Goal: Task Accomplishment & Management: Manage account settings

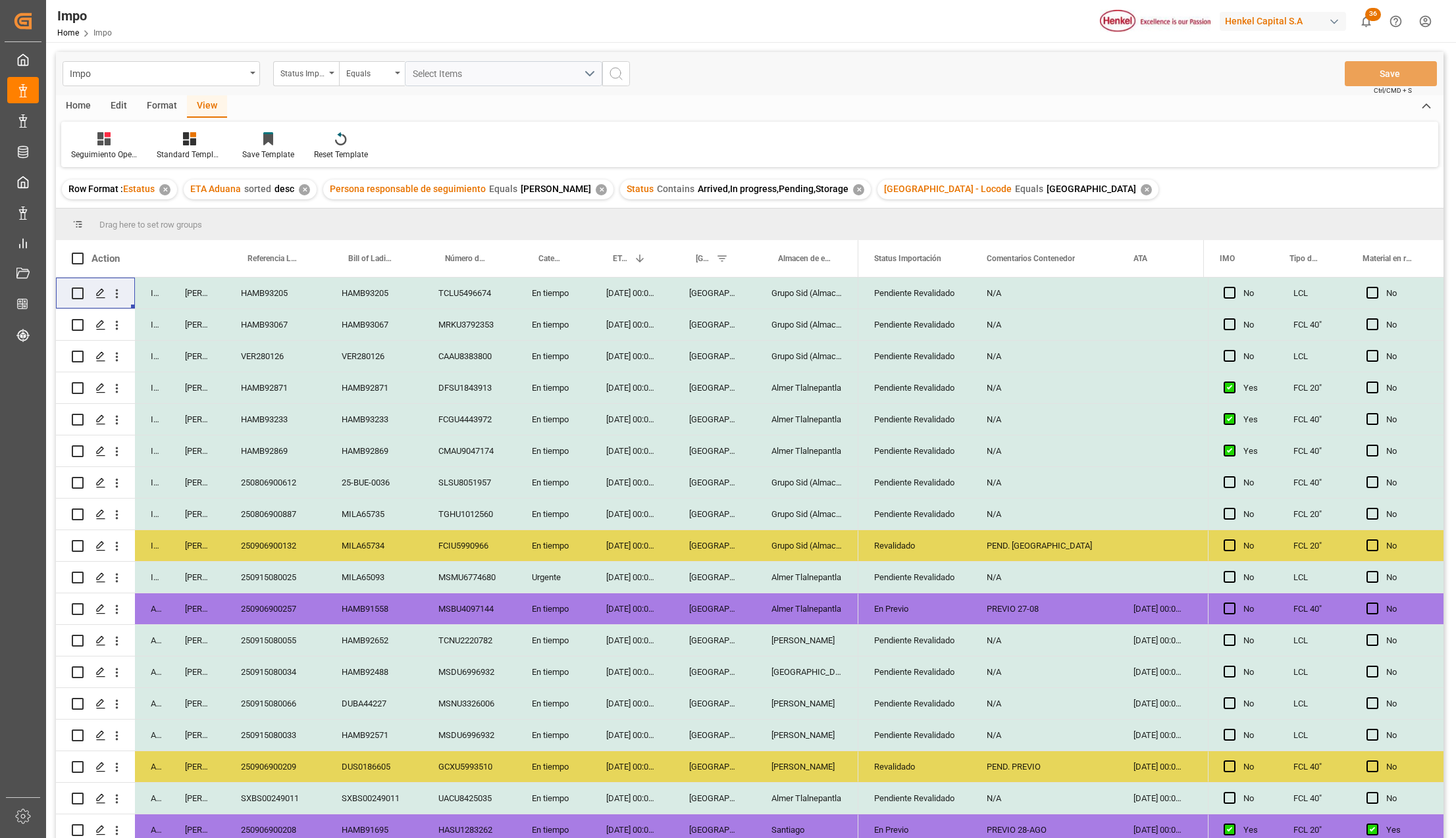
scroll to position [450, 0]
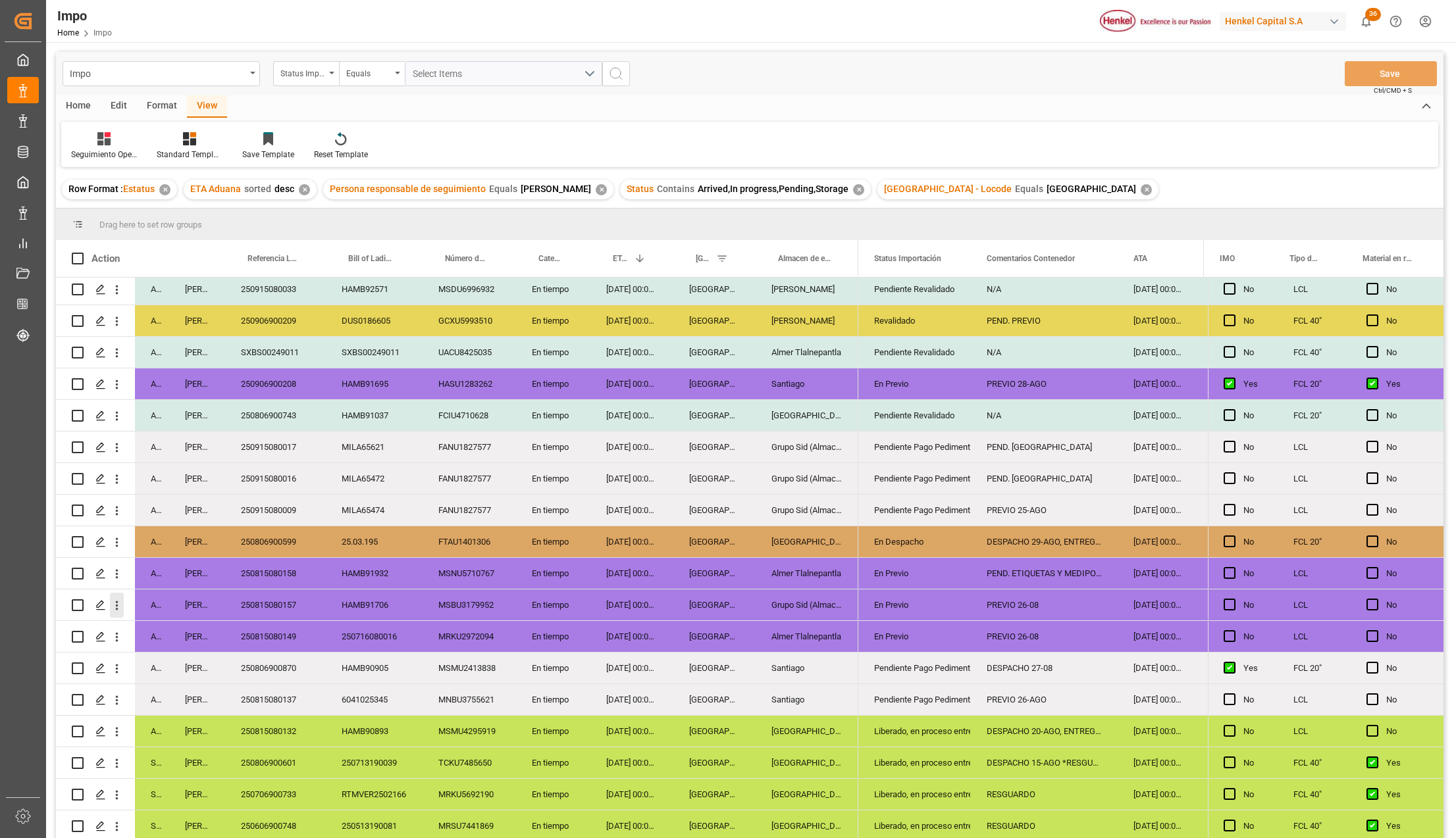
click at [114, 599] on icon "open menu" at bounding box center [117, 605] width 14 height 14
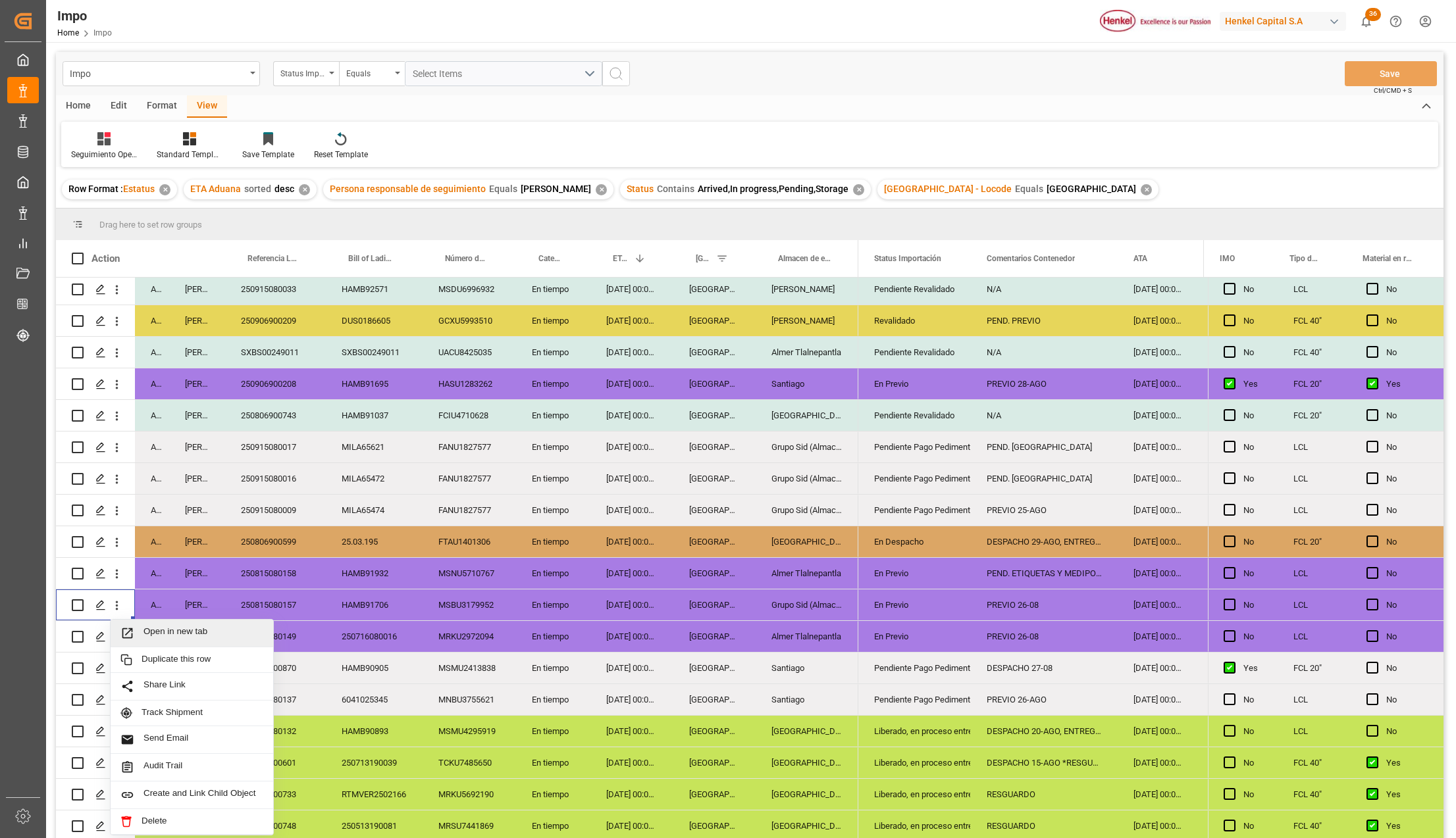
click at [131, 628] on icon "Press SPACE to select this row." at bounding box center [127, 633] width 11 height 11
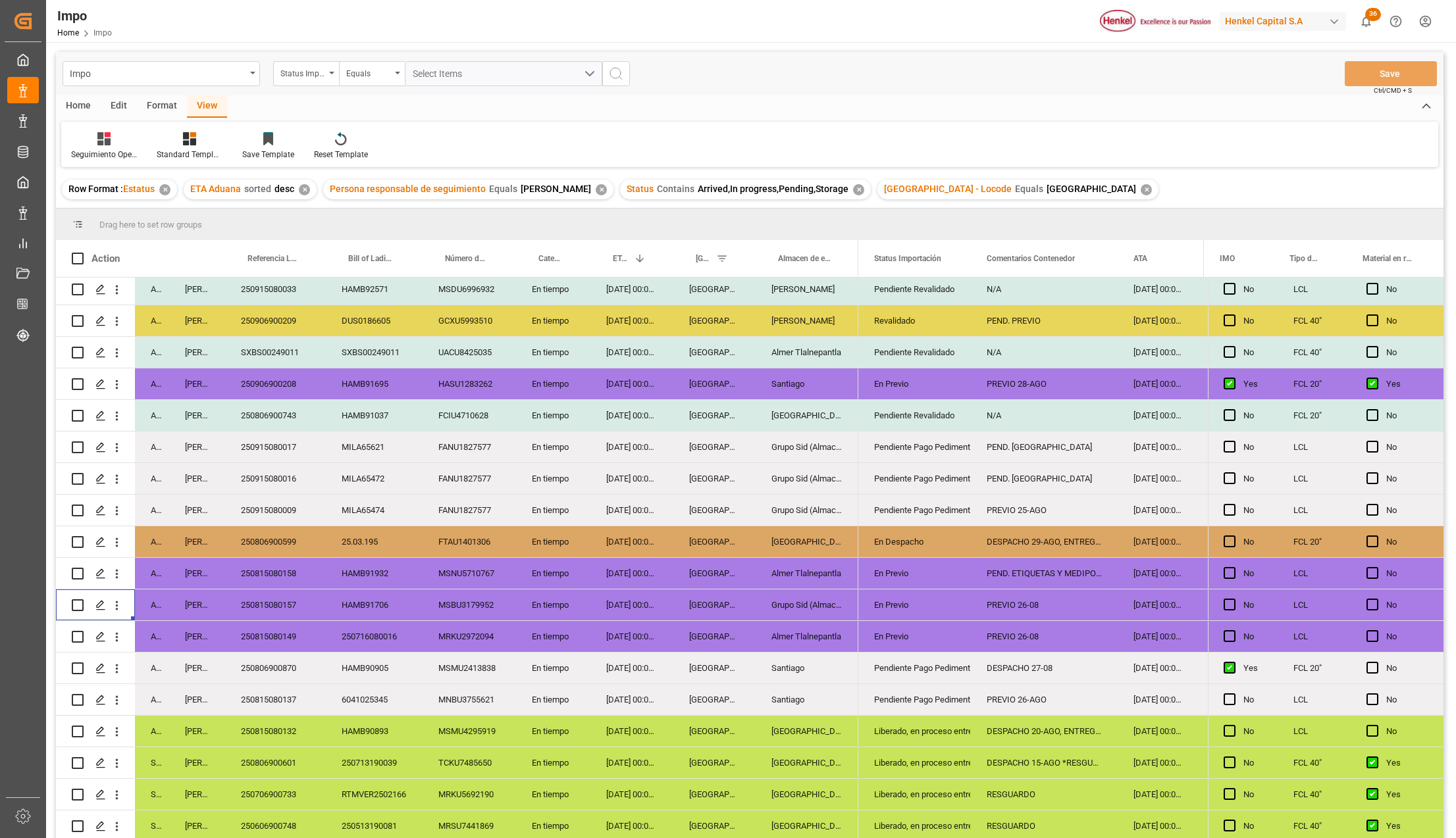
click at [288, 601] on div "250815080157" at bounding box center [275, 605] width 100 height 31
click at [782, 601] on div "Grupo Sid (Almacenaje y Distribucion AVIOR)" at bounding box center [807, 605] width 102 height 31
click at [115, 599] on icon "open menu" at bounding box center [117, 605] width 14 height 14
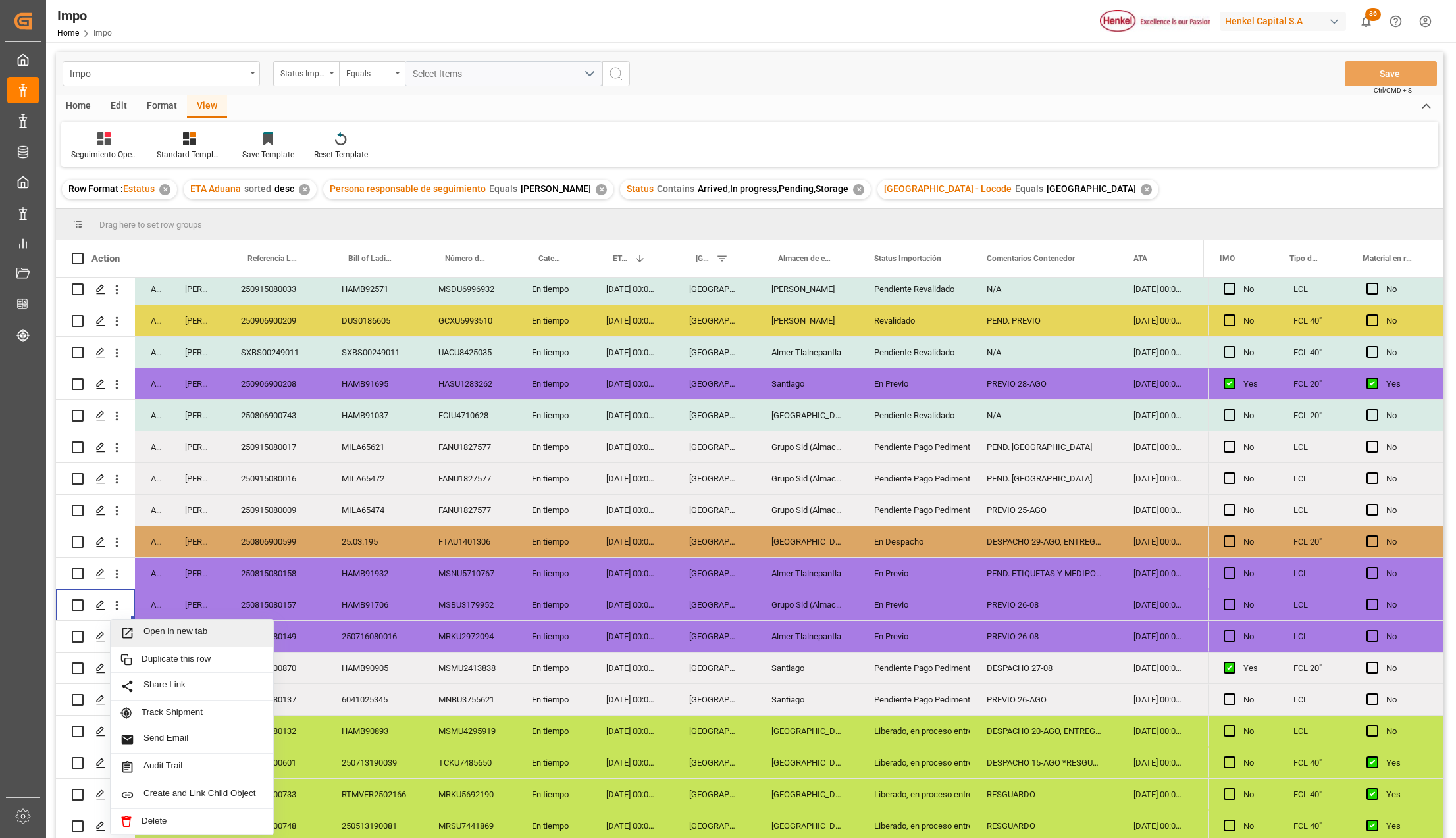
click at [135, 620] on div "Open in new tab" at bounding box center [192, 633] width 162 height 28
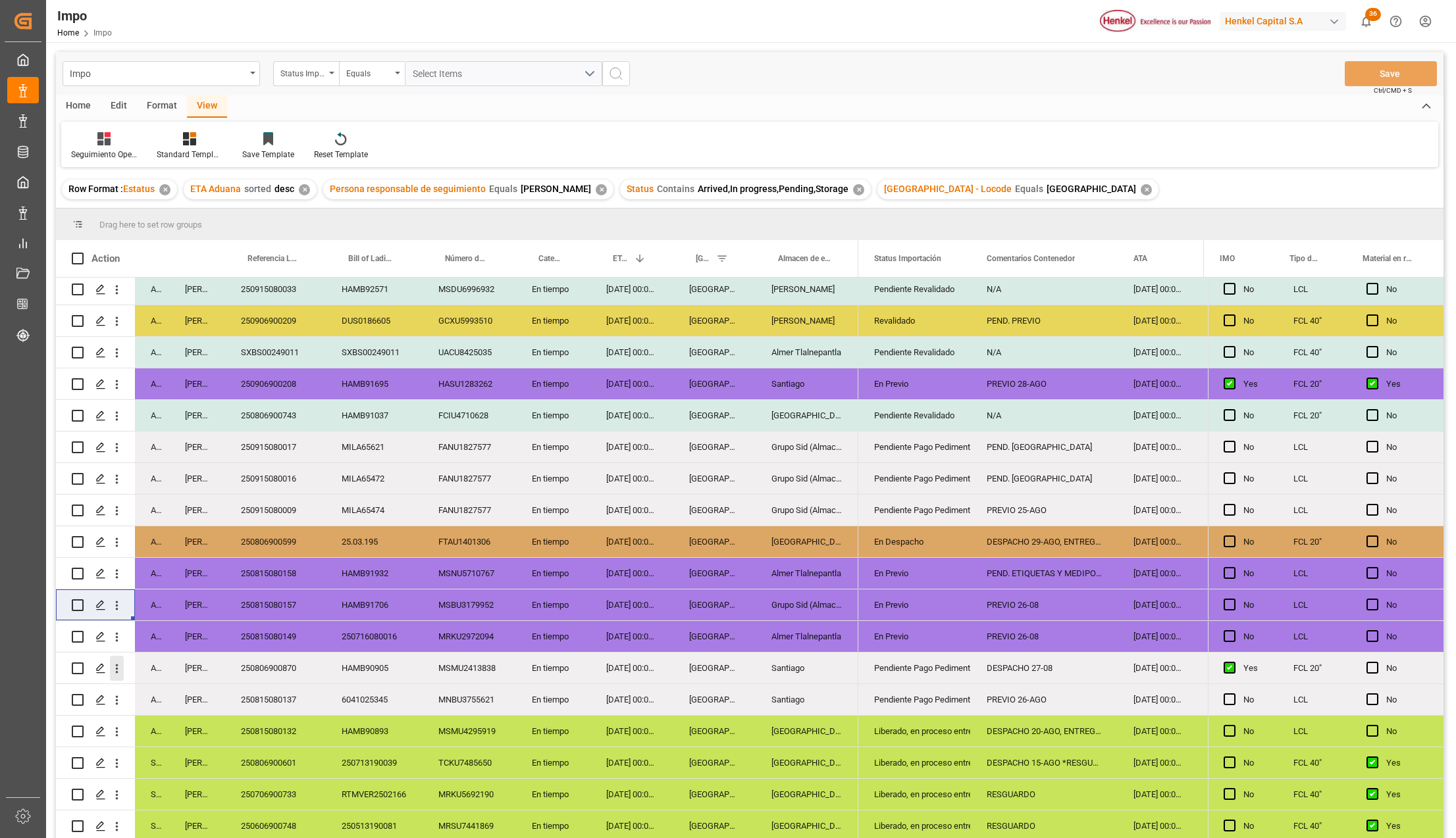
click at [119, 669] on icon "open menu" at bounding box center [117, 669] width 14 height 14
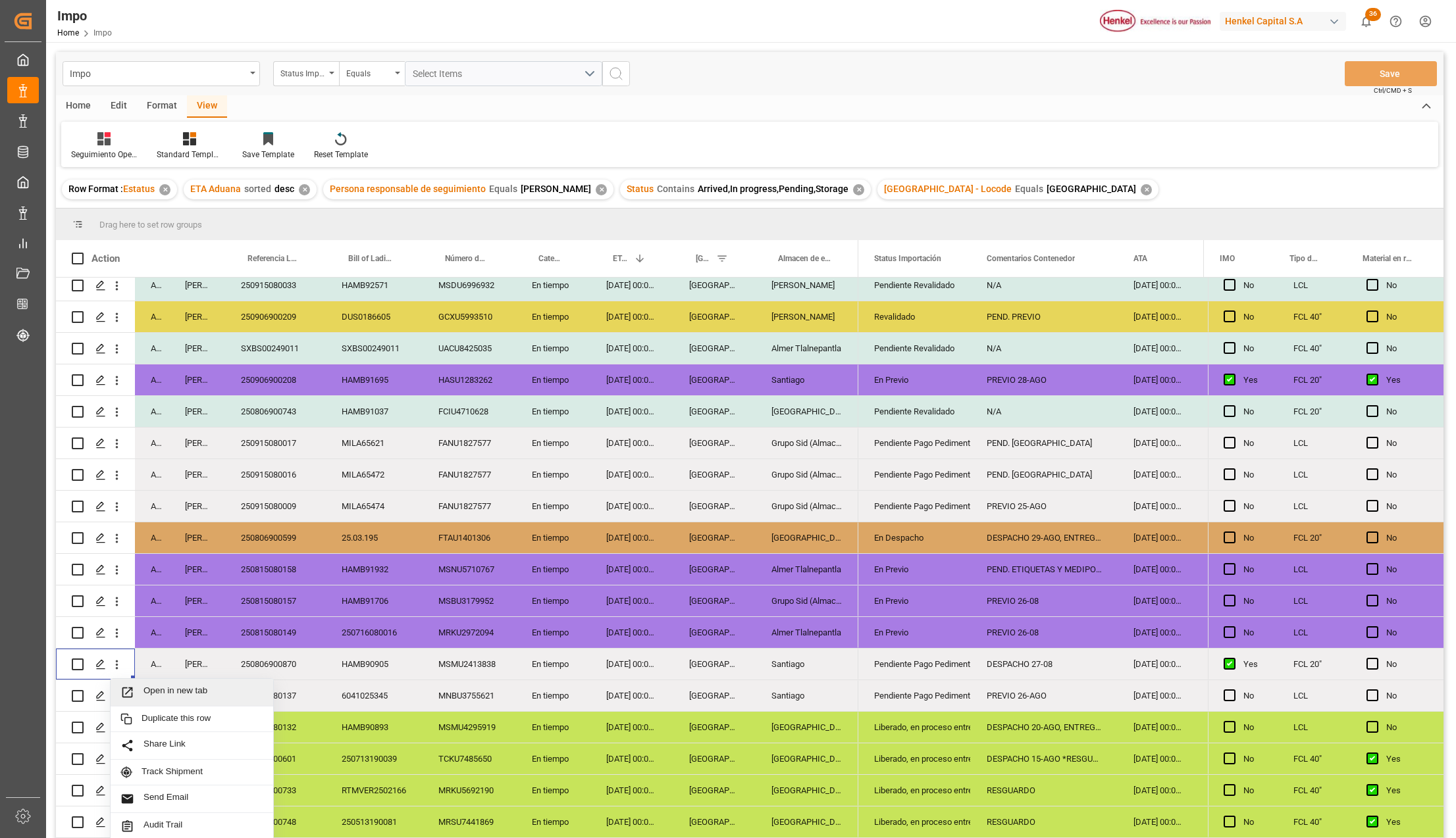
click at [143, 688] on span "Press SPACE to select this row." at bounding box center [132, 692] width 23 height 14
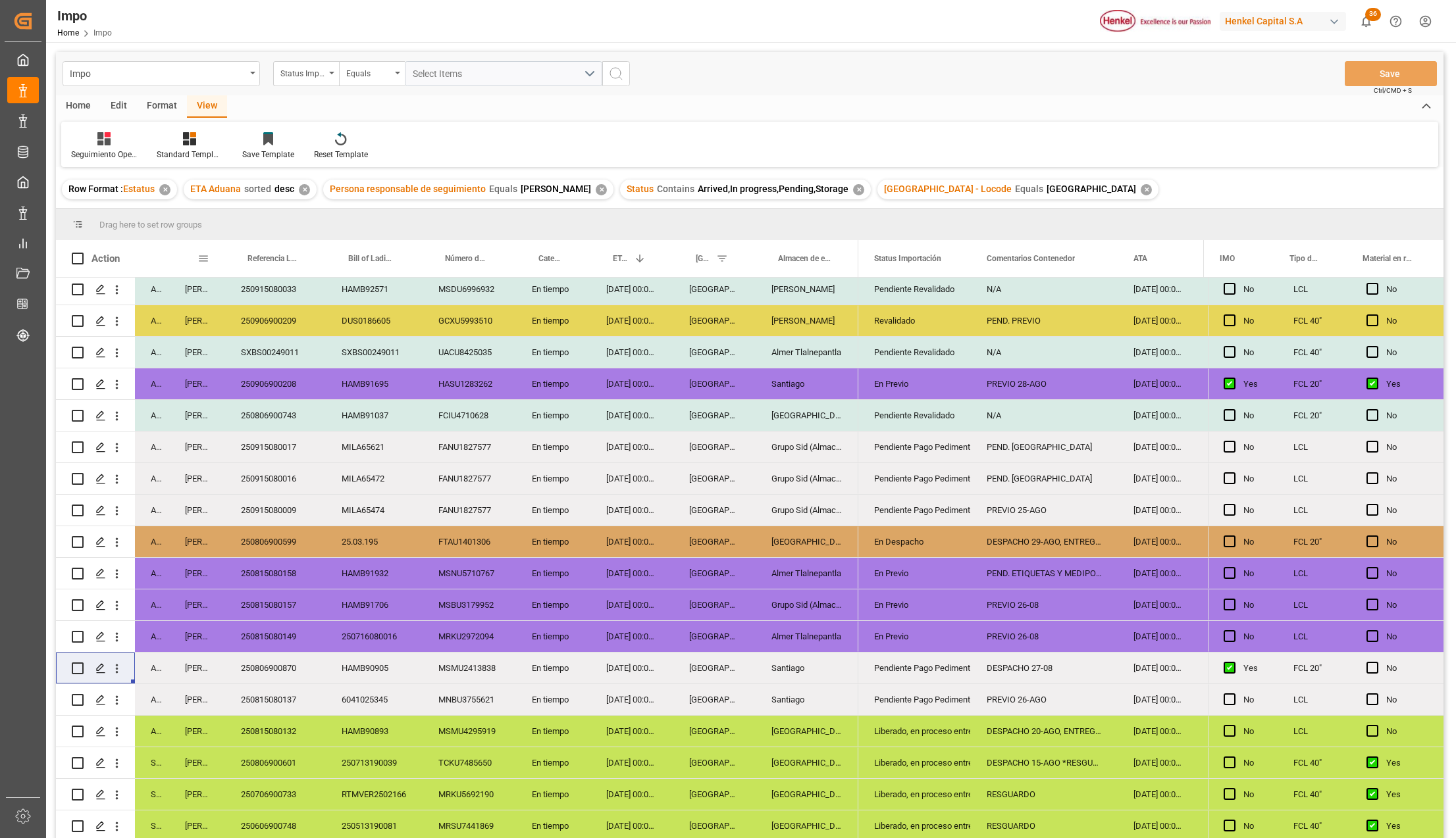
scroll to position [114, 0]
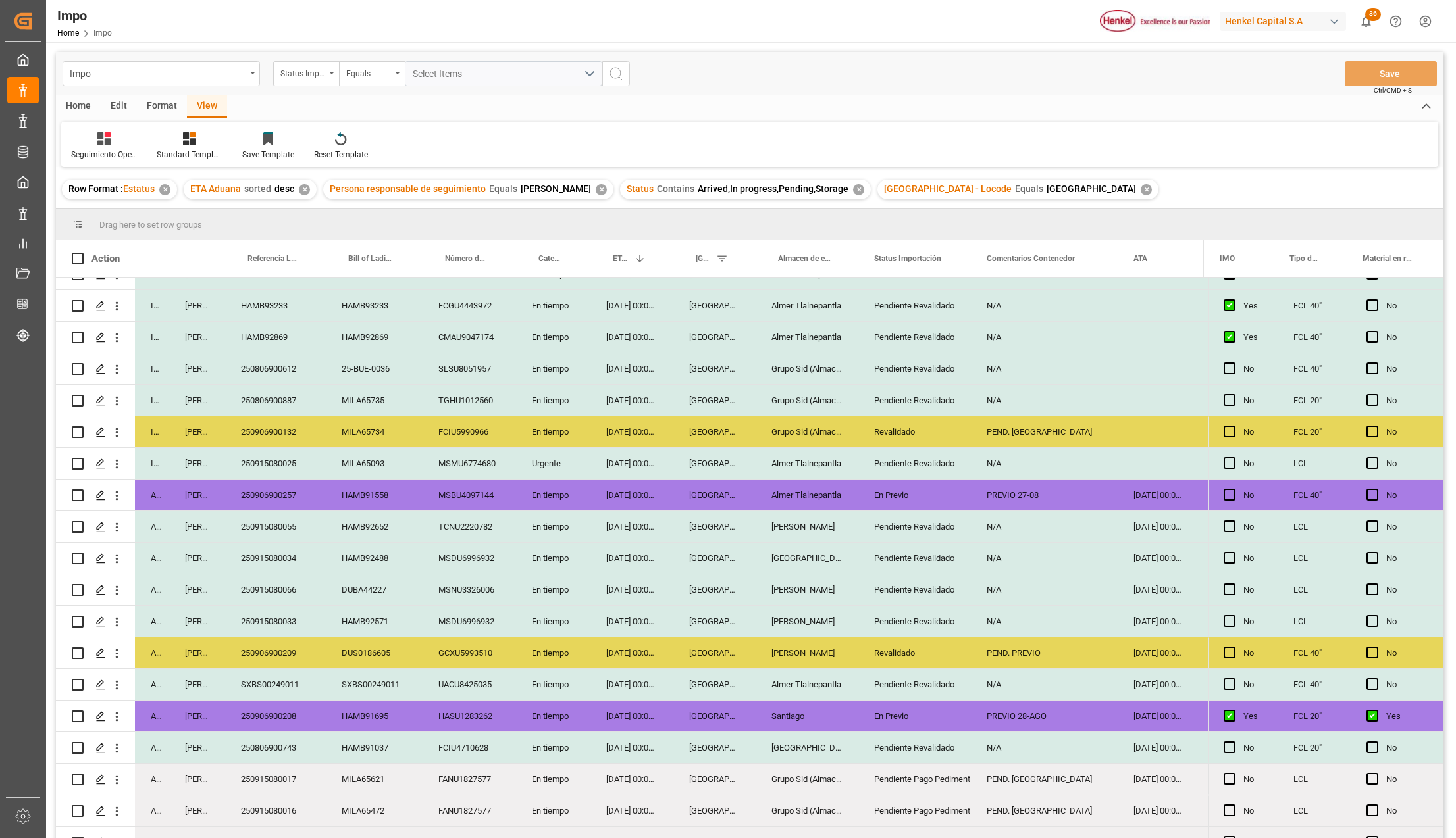
click at [464, 553] on div "MSDU6996932" at bounding box center [469, 558] width 94 height 31
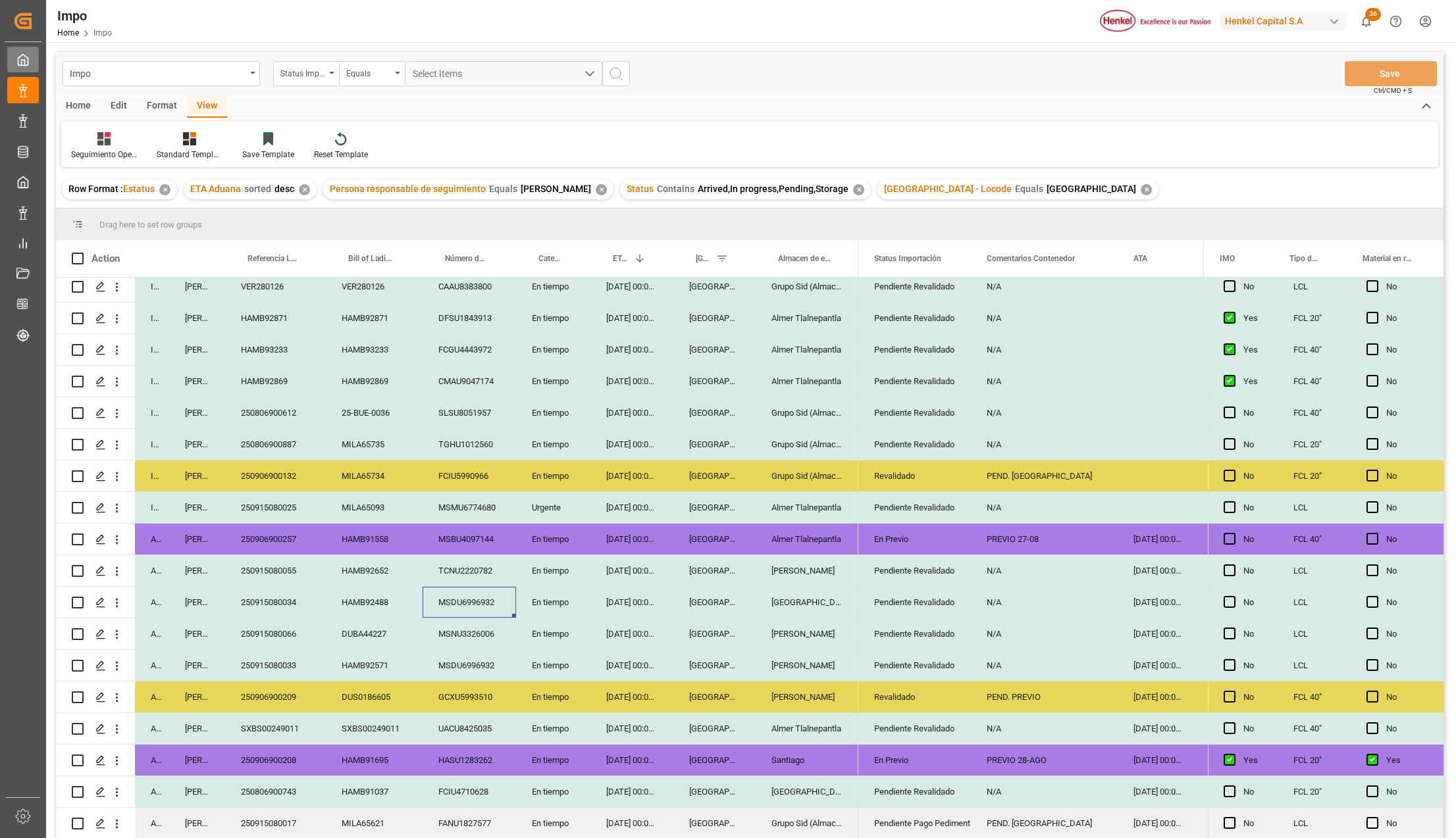
scroll to position [264, 0]
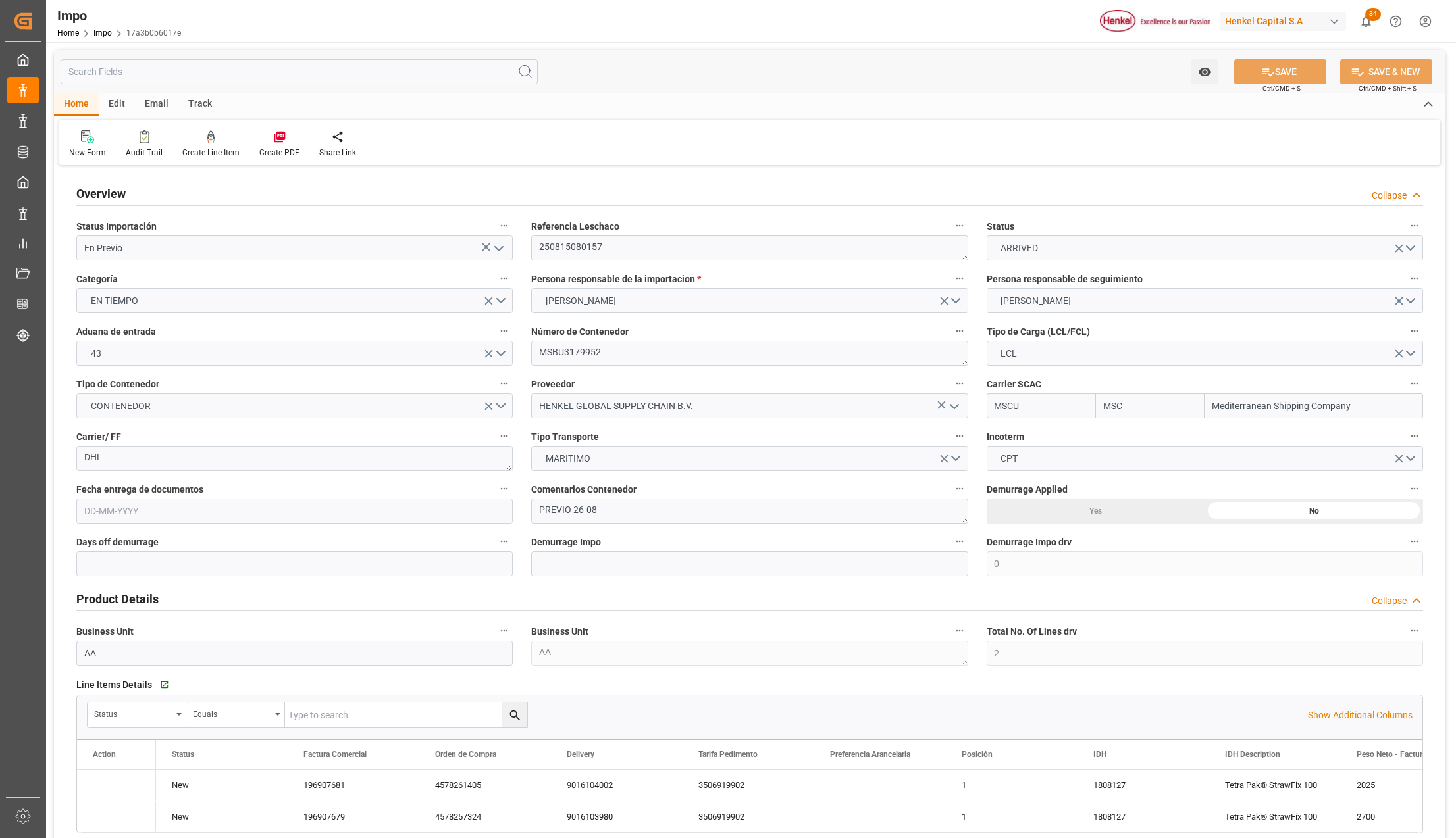
type input "MSC"
type input "Mediterranean Shipping Company"
type input "0"
type input "2"
type input "9.8"
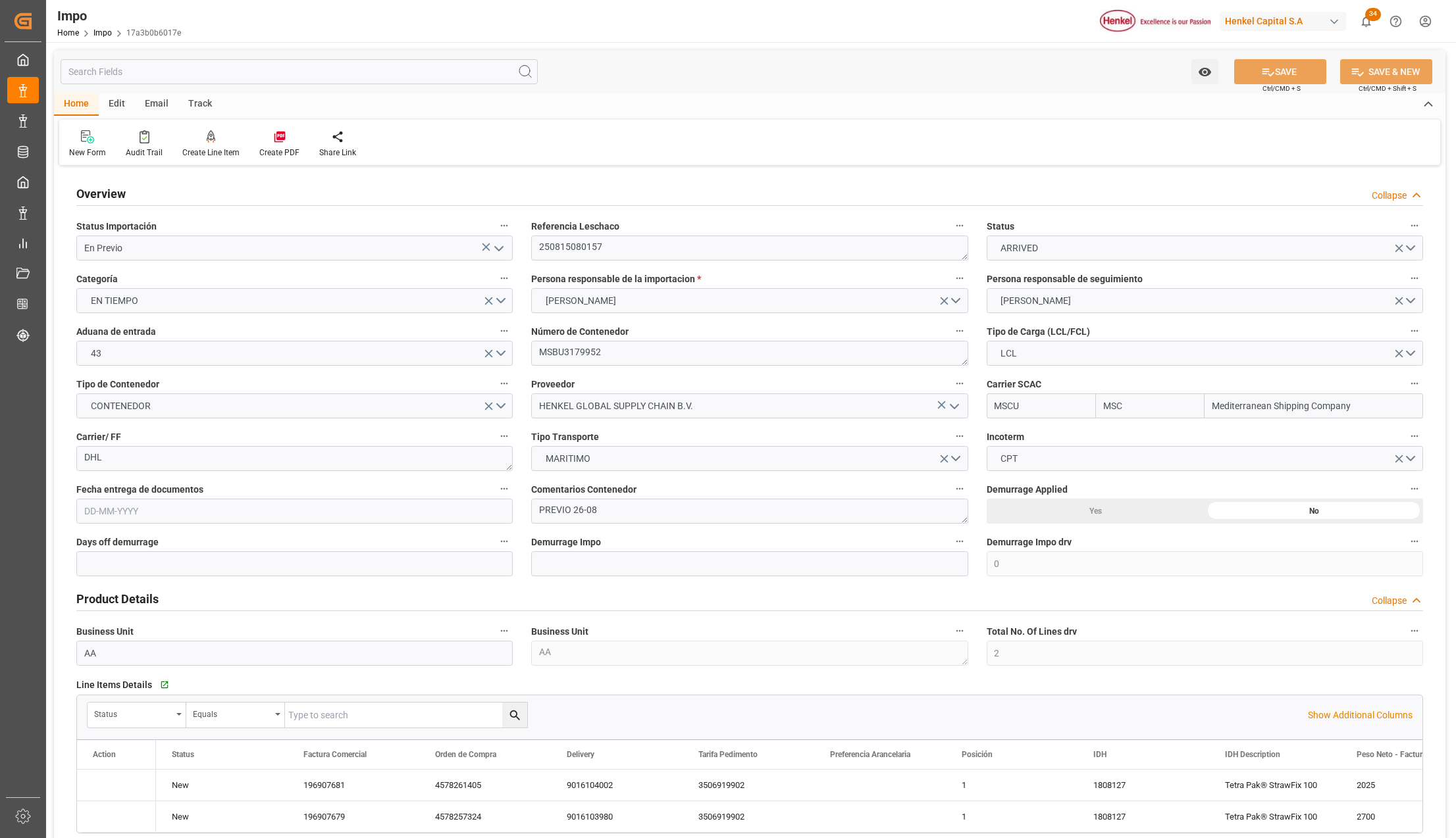
type input "7"
type input "[DATE]"
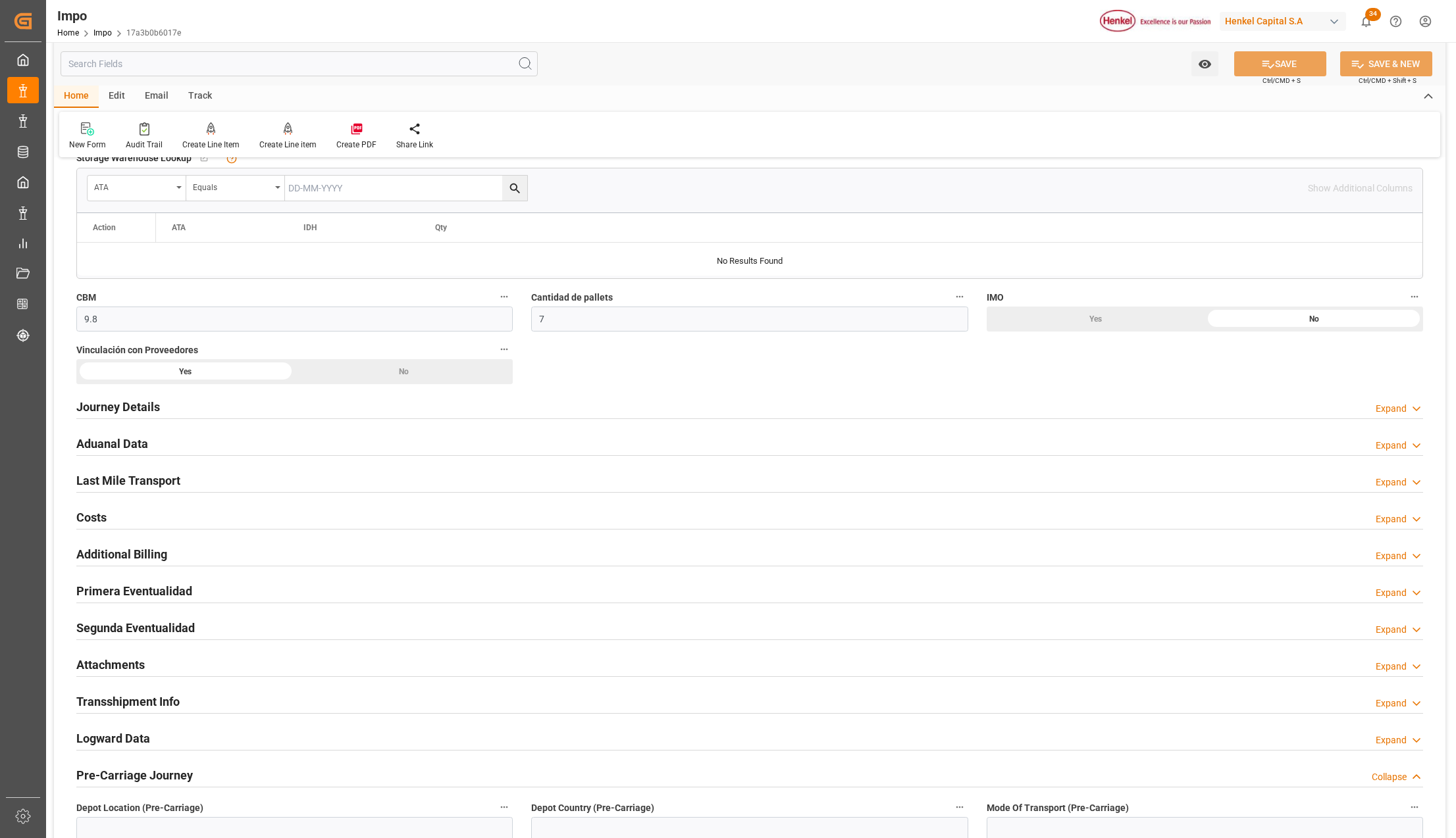
scroll to position [702, 0]
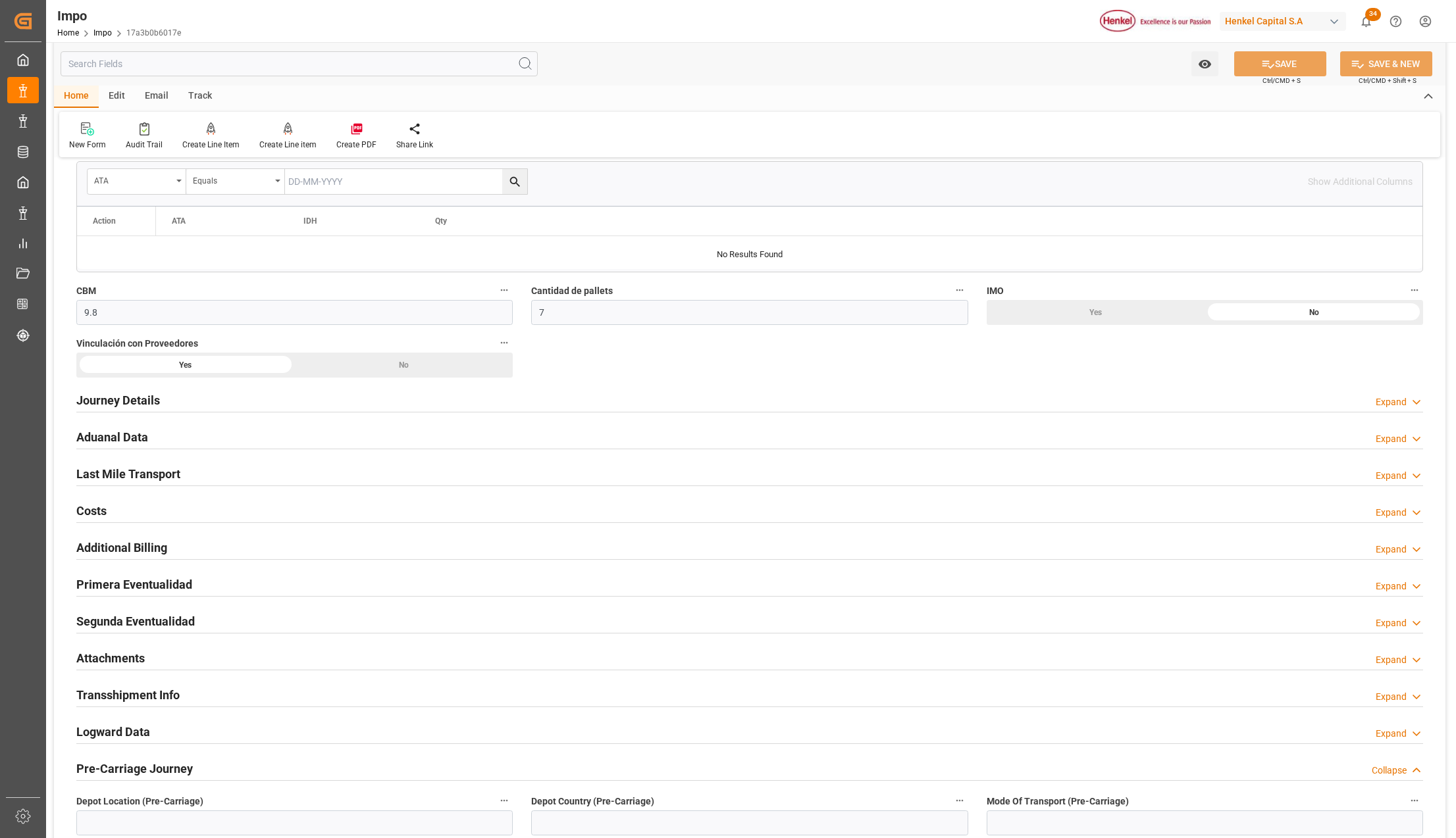
click at [108, 582] on h2 "Primera Eventualidad" at bounding box center [134, 584] width 116 height 17
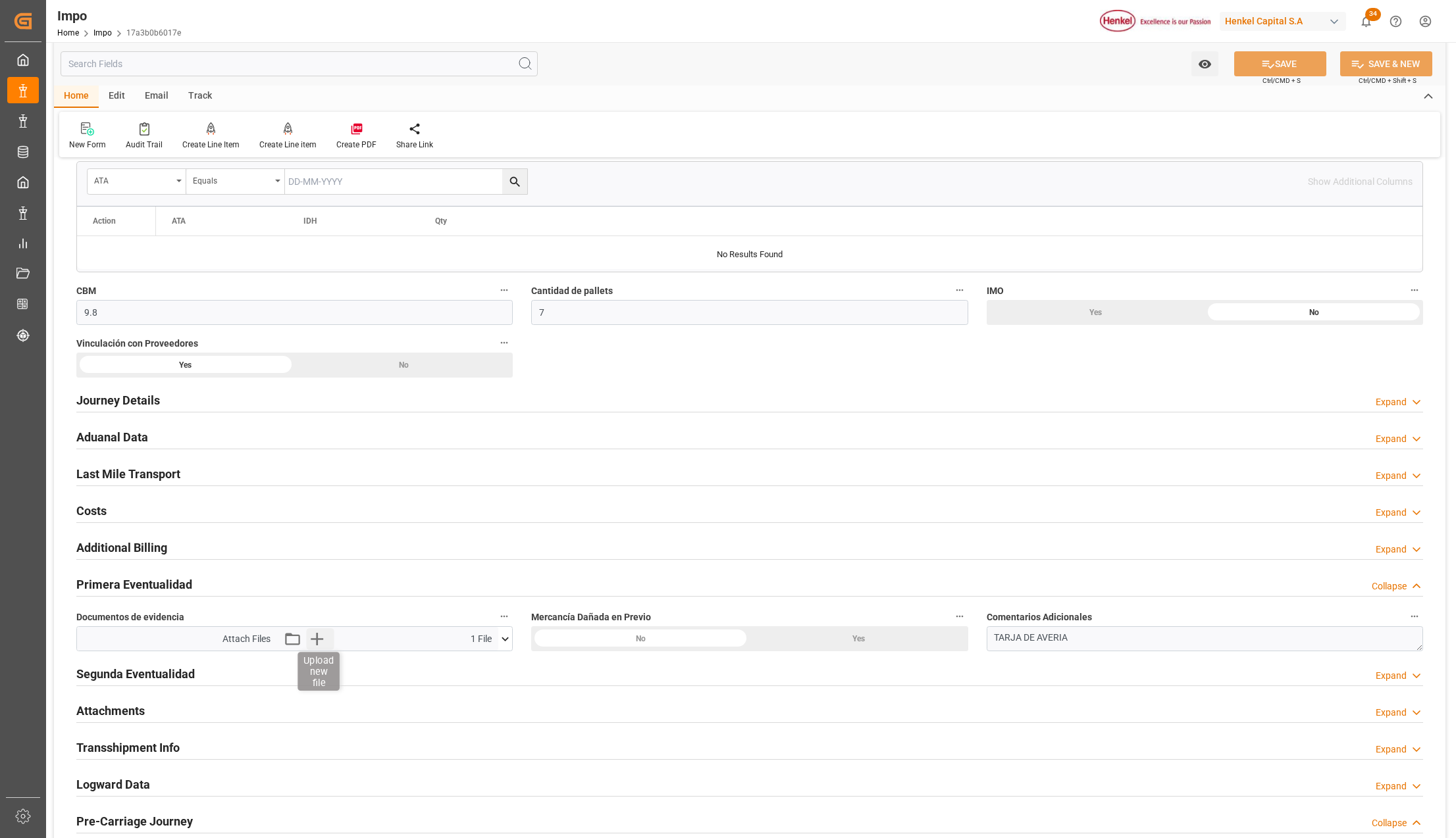
click at [314, 641] on icon "button" at bounding box center [318, 639] width 21 height 21
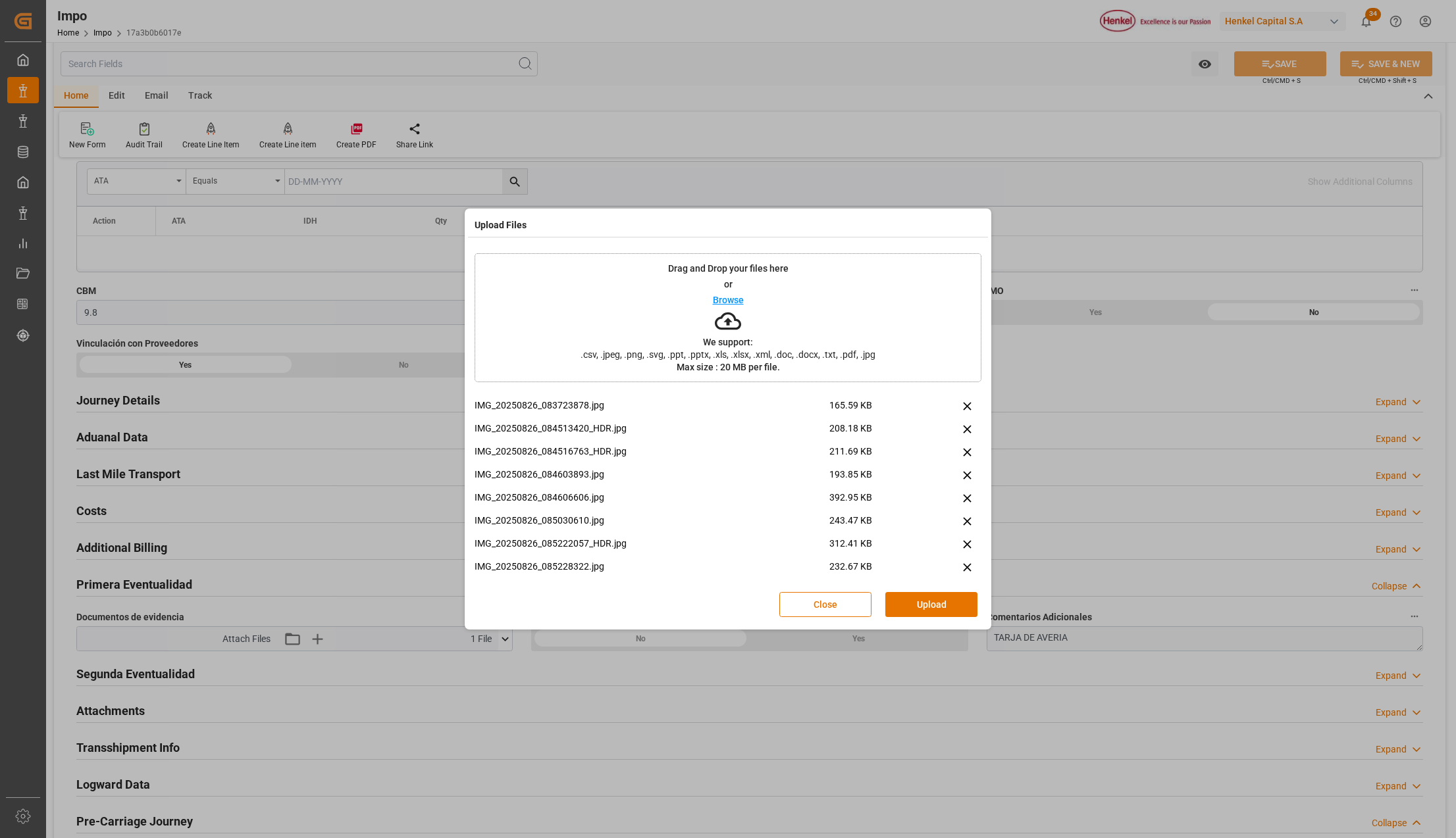
click at [917, 623] on div "Close Upload" at bounding box center [727, 604] width 507 height 43
click at [917, 609] on button "Upload" at bounding box center [931, 604] width 92 height 25
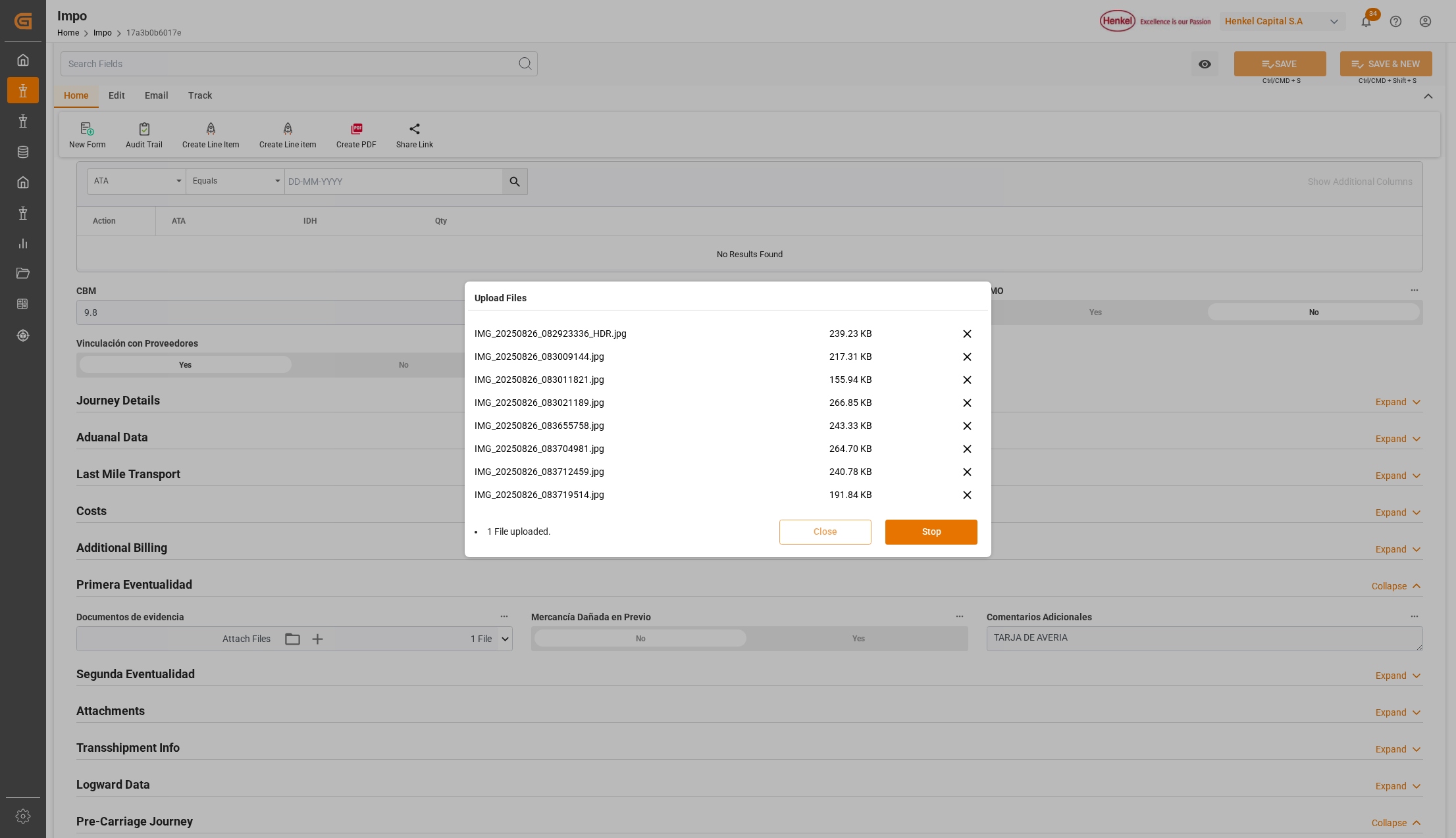
scroll to position [401, 0]
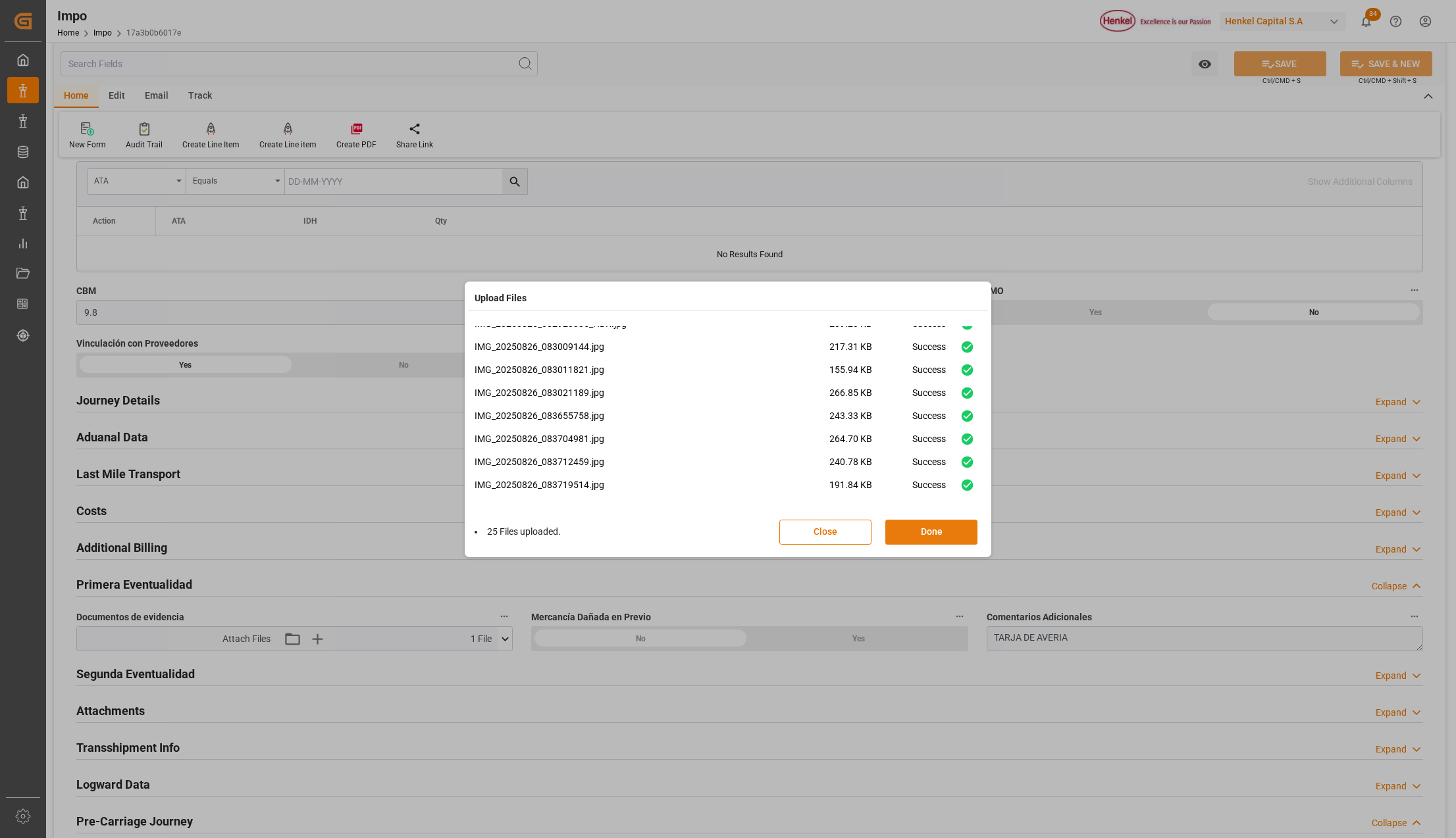
click at [935, 532] on button "Done" at bounding box center [931, 532] width 92 height 25
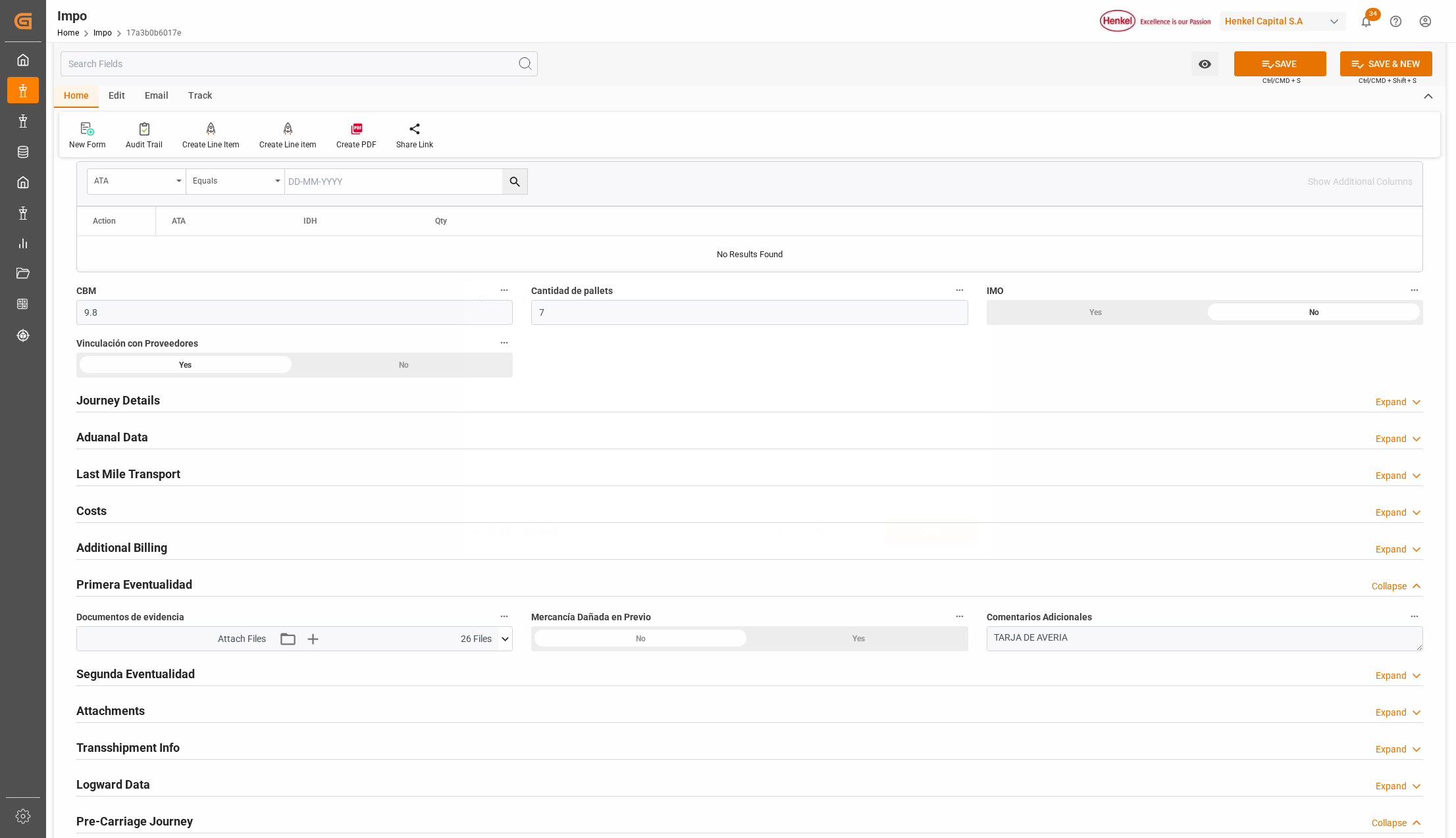
scroll to position [0, 0]
click at [1095, 633] on textarea "TARJA DE AVERIA" at bounding box center [1205, 639] width 436 height 25
paste textarea "previo ocular encontrado mercancía con nombre correcto, cobros adicionales: 7 e…"
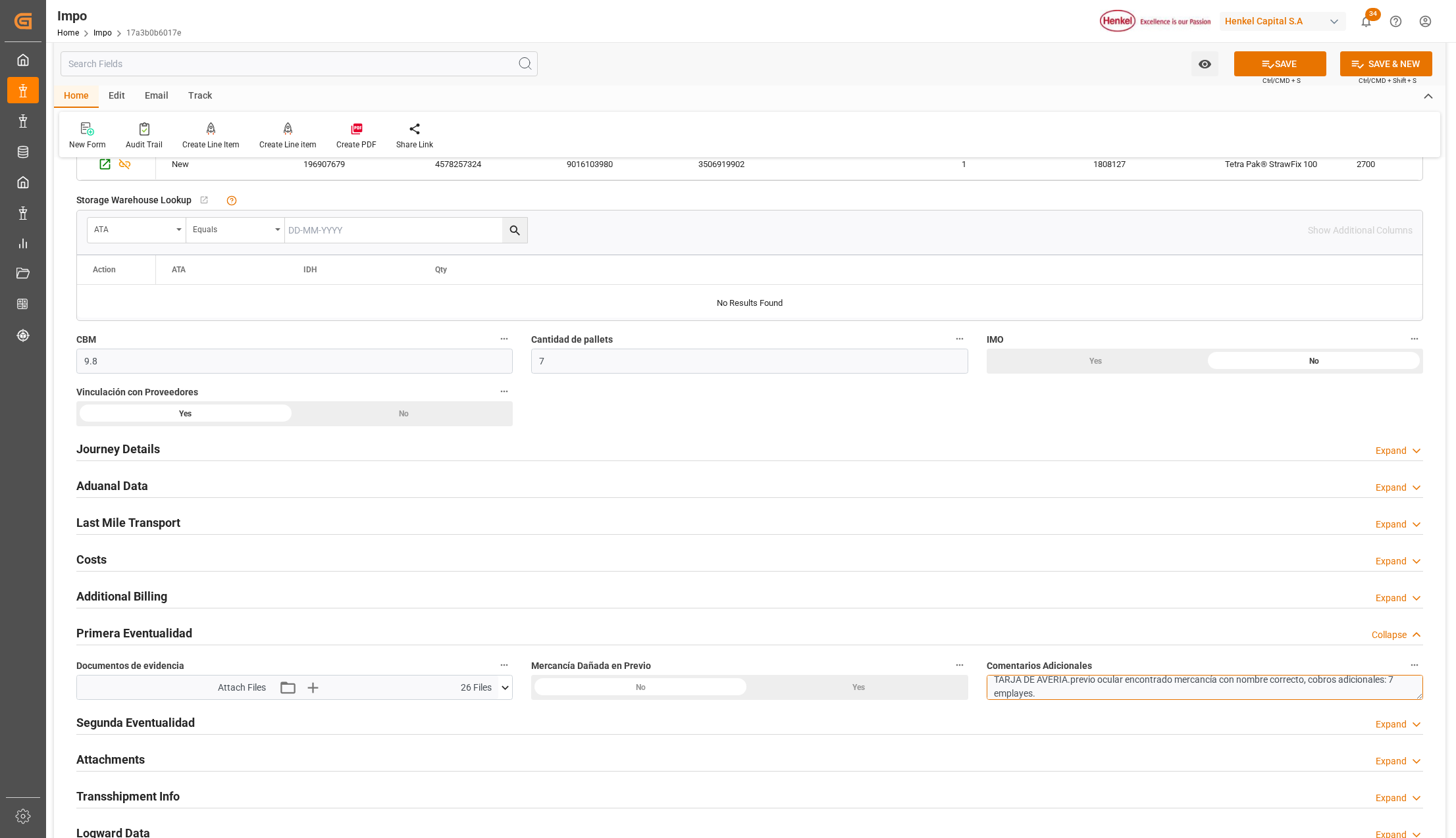
scroll to position [614, 0]
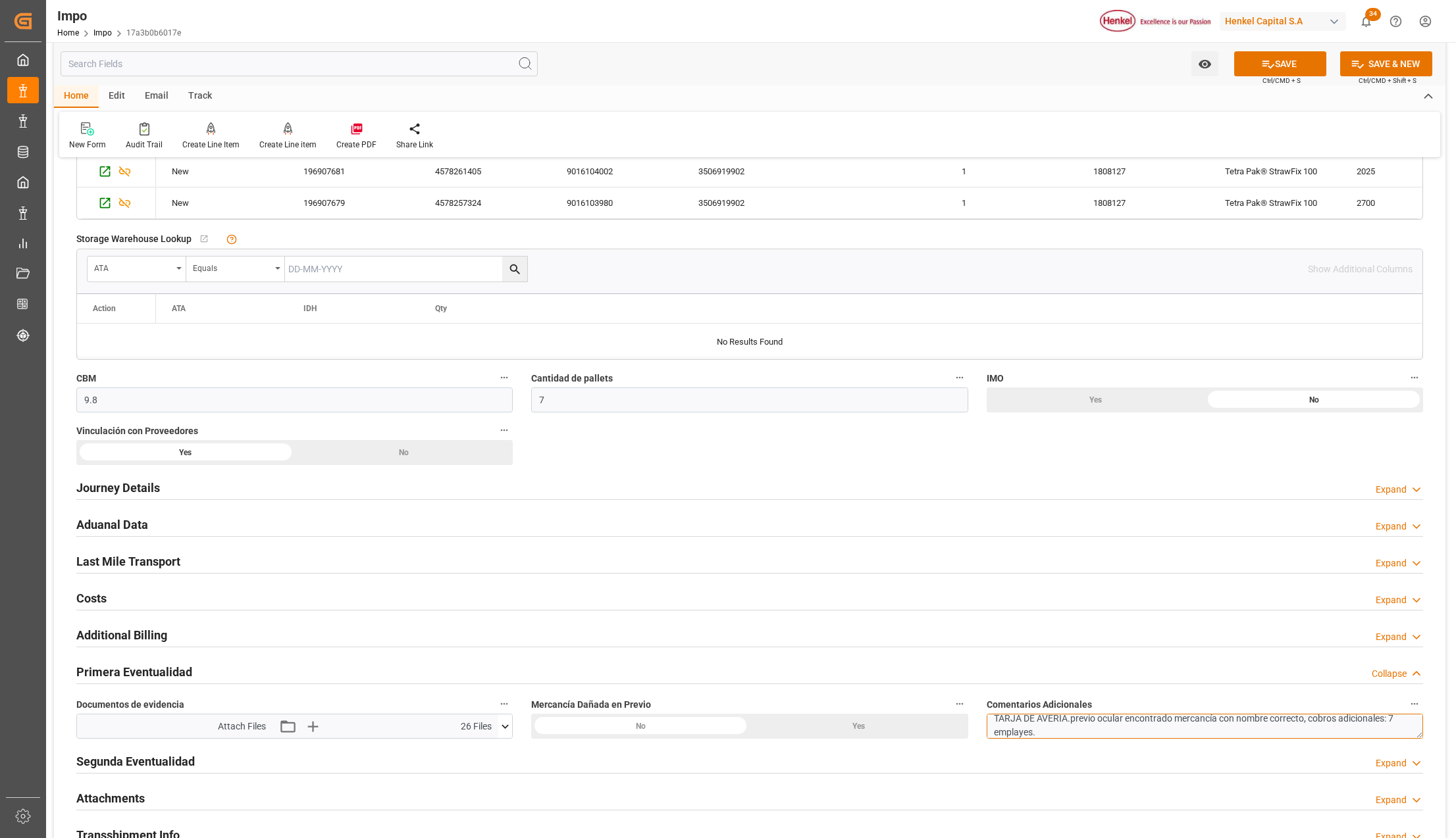
type textarea "TARJA DE AVERIA.previo ocular encontrado mercancía con nombre correcto, cobros …"
drag, startPoint x: 1304, startPoint y: 71, endPoint x: 1277, endPoint y: 100, distance: 39.6
click at [1304, 71] on button "SAVE" at bounding box center [1279, 64] width 92 height 25
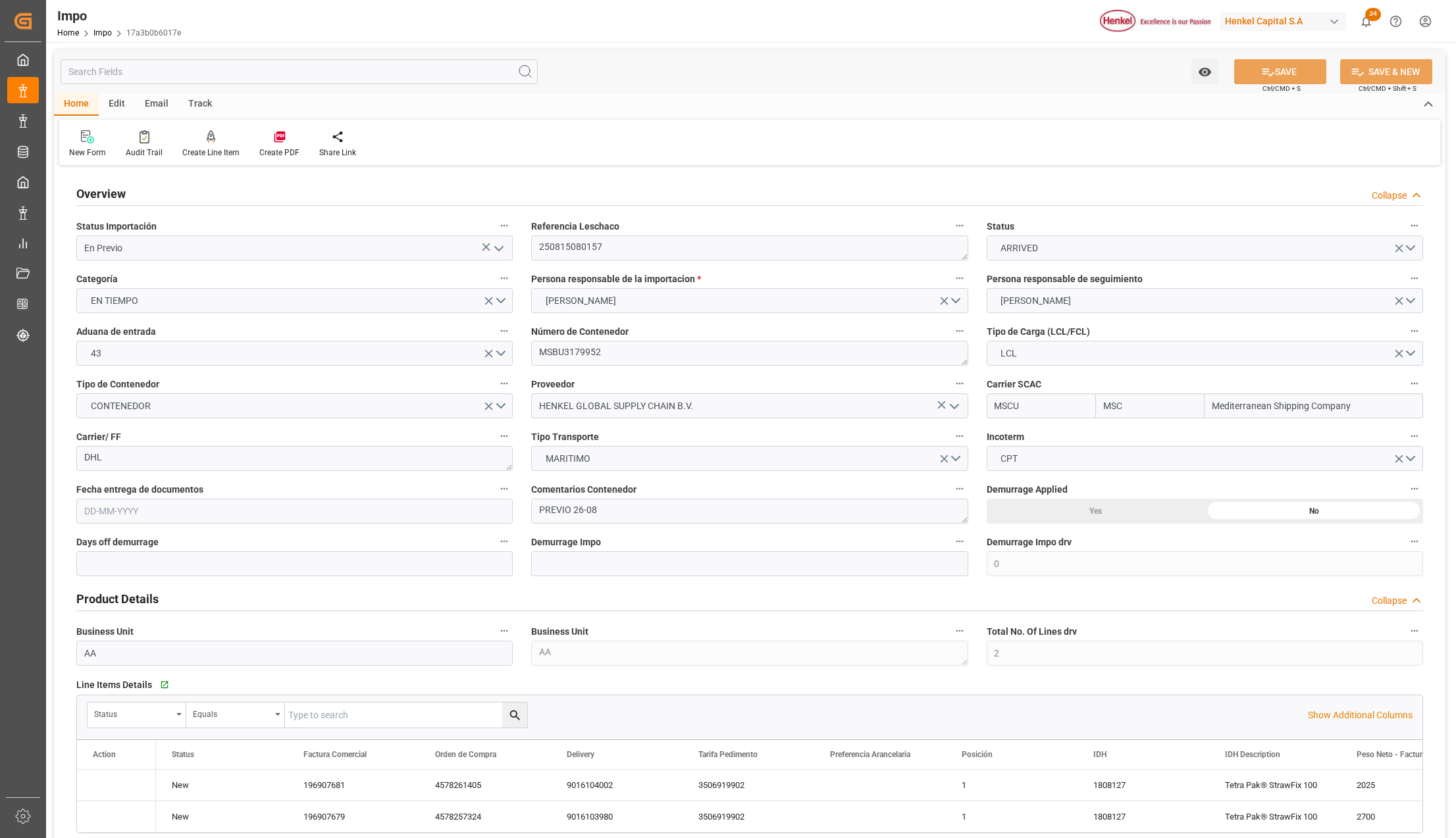
type input "MSC"
type input "Mediterranean Shipping Company"
type input "0"
type input "2"
type input "9.8"
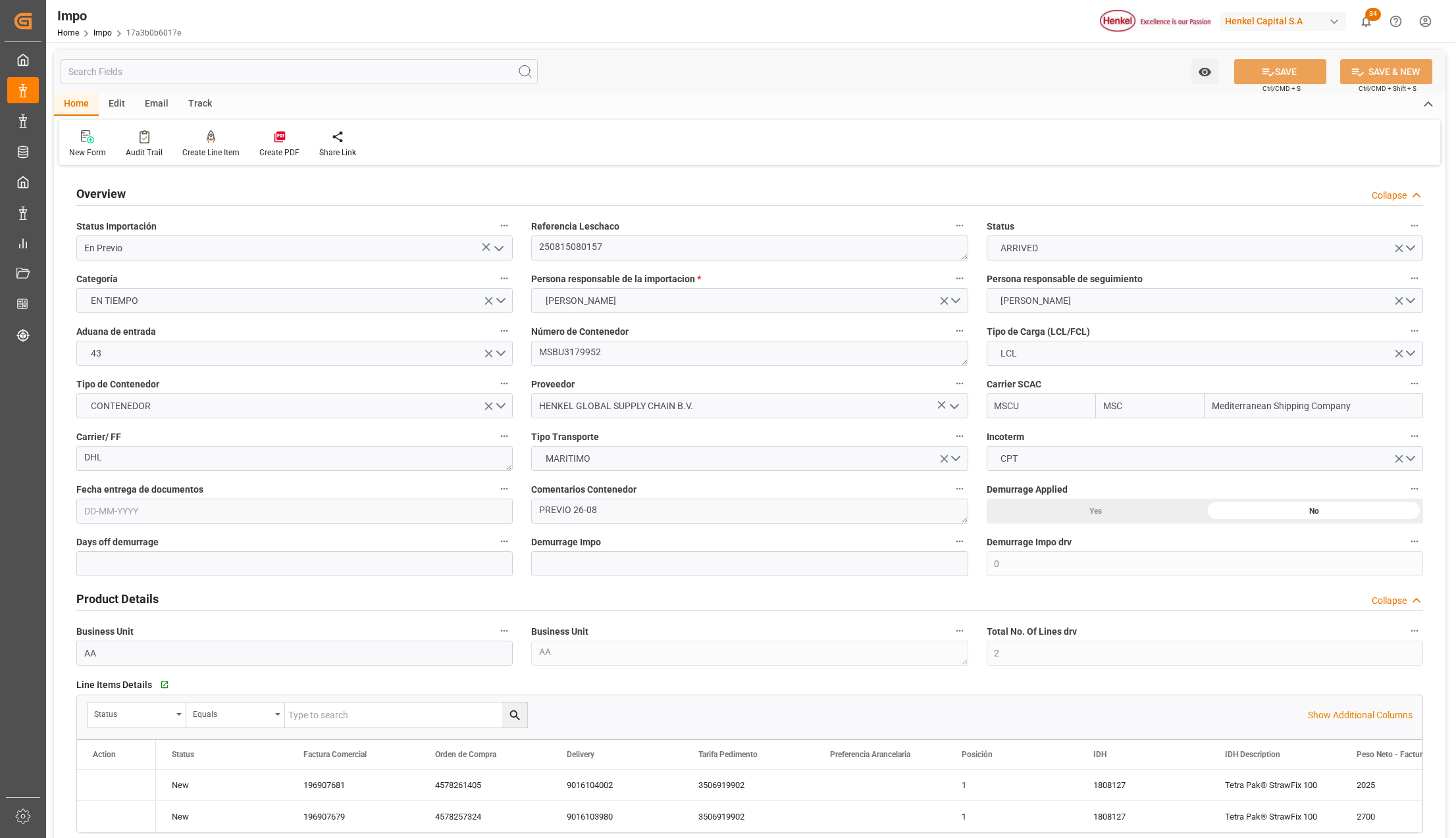
type input "7"
type input "[DATE]"
click at [493, 248] on icon "open menu" at bounding box center [498, 248] width 15 height 15
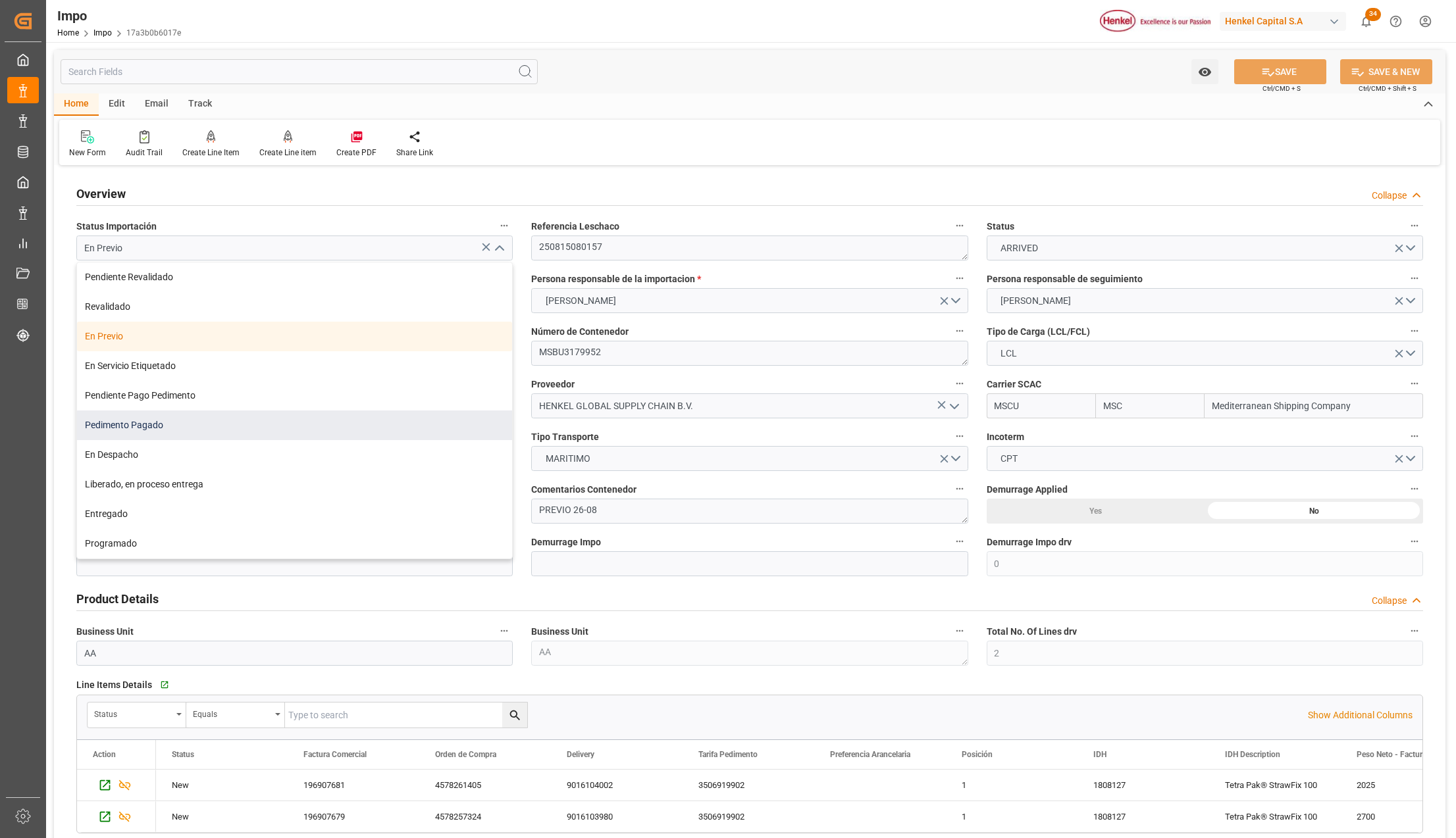
click at [153, 419] on div "Pedimento Pagado" at bounding box center [294, 425] width 435 height 30
type input "Pedimento Pagado"
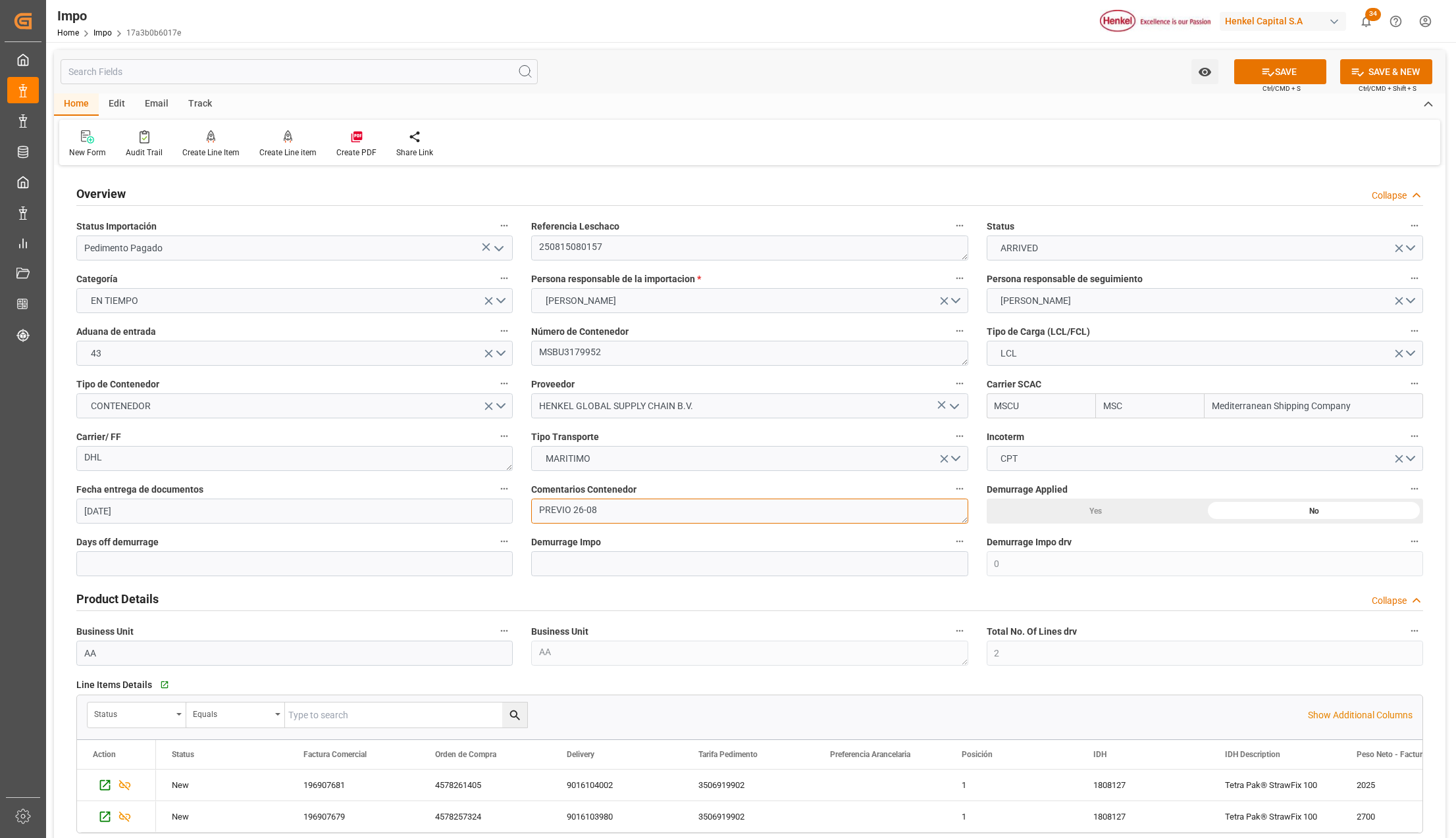
click at [602, 510] on textarea "PREVIO 26-08" at bounding box center [749, 512] width 436 height 25
drag, startPoint x: 602, startPoint y: 510, endPoint x: 450, endPoint y: 504, distance: 152.1
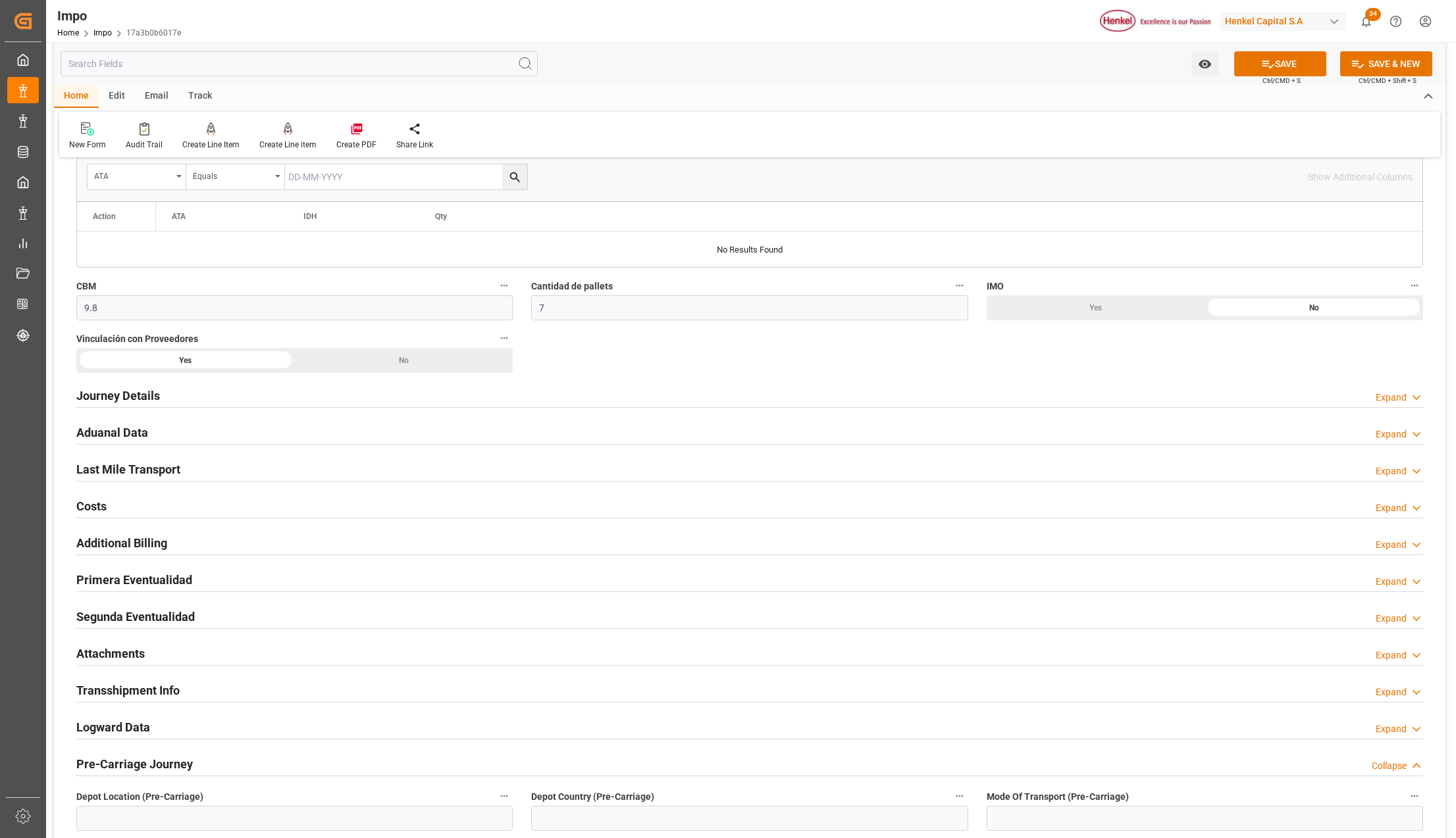
scroll to position [790, 0]
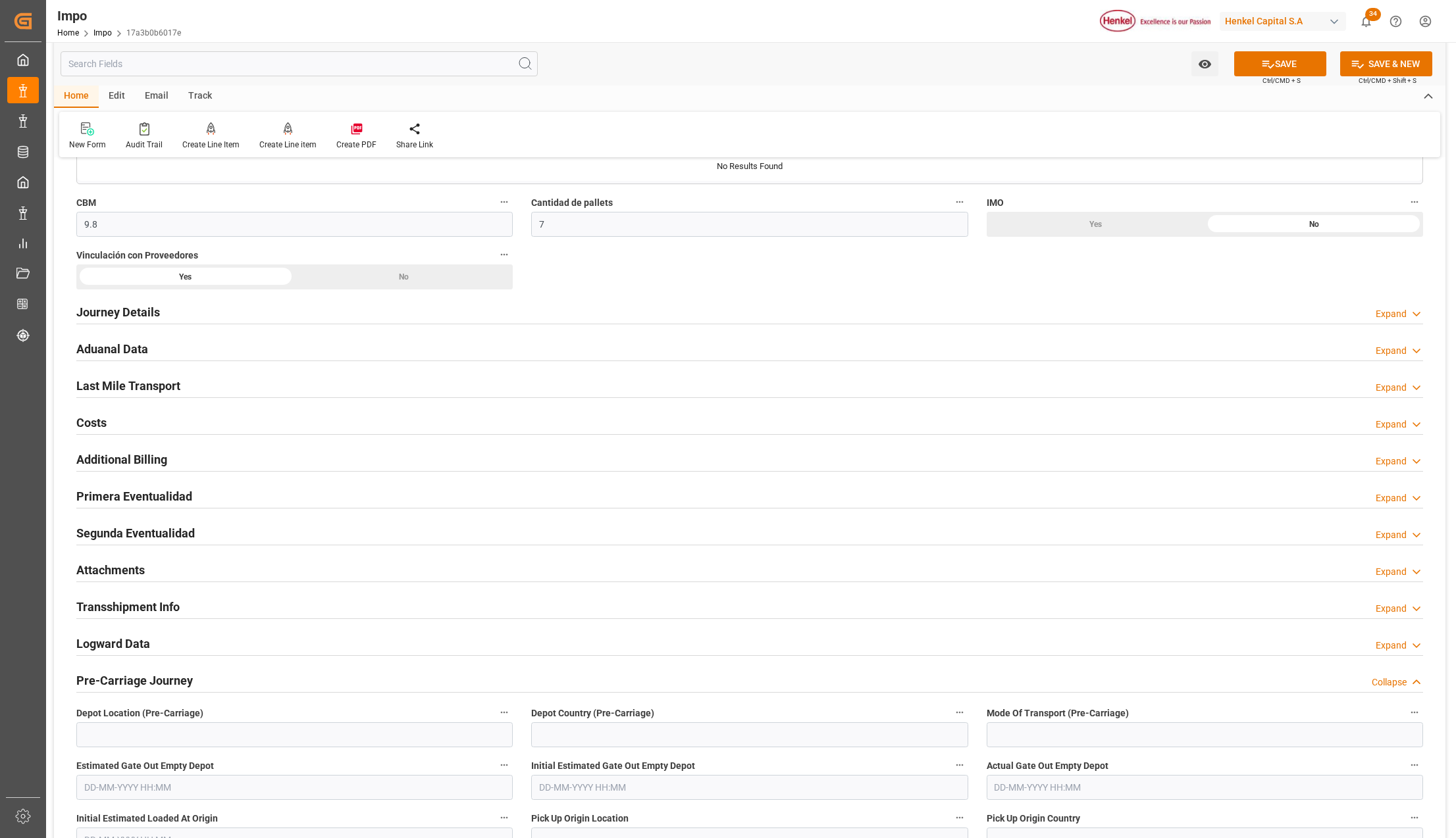
type textarea "PEND. DESPACHO"
click at [106, 569] on h2 "Attachments" at bounding box center [110, 570] width 69 height 17
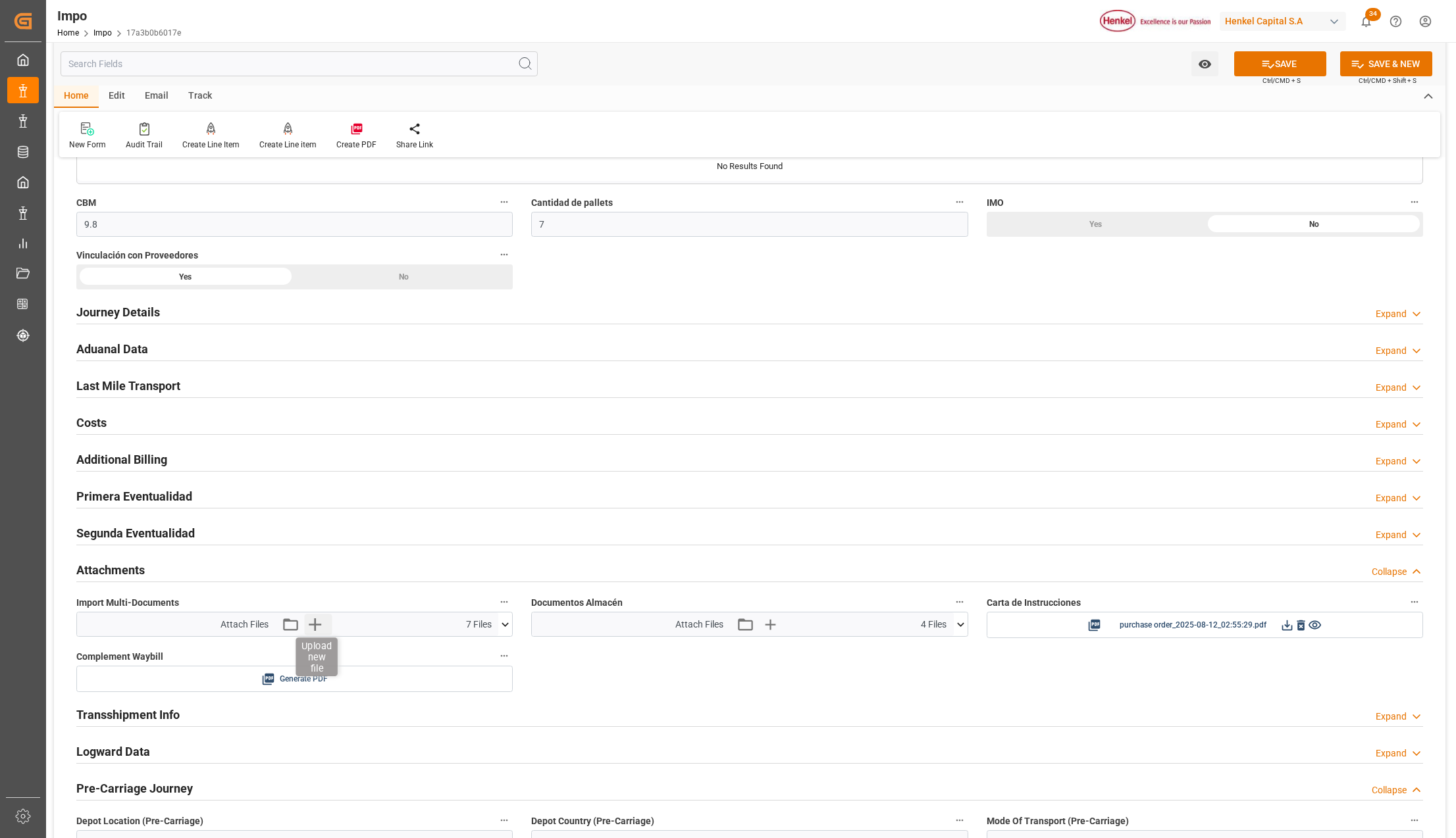
click at [316, 631] on icon "button" at bounding box center [315, 625] width 21 height 21
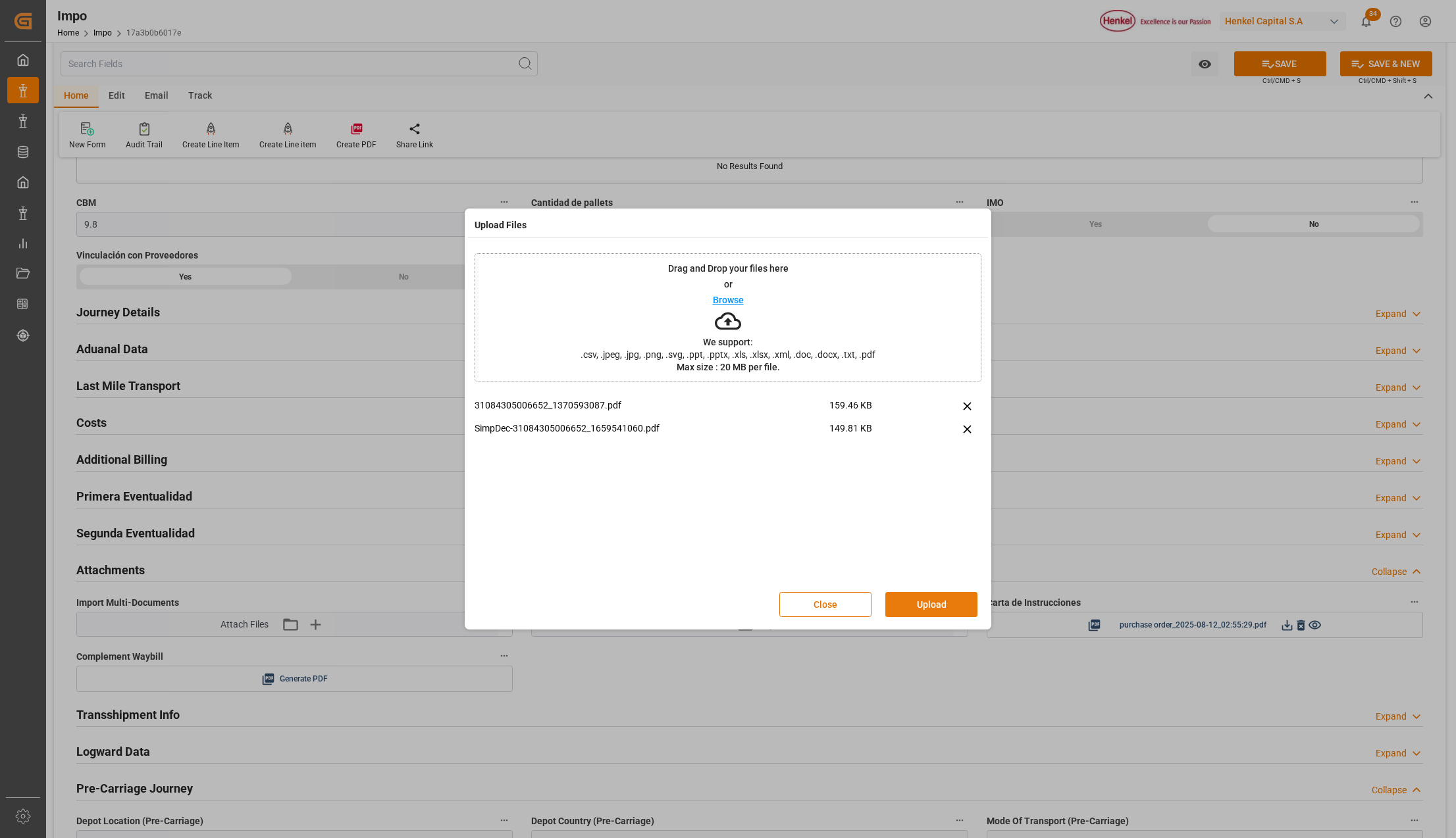
click at [956, 601] on button "Upload" at bounding box center [931, 604] width 92 height 25
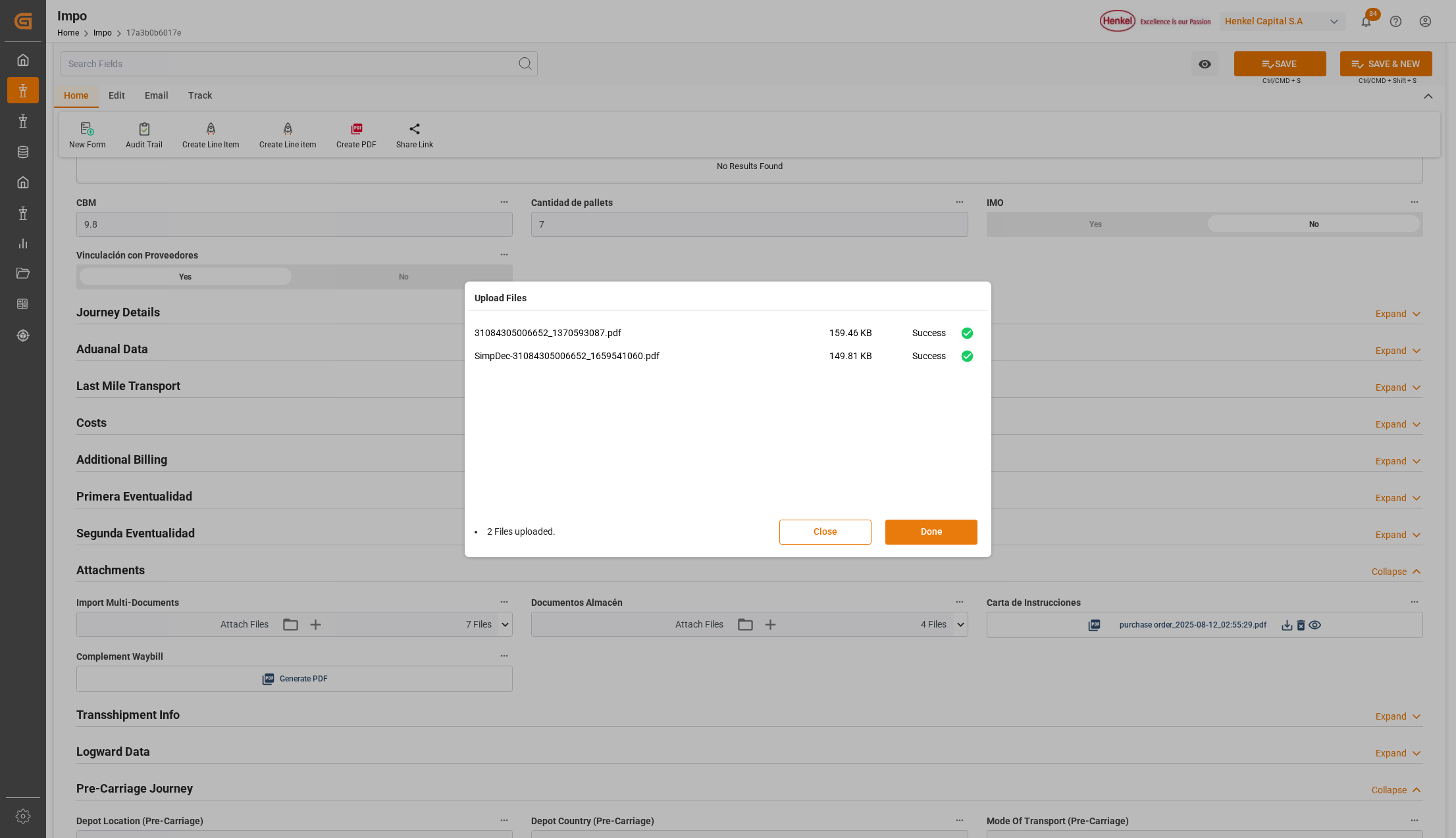
click at [950, 526] on button "Done" at bounding box center [931, 532] width 92 height 25
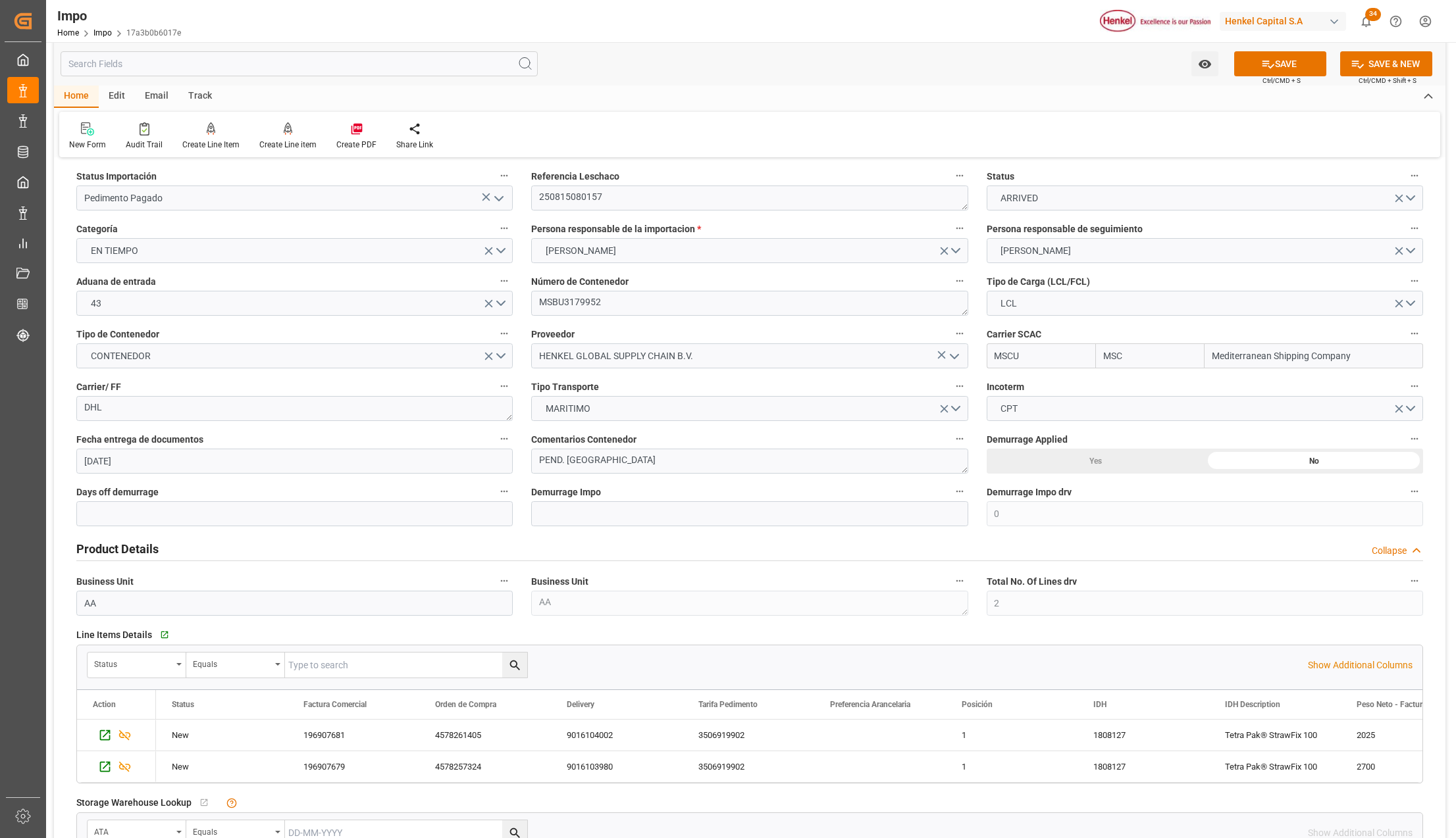
scroll to position [0, 0]
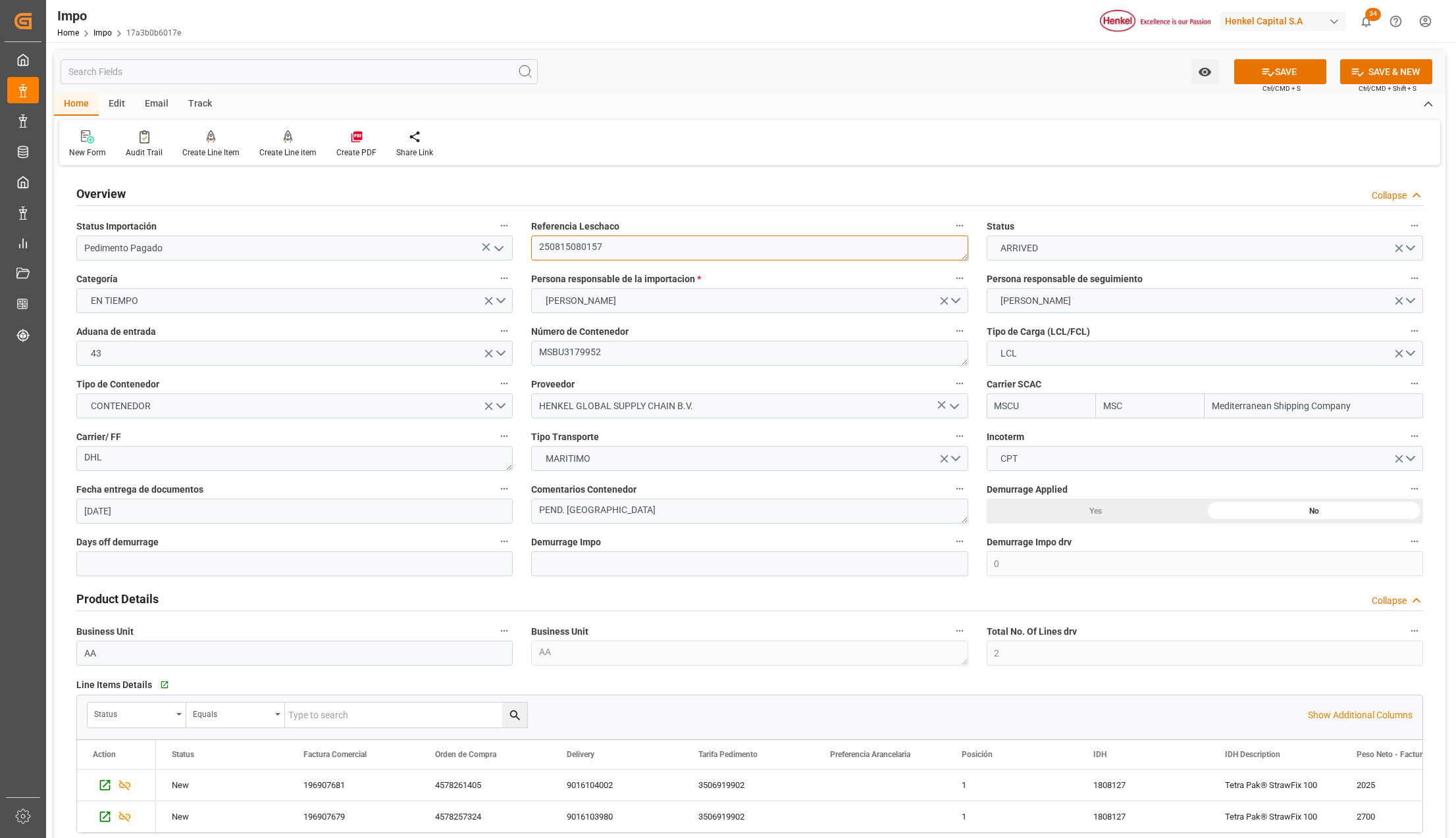
click at [566, 253] on textarea "250815080157" at bounding box center [749, 248] width 436 height 25
click at [1300, 62] on button "SAVE" at bounding box center [1279, 71] width 92 height 25
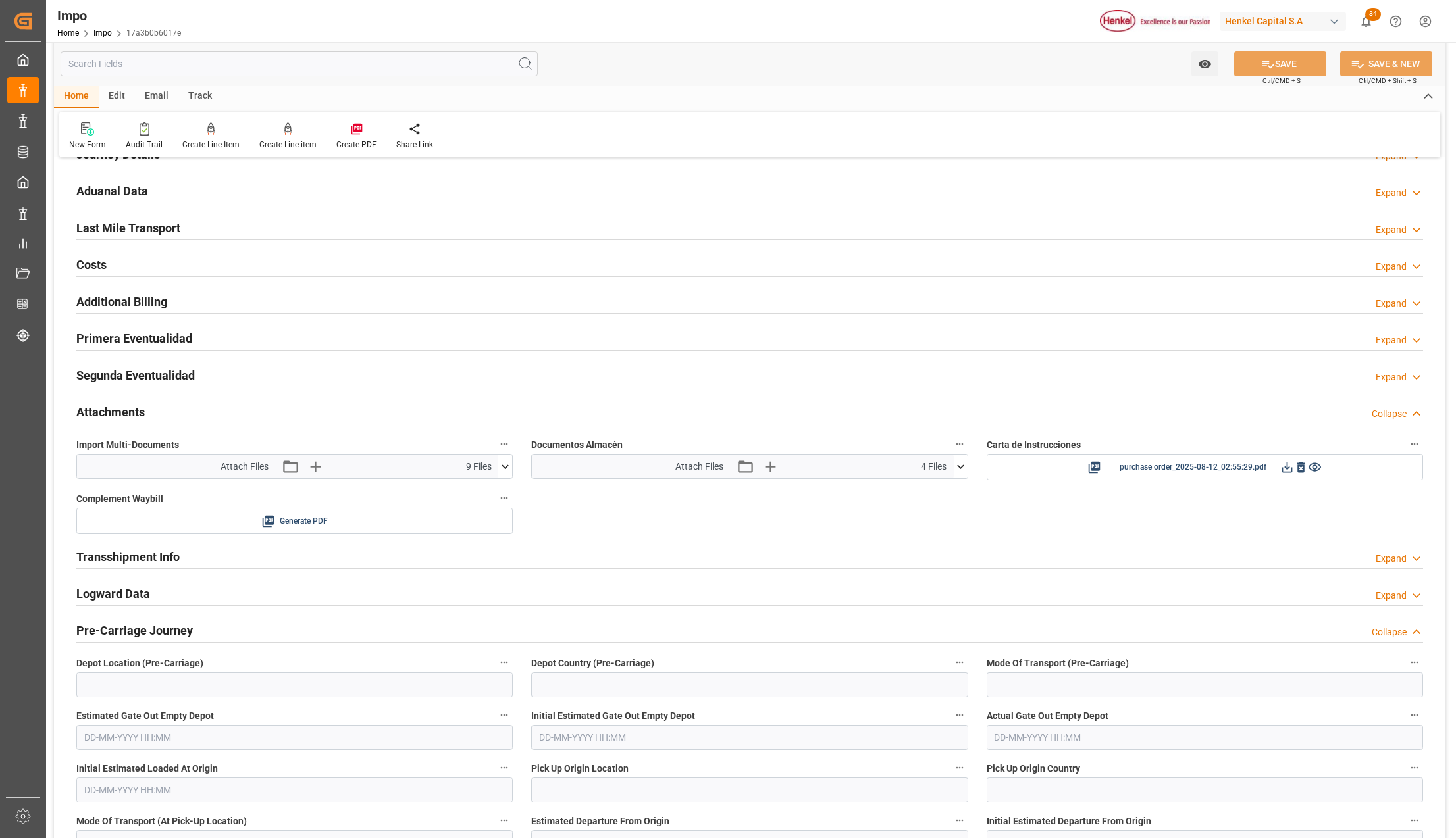
scroll to position [964, 0]
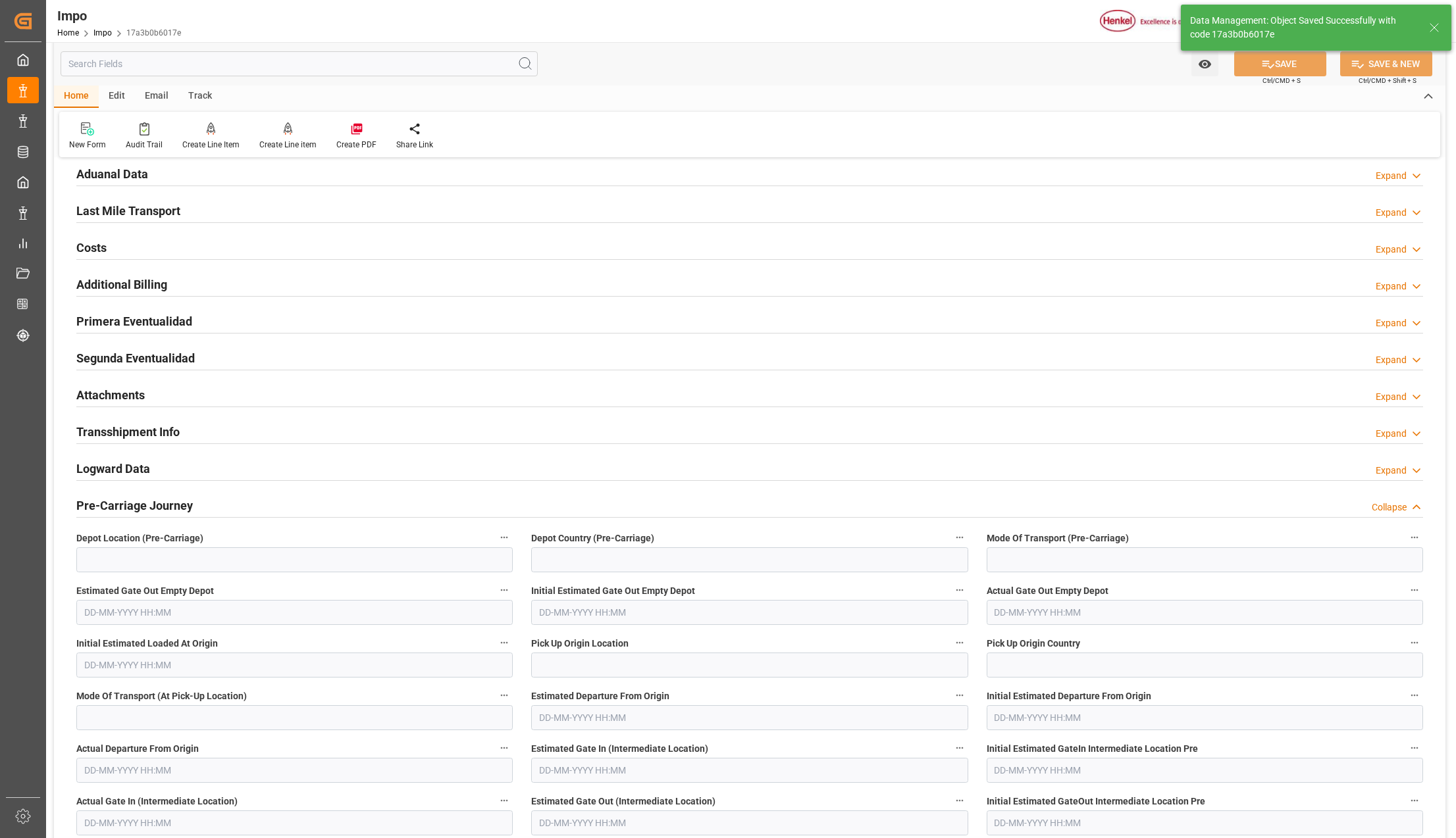
click at [127, 394] on h2 "Attachments" at bounding box center [110, 395] width 69 height 17
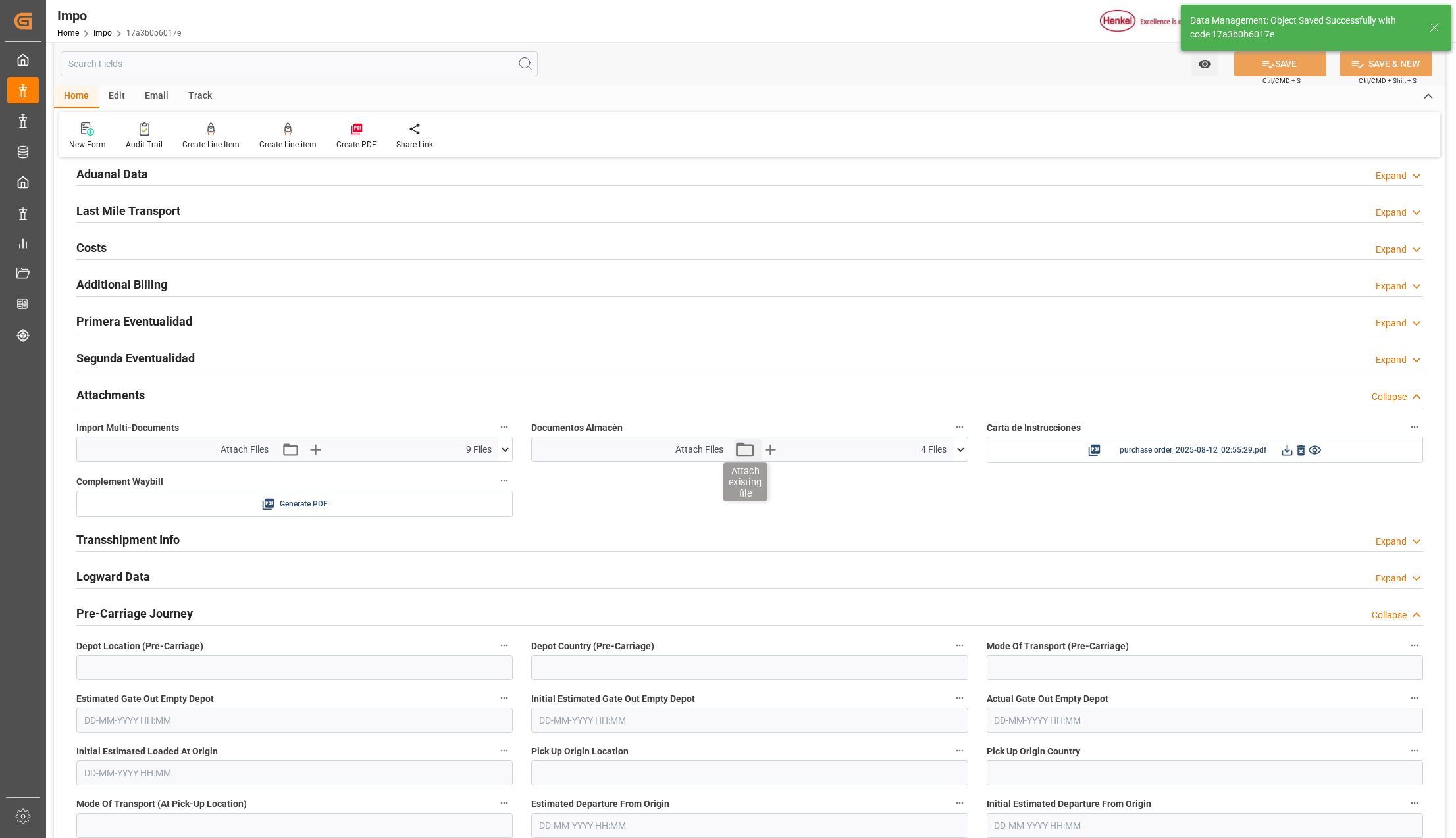
click at [746, 454] on icon "button" at bounding box center [744, 450] width 21 height 21
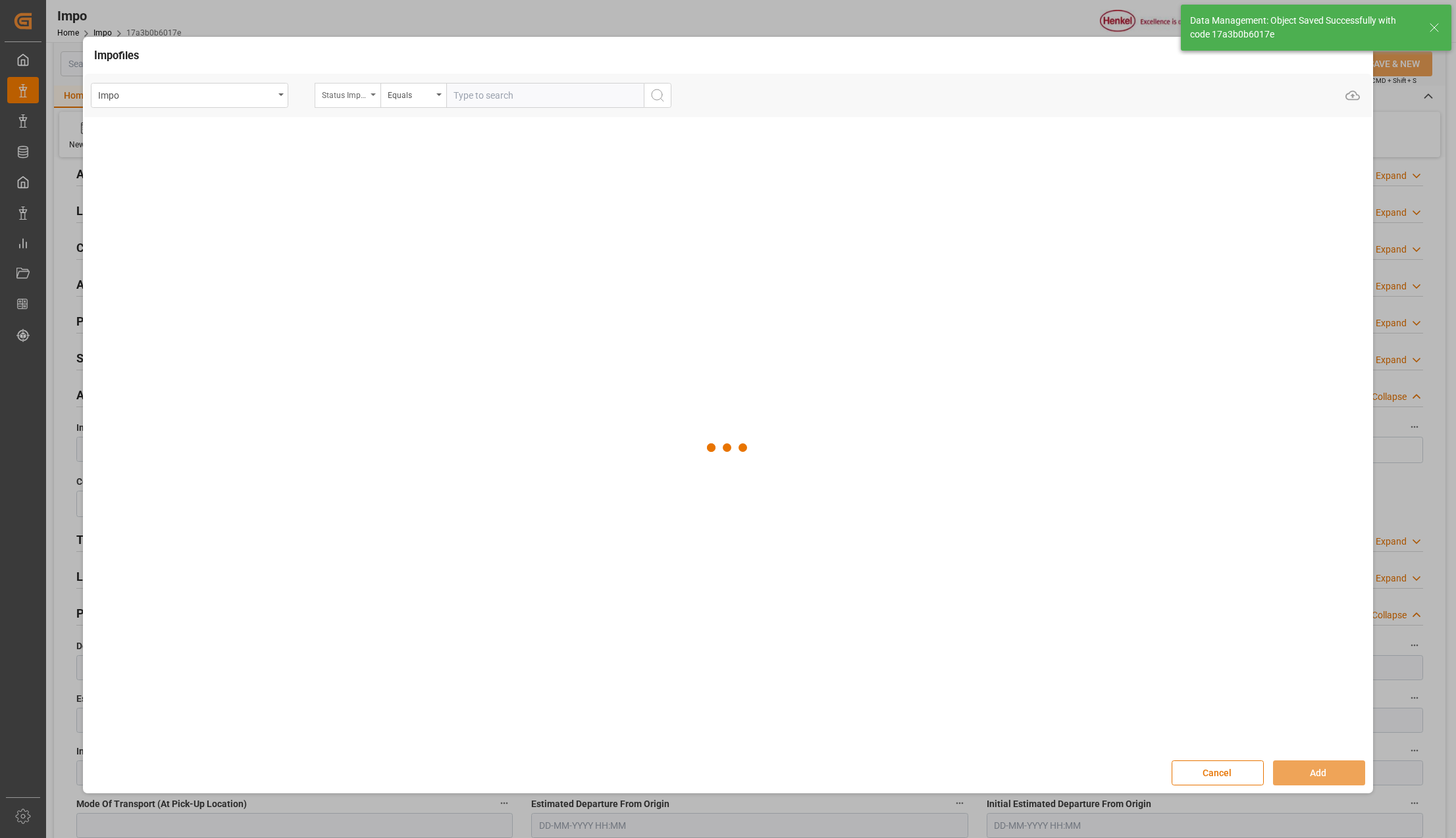
click at [369, 93] on div "Status Importación" at bounding box center [348, 96] width 66 height 25
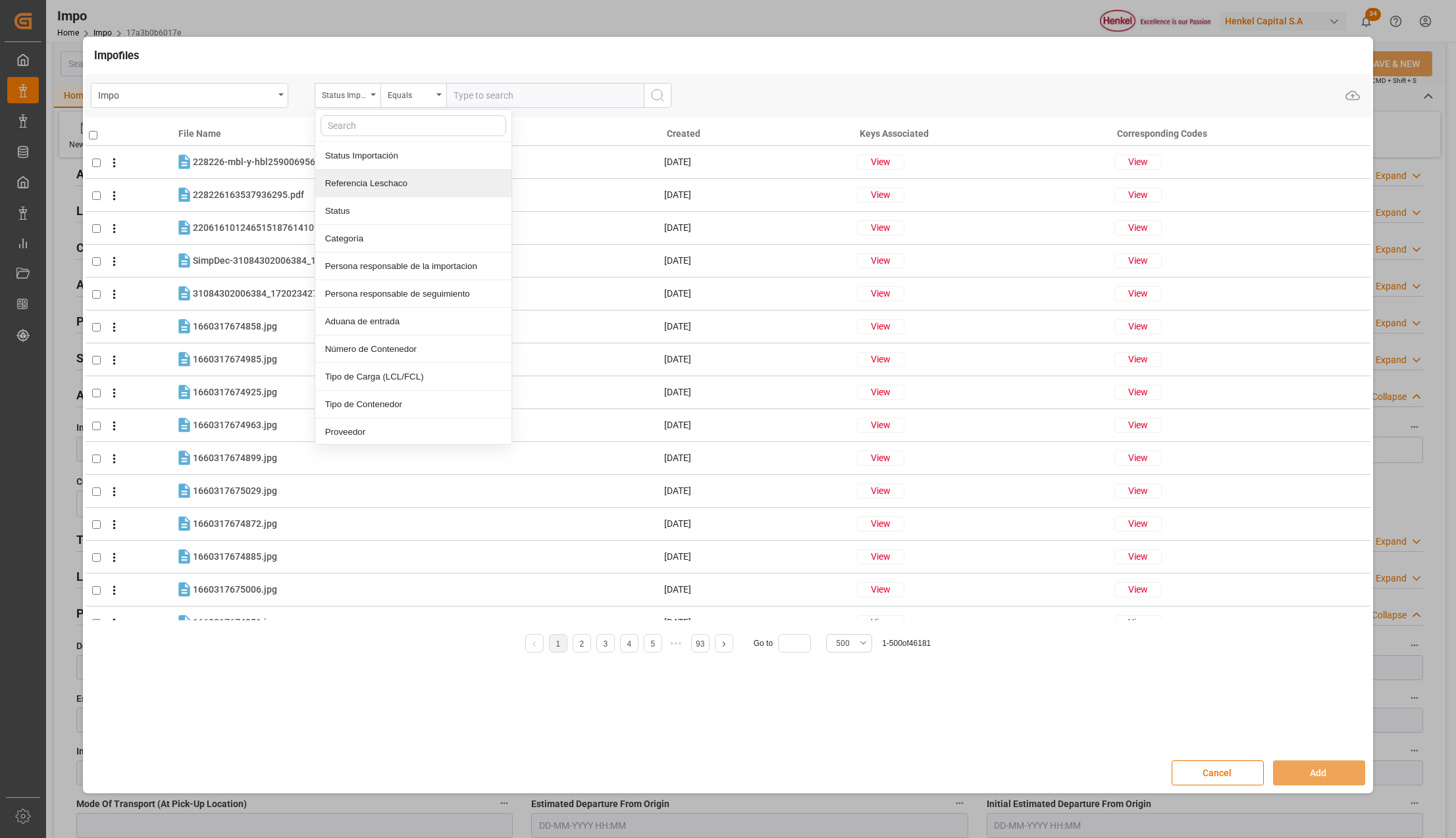
click at [338, 182] on div "Referencia Leschaco" at bounding box center [413, 183] width 196 height 28
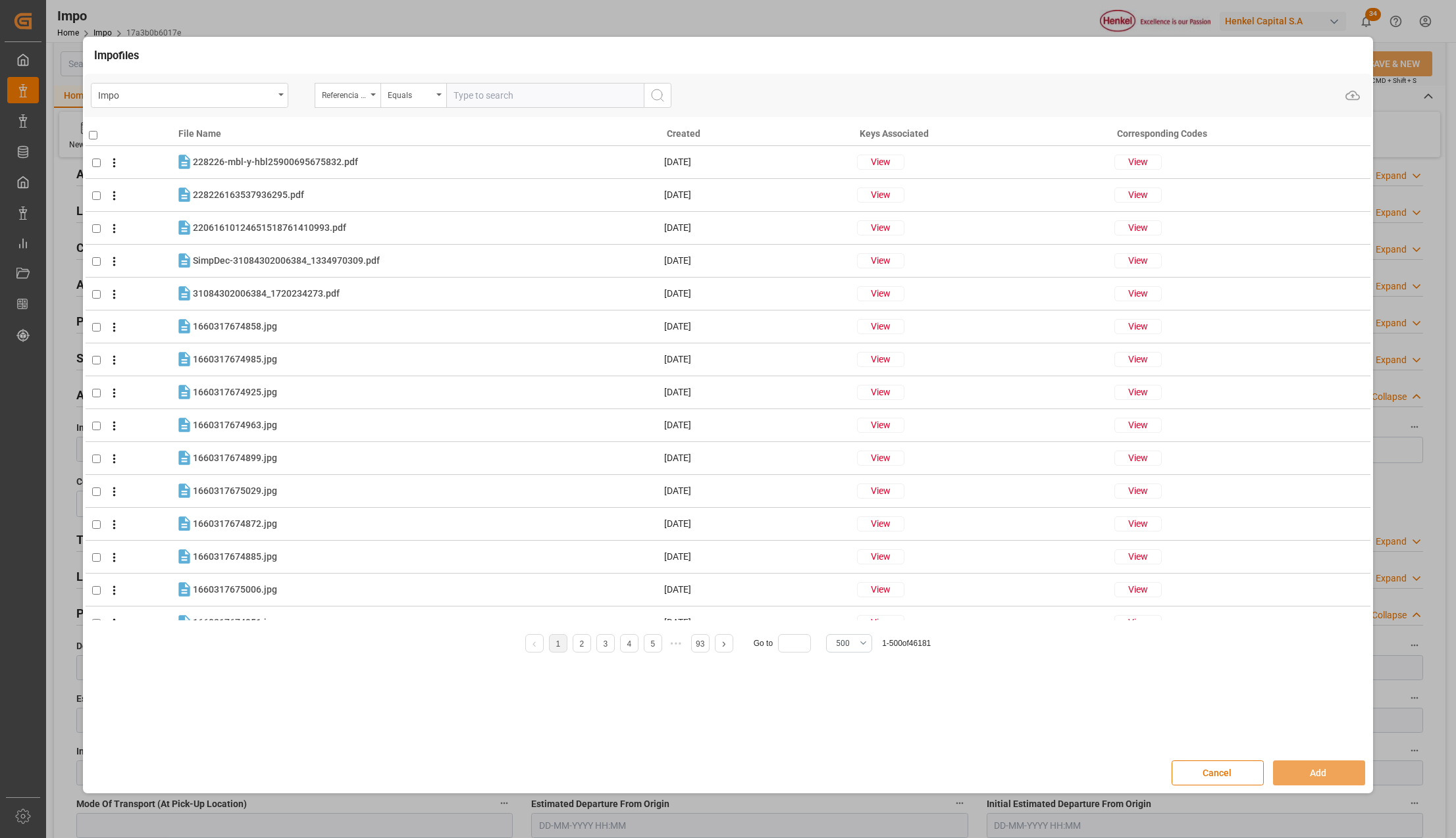
click at [500, 90] on input "text" at bounding box center [545, 96] width 197 height 25
paste input "250815080157"
type input "250815080157"
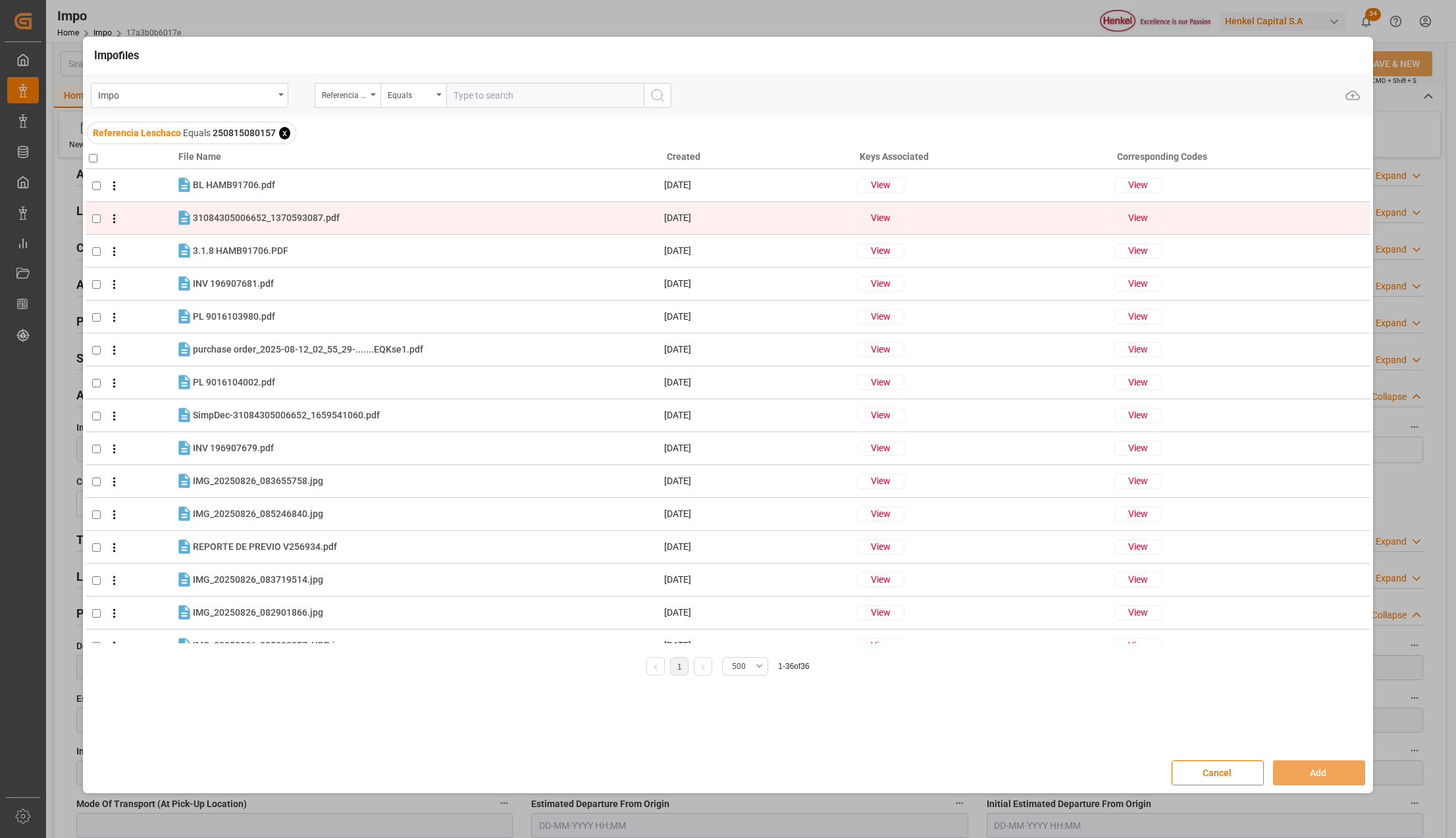
click at [95, 221] on input "checkbox" at bounding box center [96, 218] width 9 height 9
checkbox input "true"
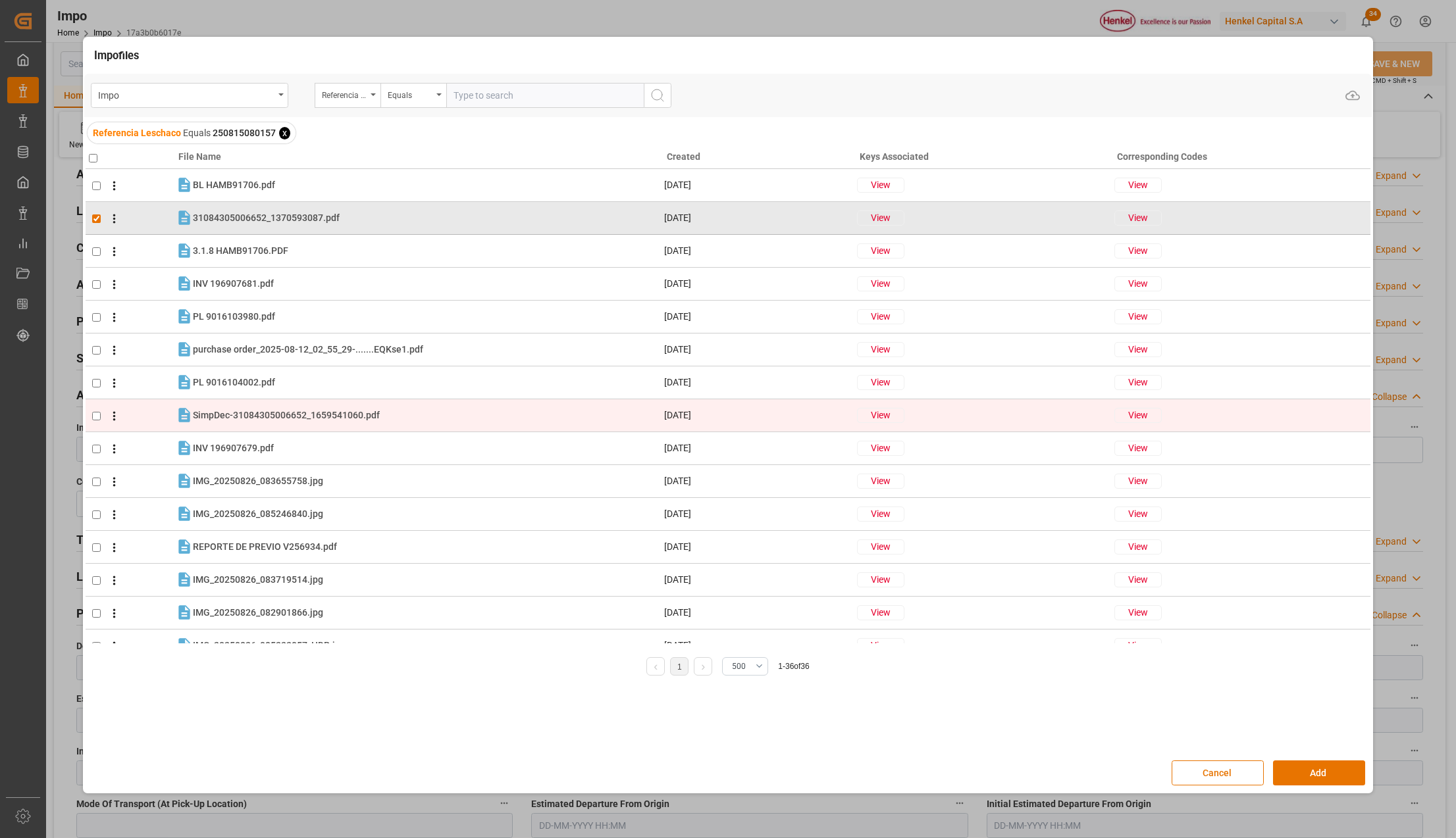
click at [98, 416] on input "checkbox" at bounding box center [96, 416] width 9 height 9
checkbox input "true"
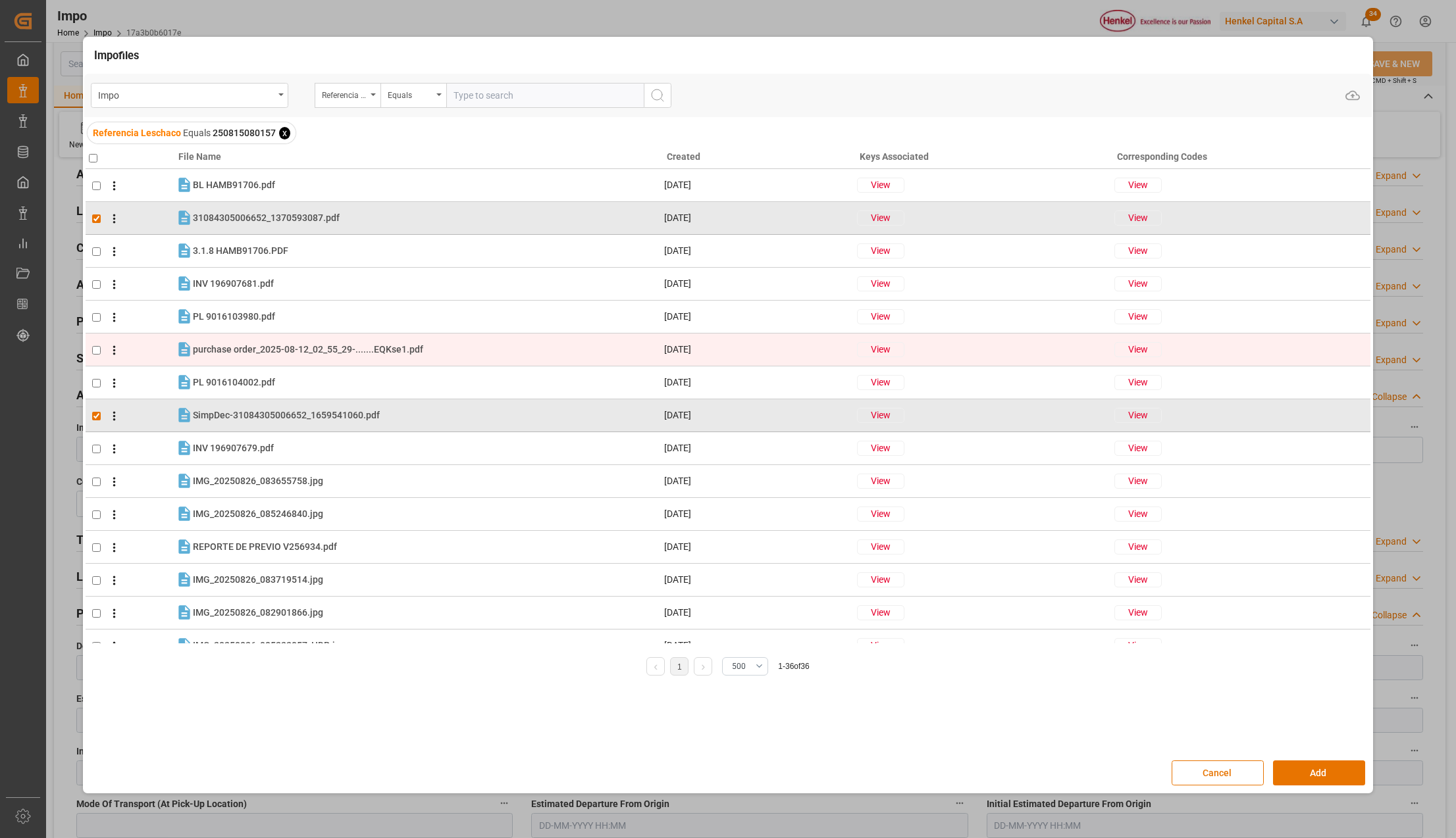
scroll to position [0, 0]
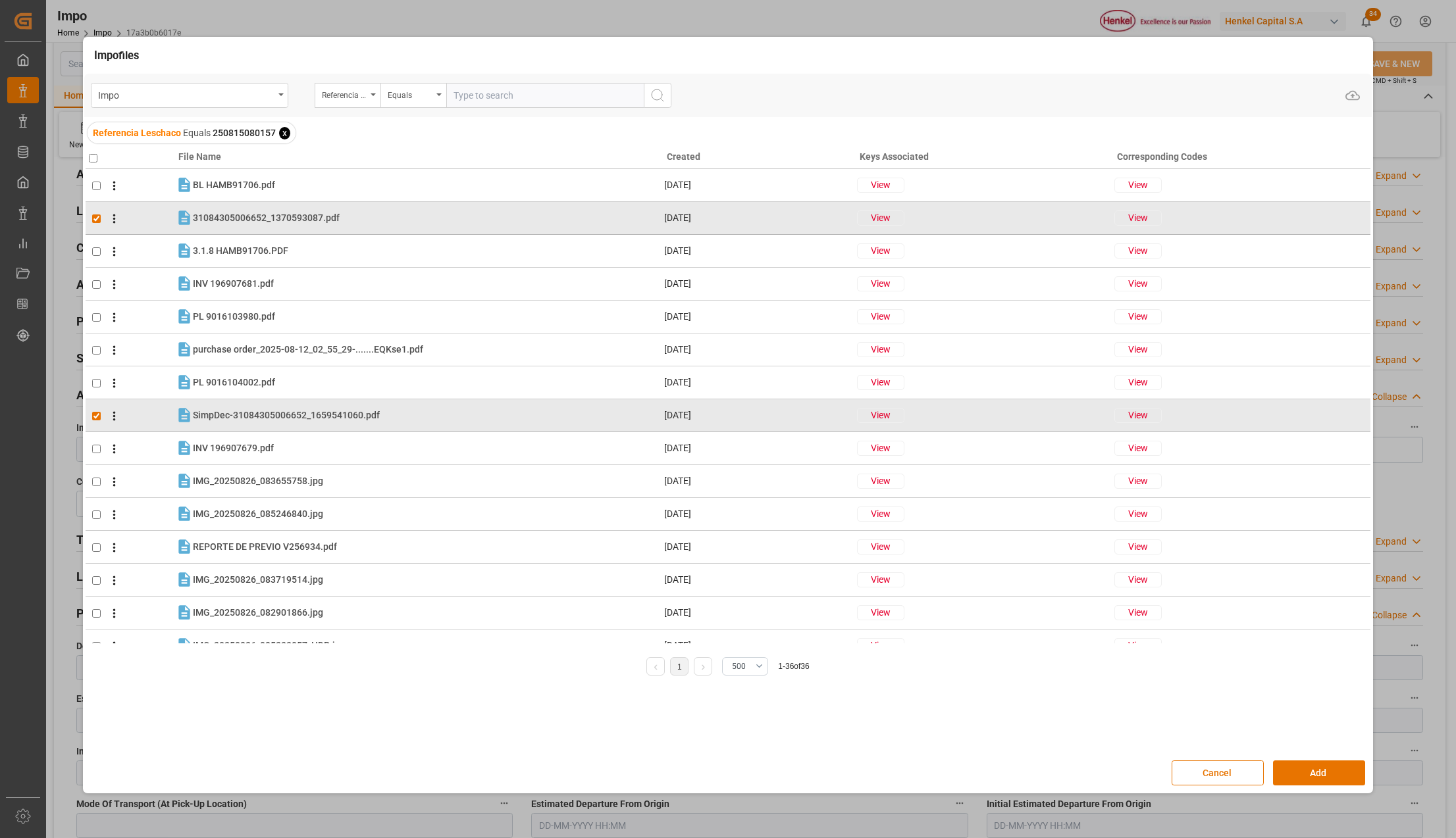
click at [1315, 787] on div "Cancel Add" at bounding box center [728, 773] width 1288 height 39
click at [1317, 777] on button "Add" at bounding box center [1318, 773] width 92 height 25
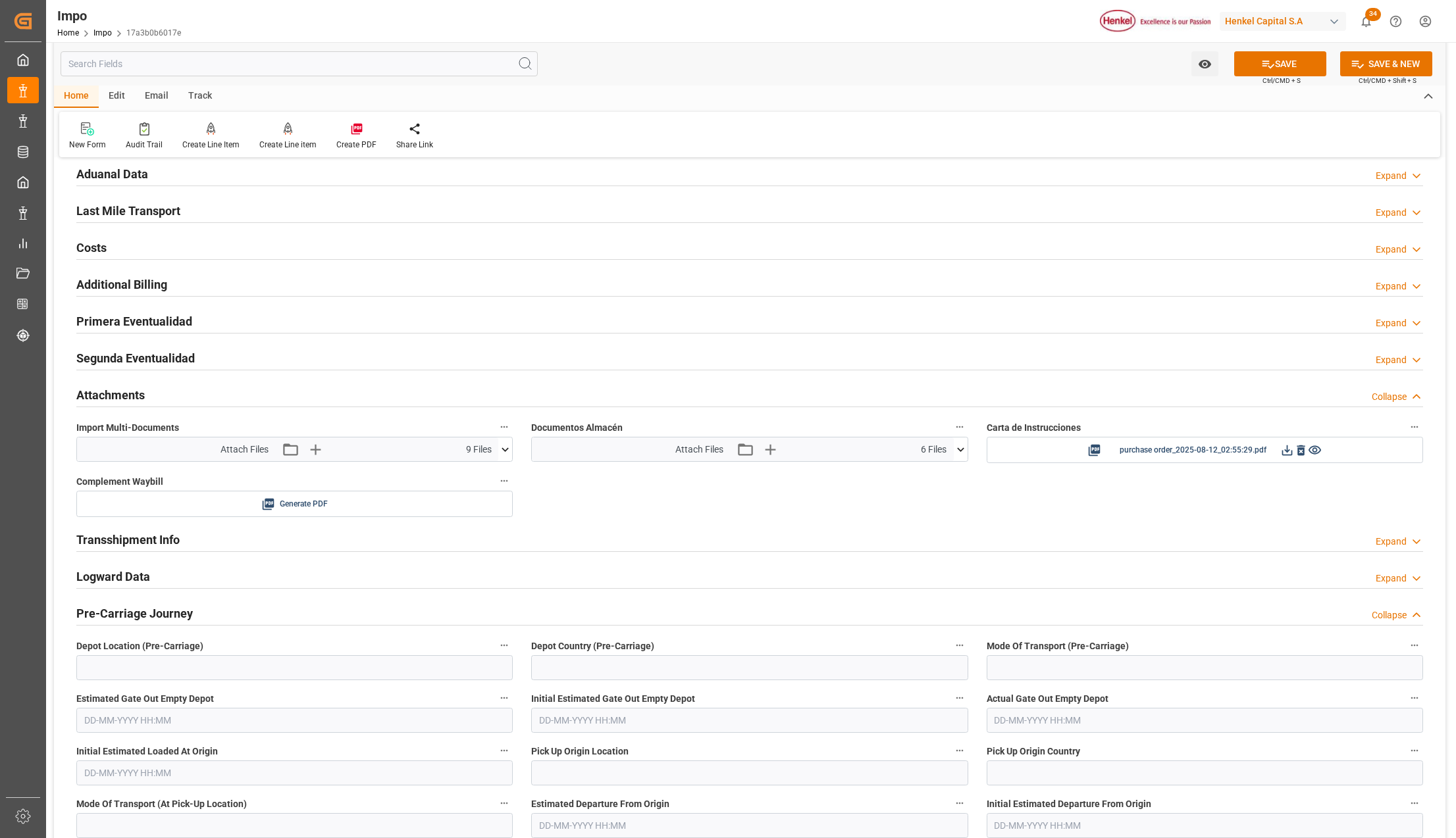
click at [1294, 61] on button "SAVE" at bounding box center [1279, 64] width 92 height 25
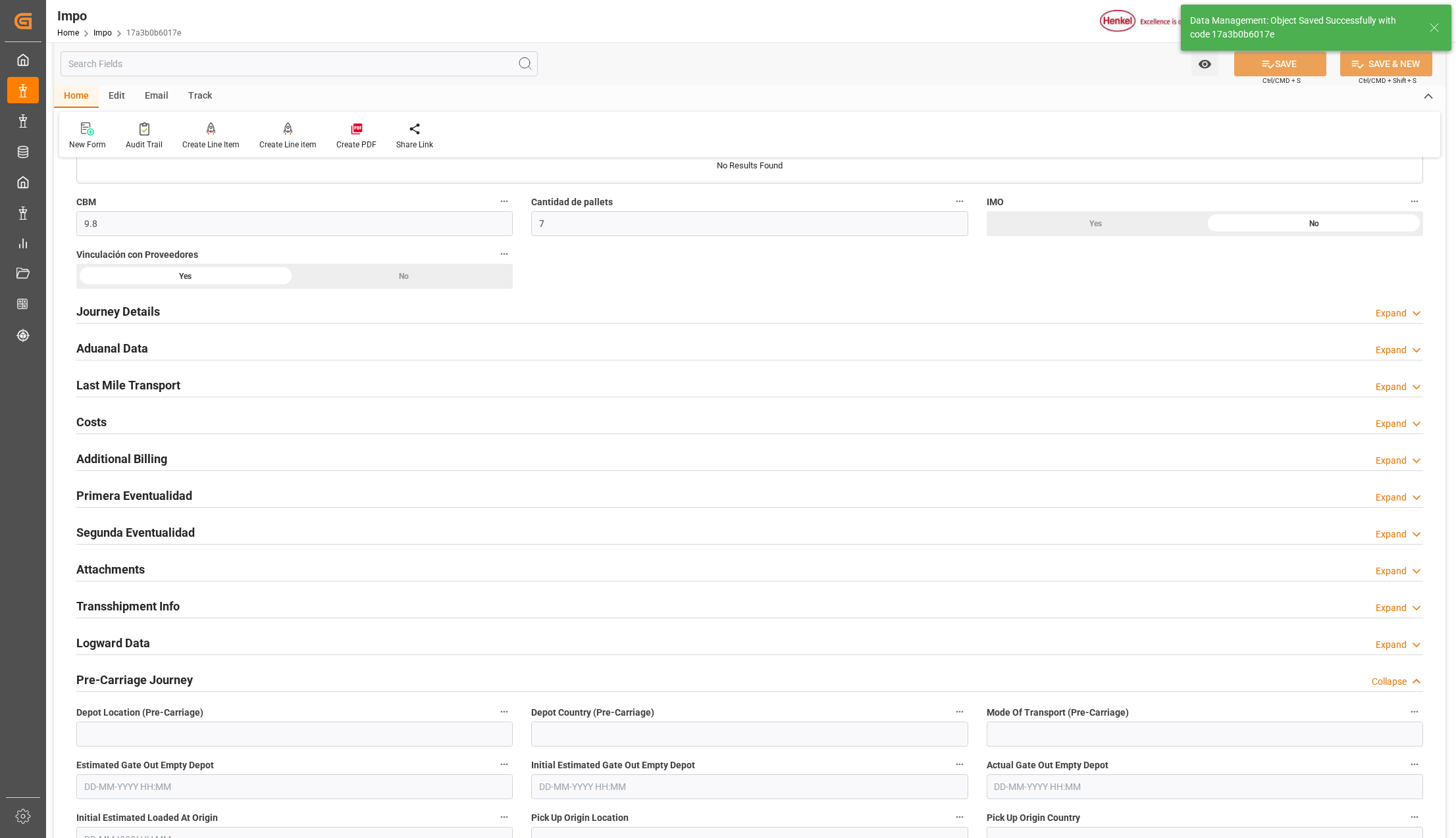
scroll to position [790, 0]
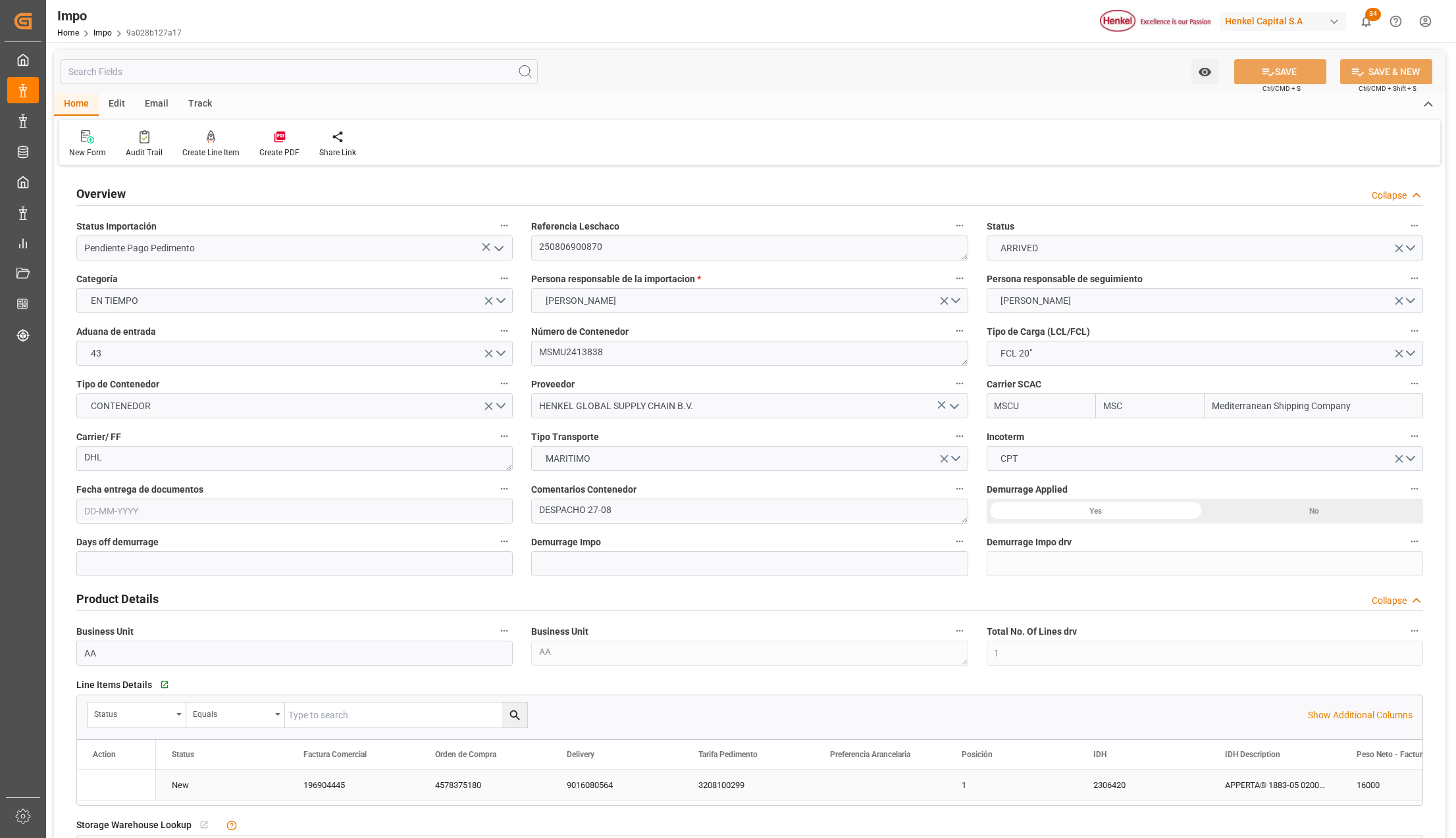
type input "MSC"
type input "Mediterranean Shipping Company"
type input "1"
type input "25"
type input "20"
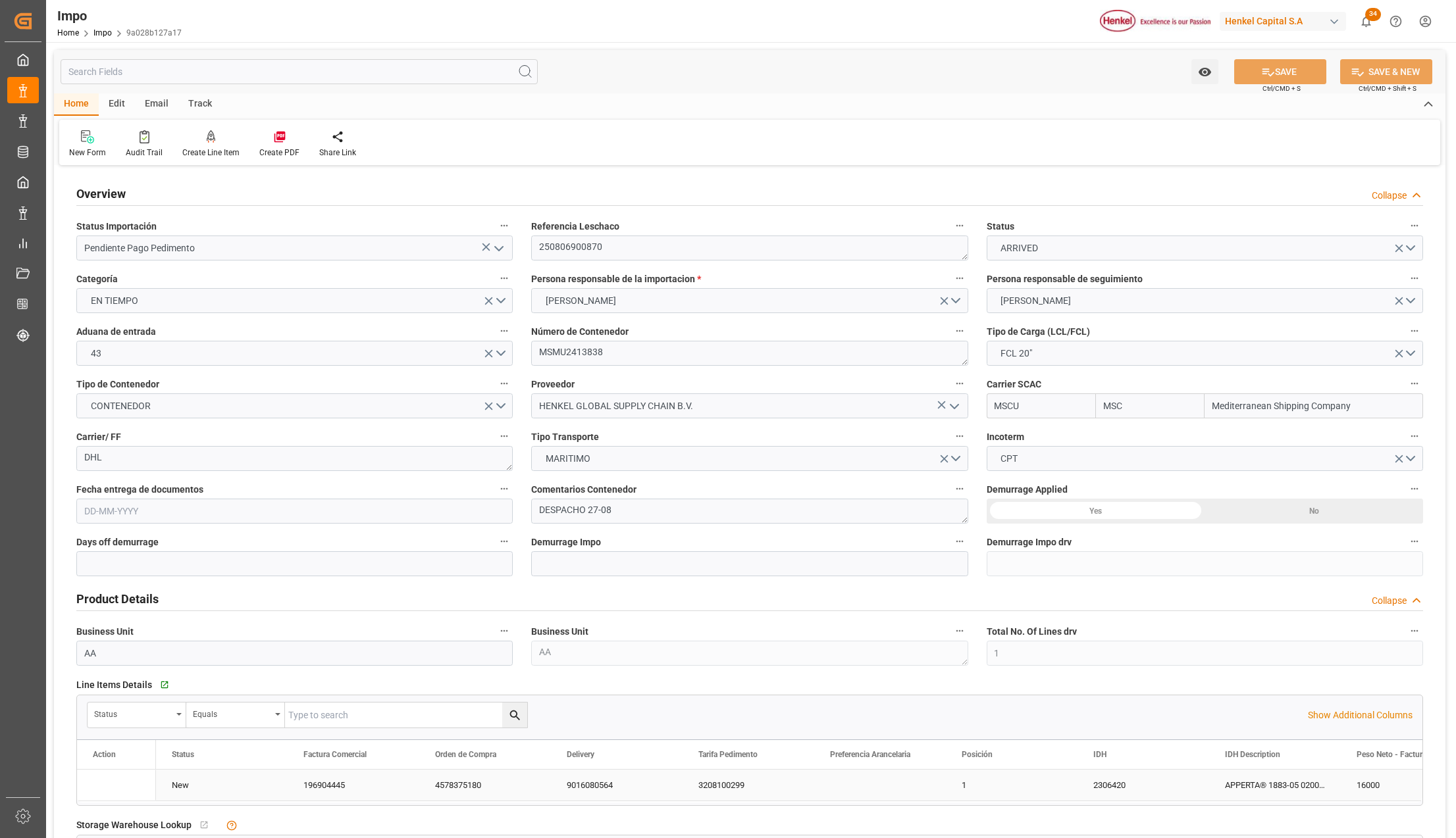
type input "[DATE]"
click at [496, 250] on icon "open menu" at bounding box center [498, 248] width 15 height 15
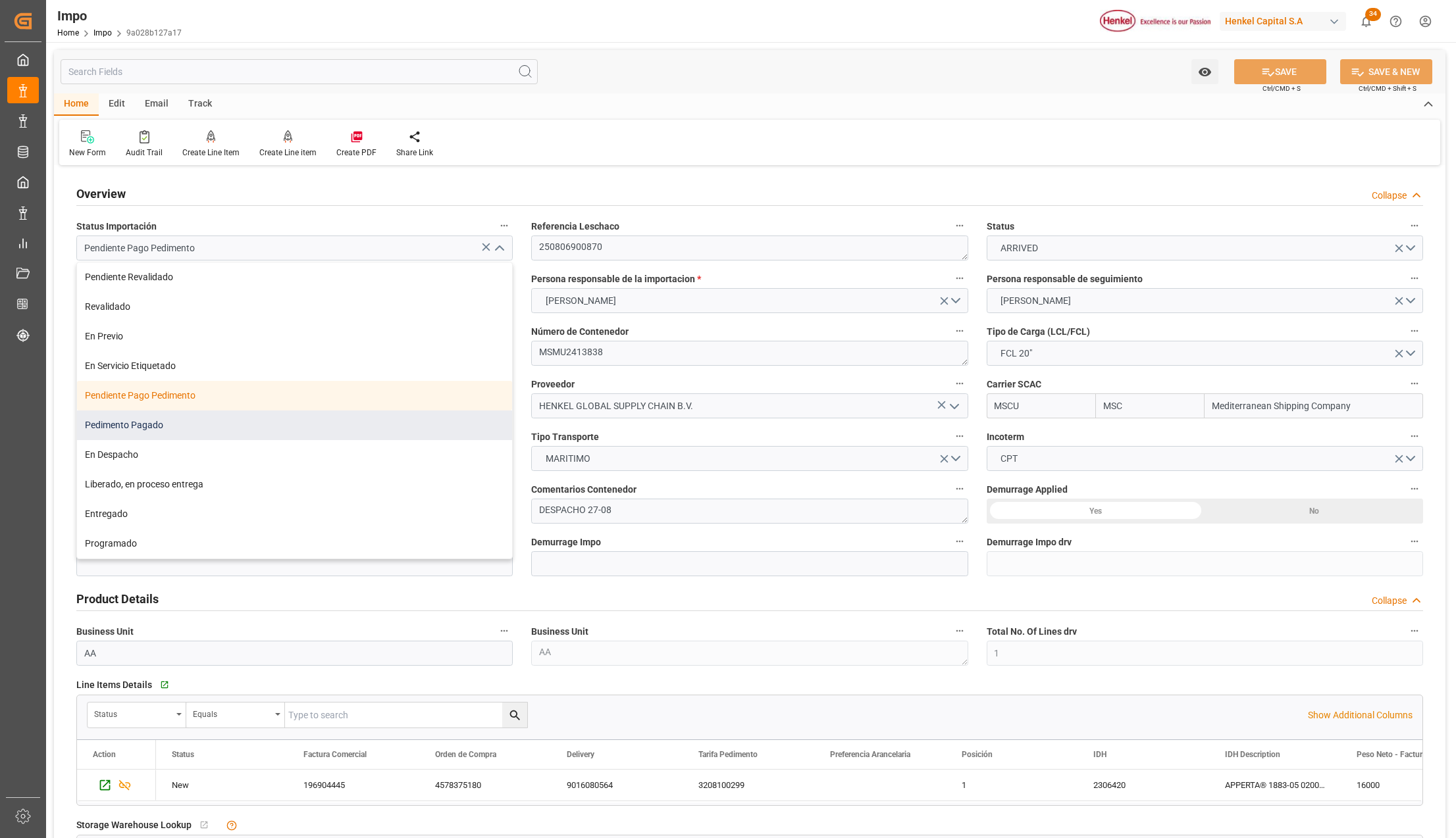
click at [204, 433] on div "Pedimento Pagado" at bounding box center [294, 425] width 435 height 30
type input "Pedimento Pagado"
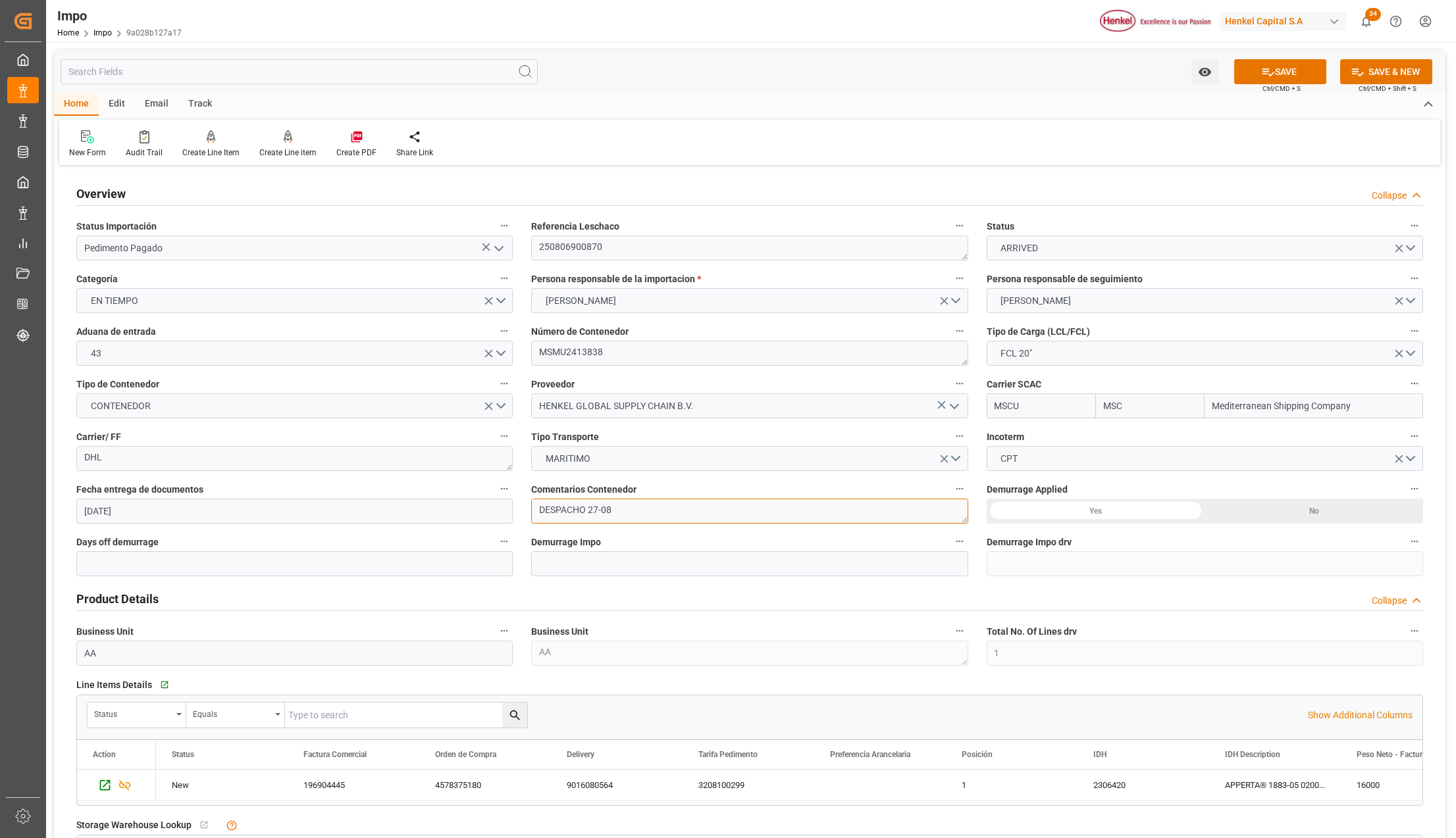
click at [620, 515] on textarea "DESPACHO 27-08" at bounding box center [749, 512] width 436 height 25
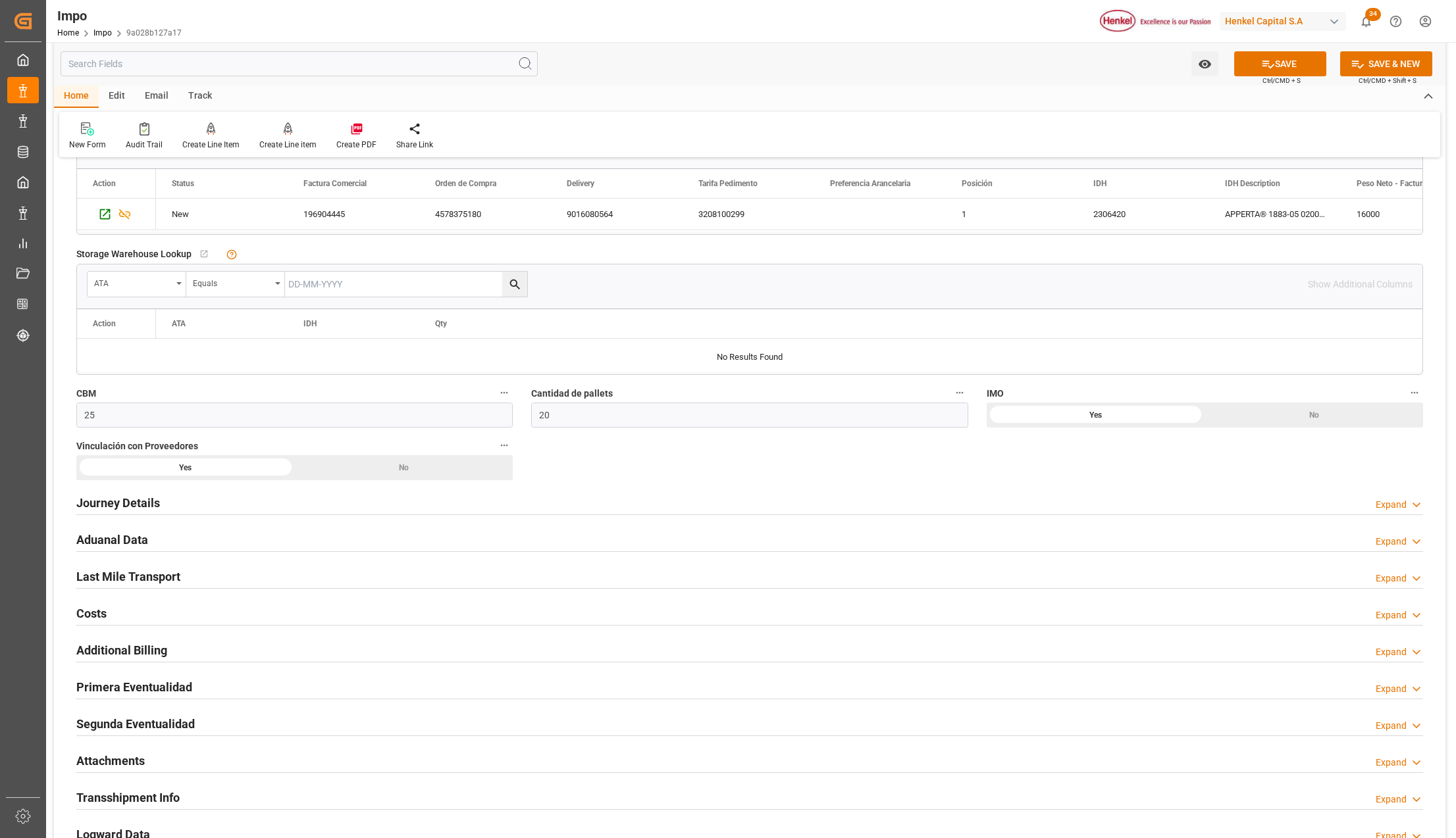
scroll to position [614, 0]
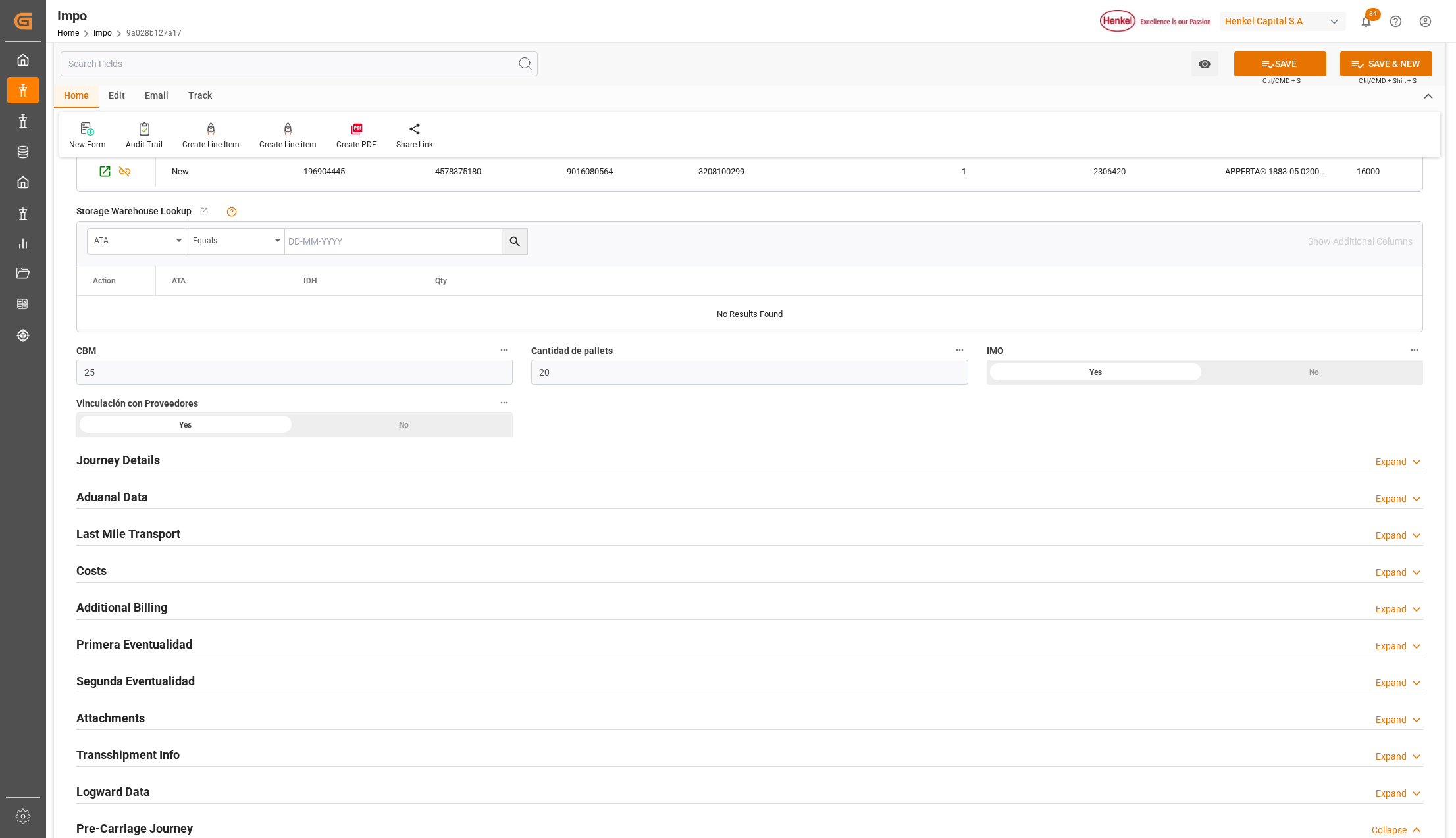
click at [119, 651] on h2 "Primera Eventualidad" at bounding box center [134, 644] width 116 height 17
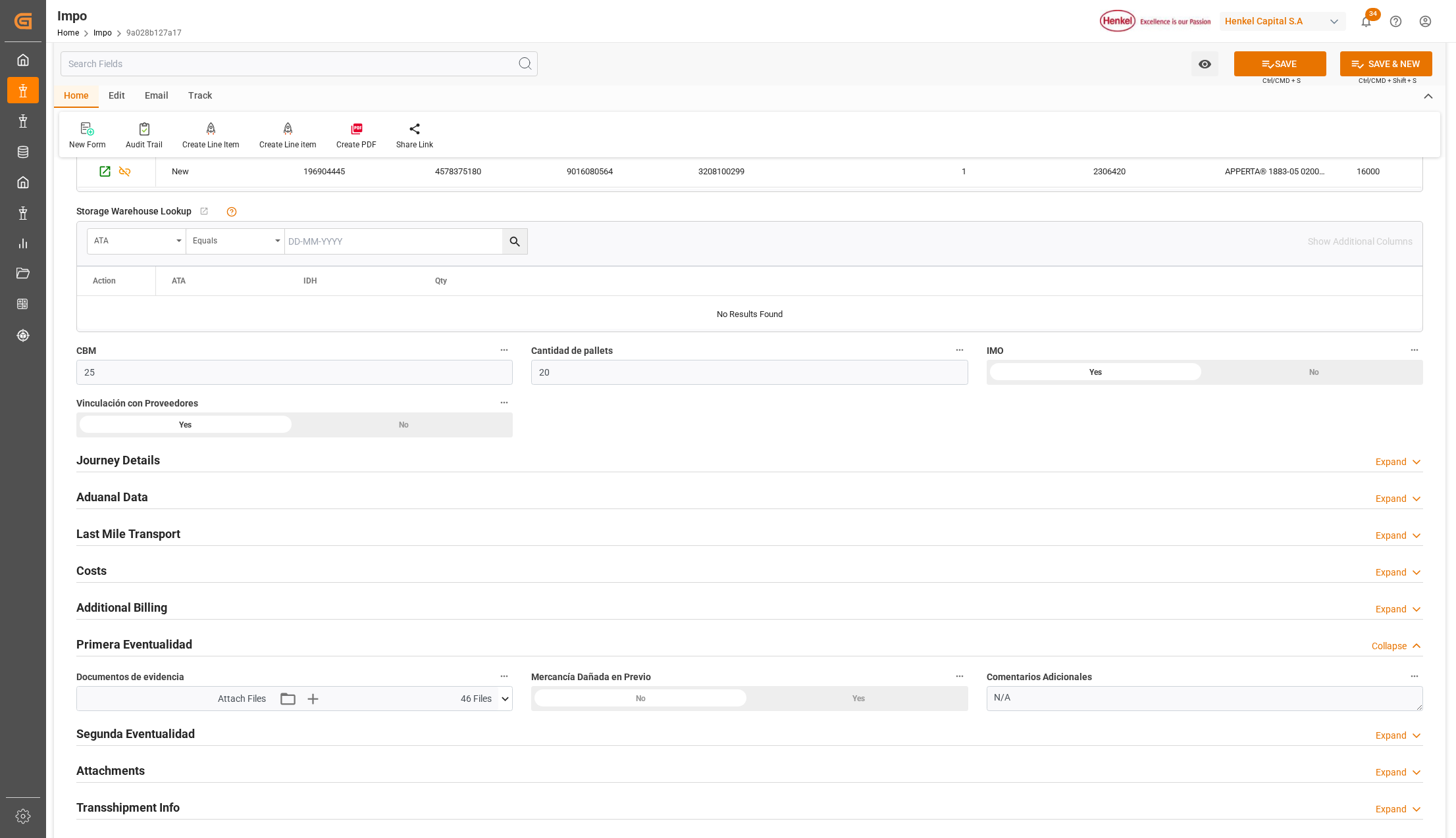
click at [106, 770] on h2 "Attachments" at bounding box center [110, 770] width 69 height 17
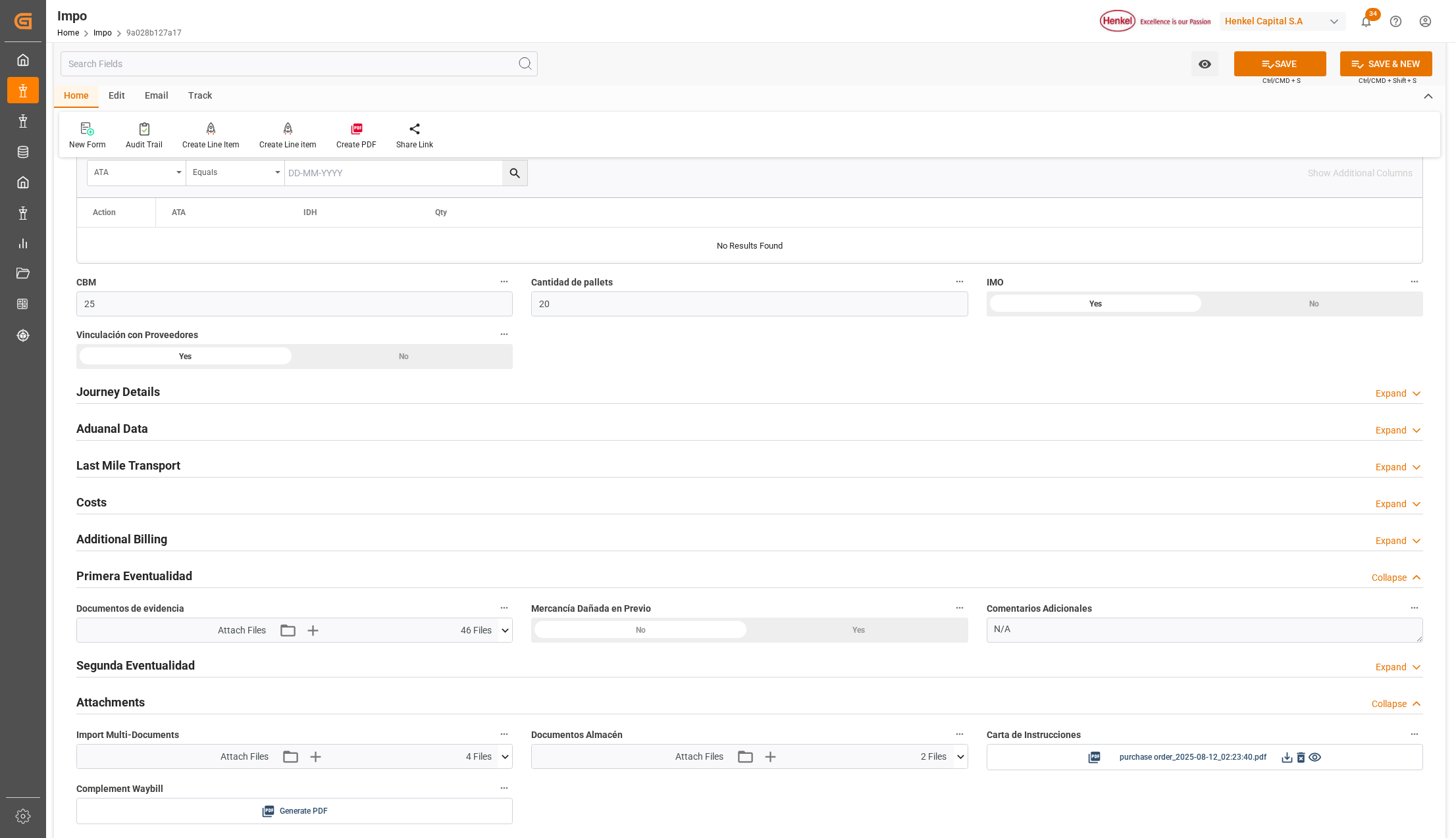
scroll to position [702, 0]
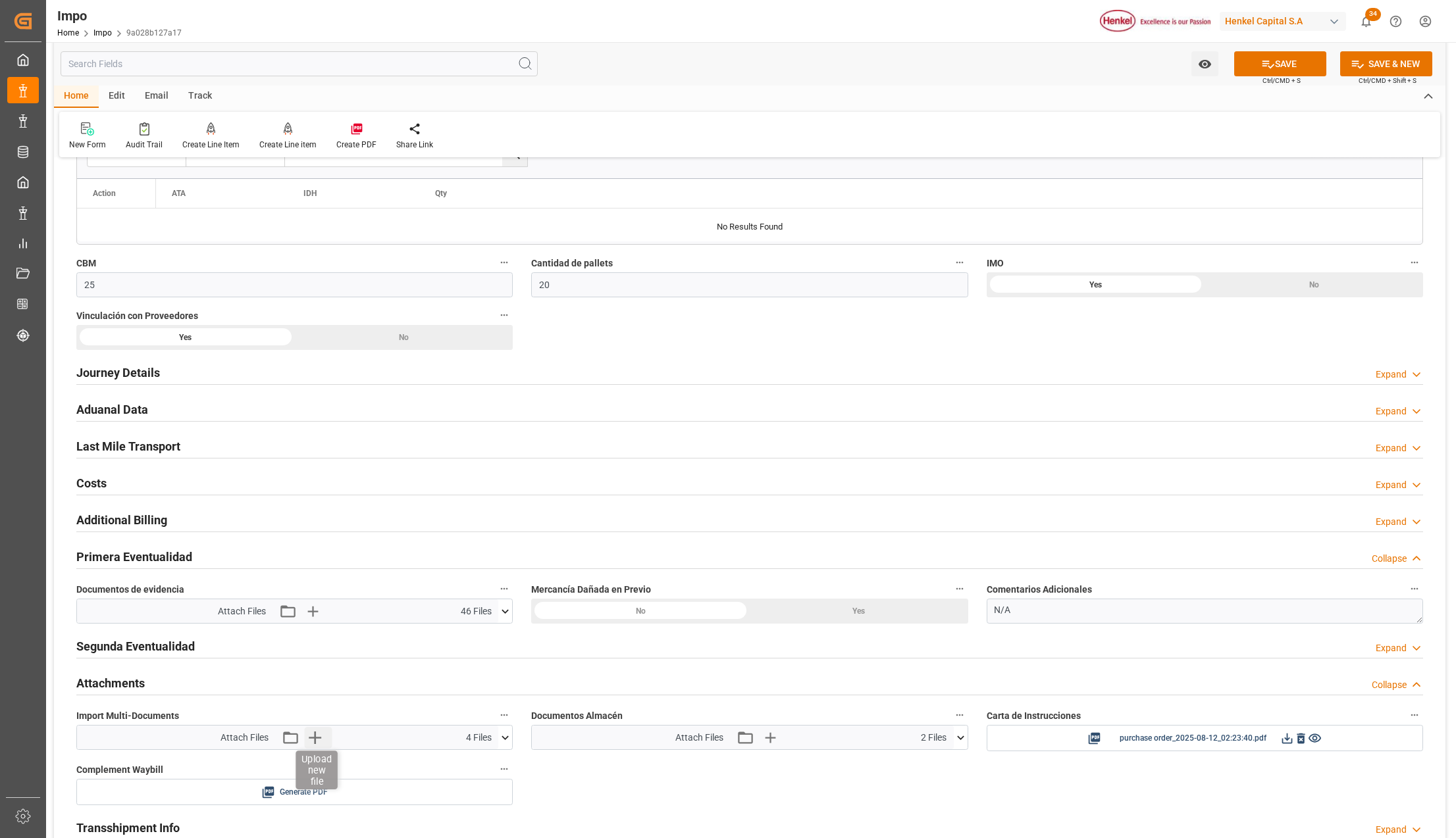
click at [316, 743] on icon "button" at bounding box center [315, 738] width 21 height 21
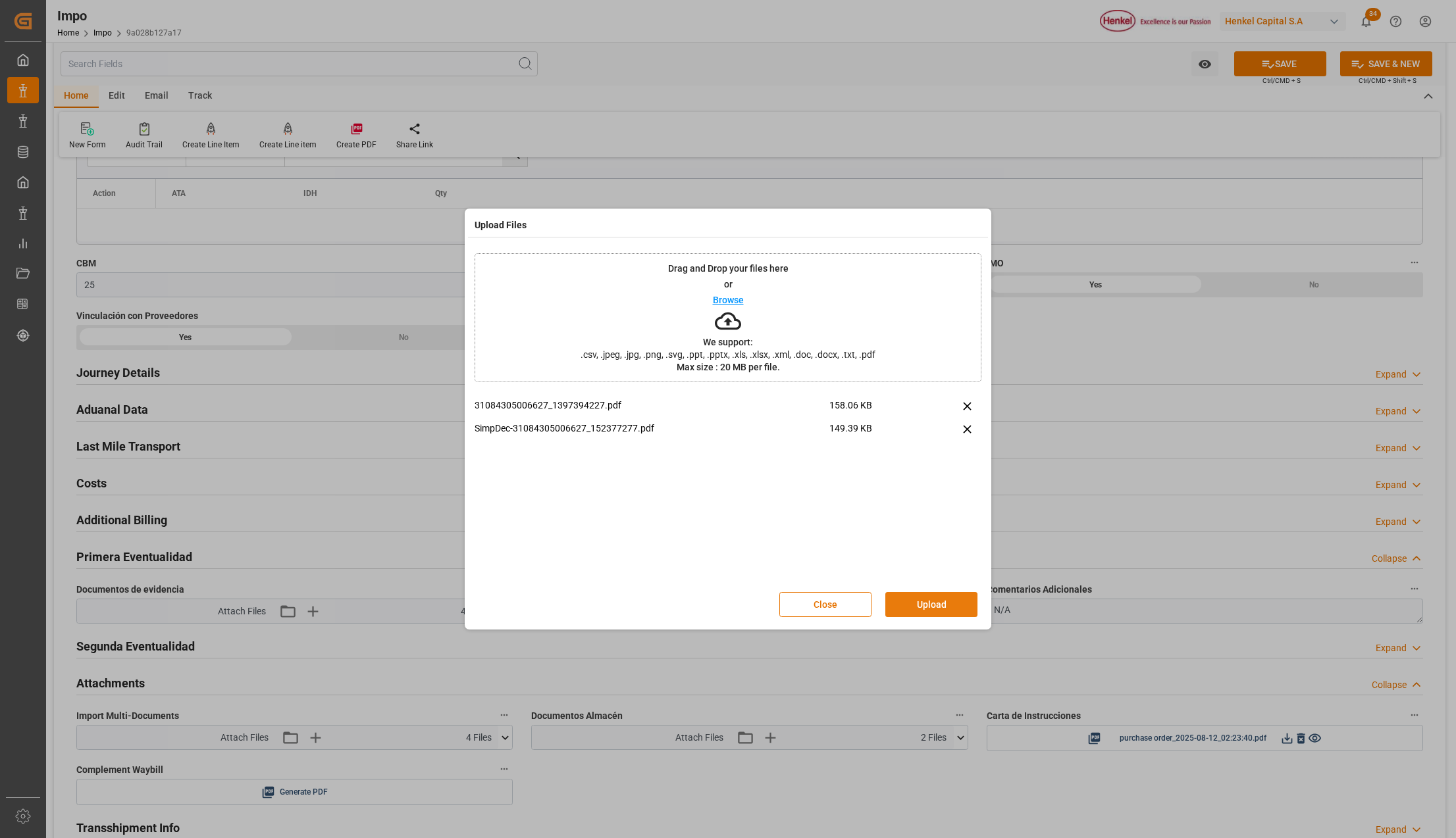
click at [925, 596] on button "Upload" at bounding box center [931, 604] width 92 height 25
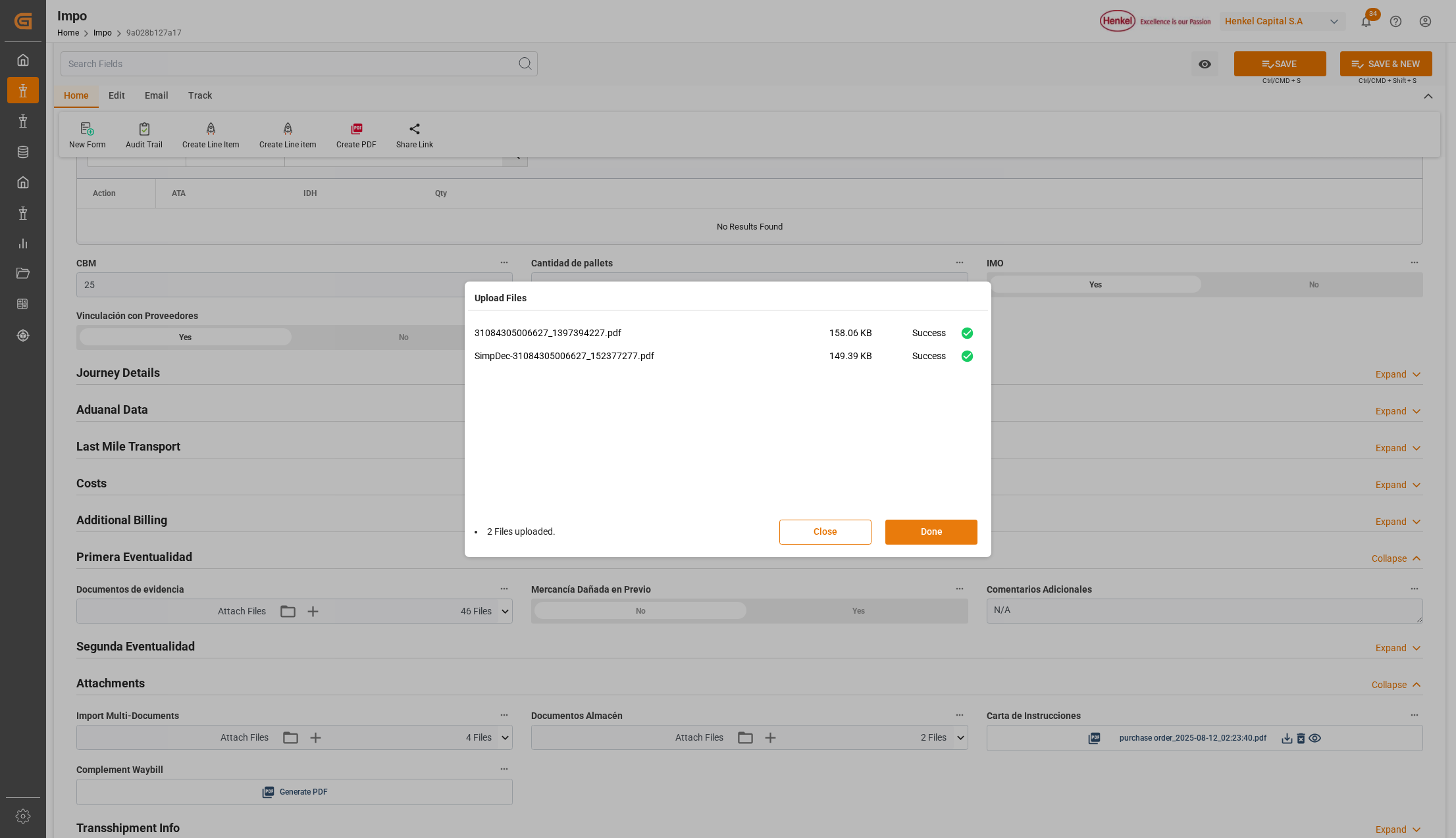
click at [927, 532] on button "Done" at bounding box center [931, 532] width 92 height 25
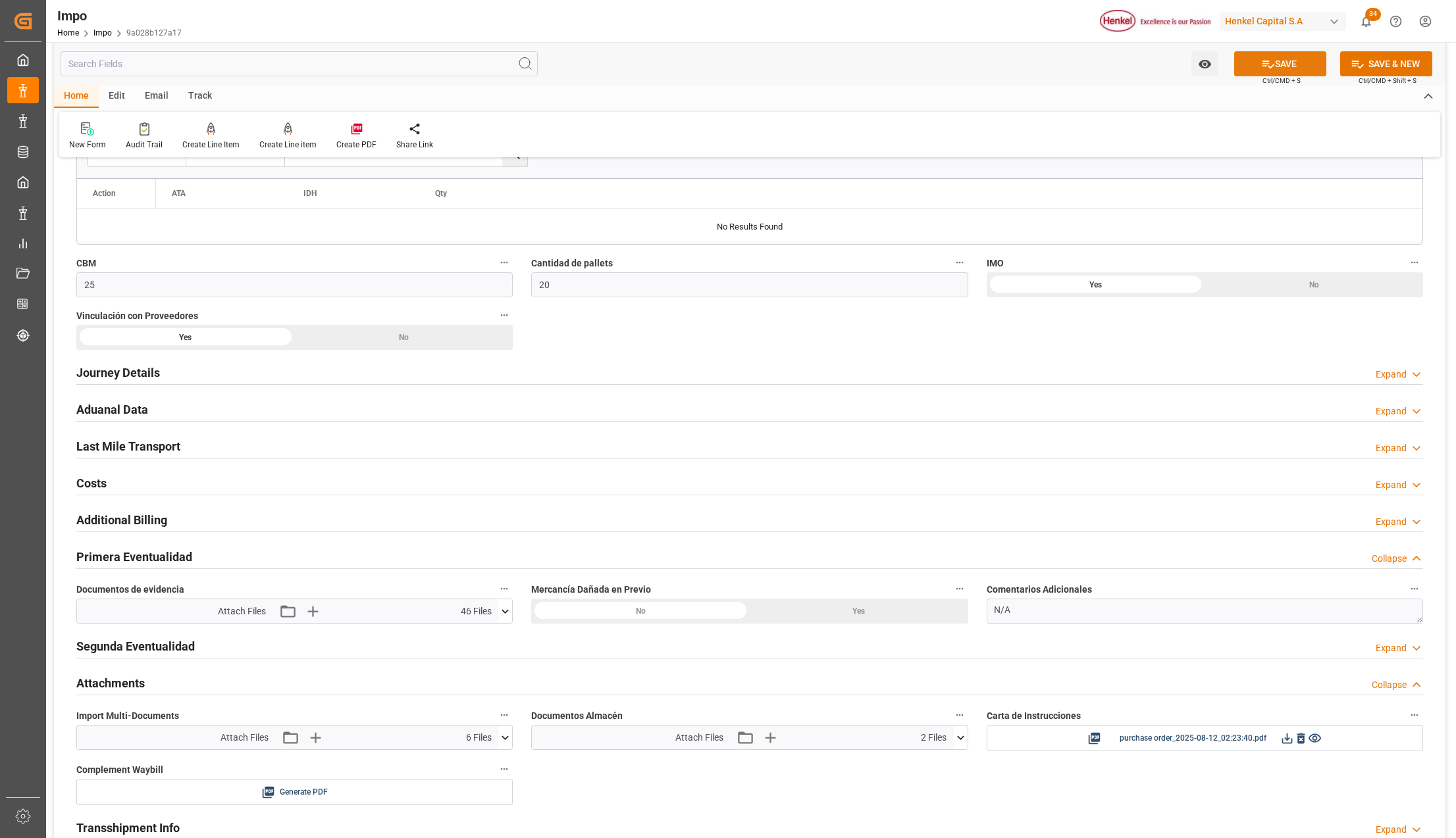
click at [1249, 61] on button "SAVE" at bounding box center [1279, 64] width 92 height 25
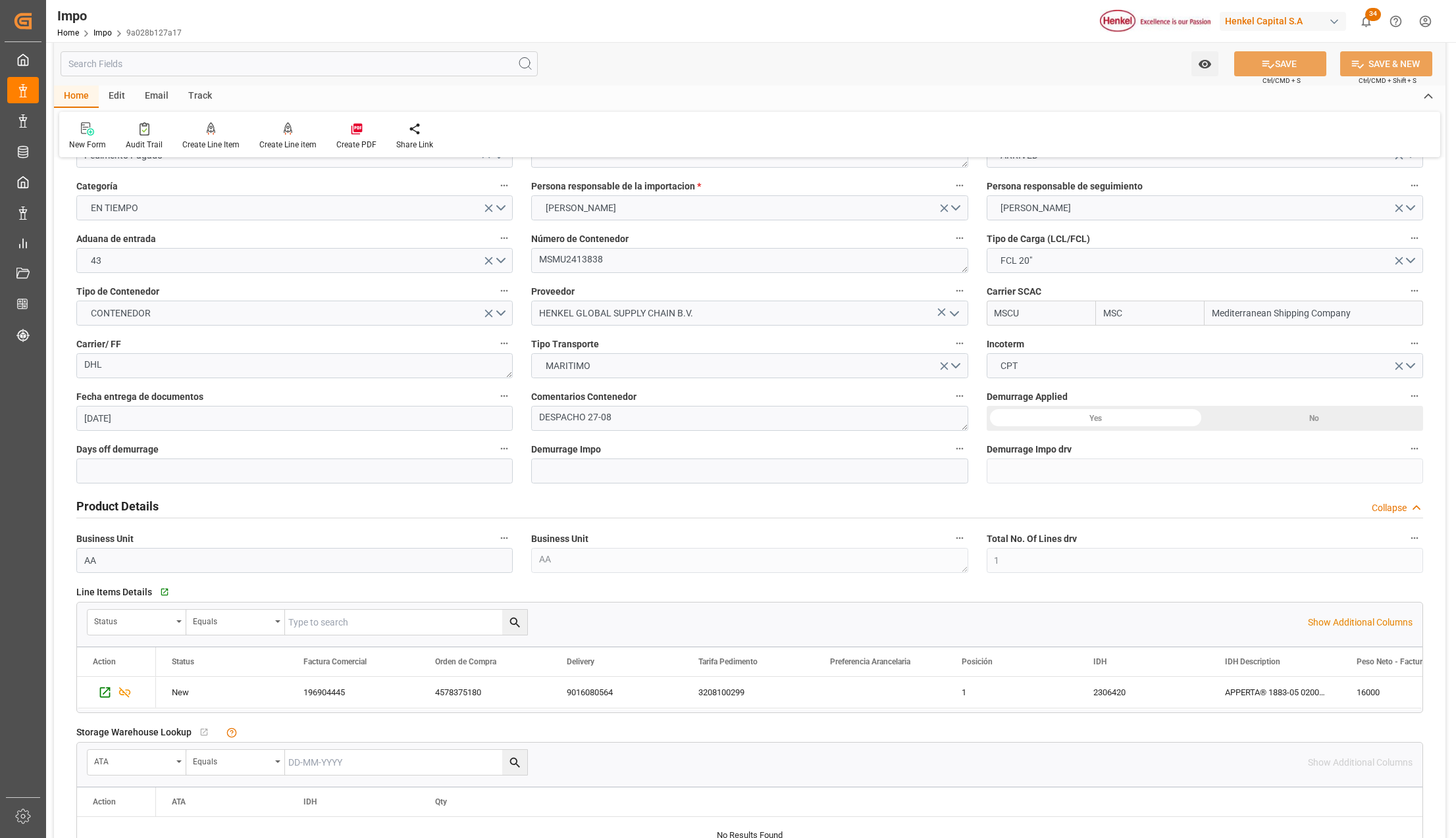
scroll to position [0, 0]
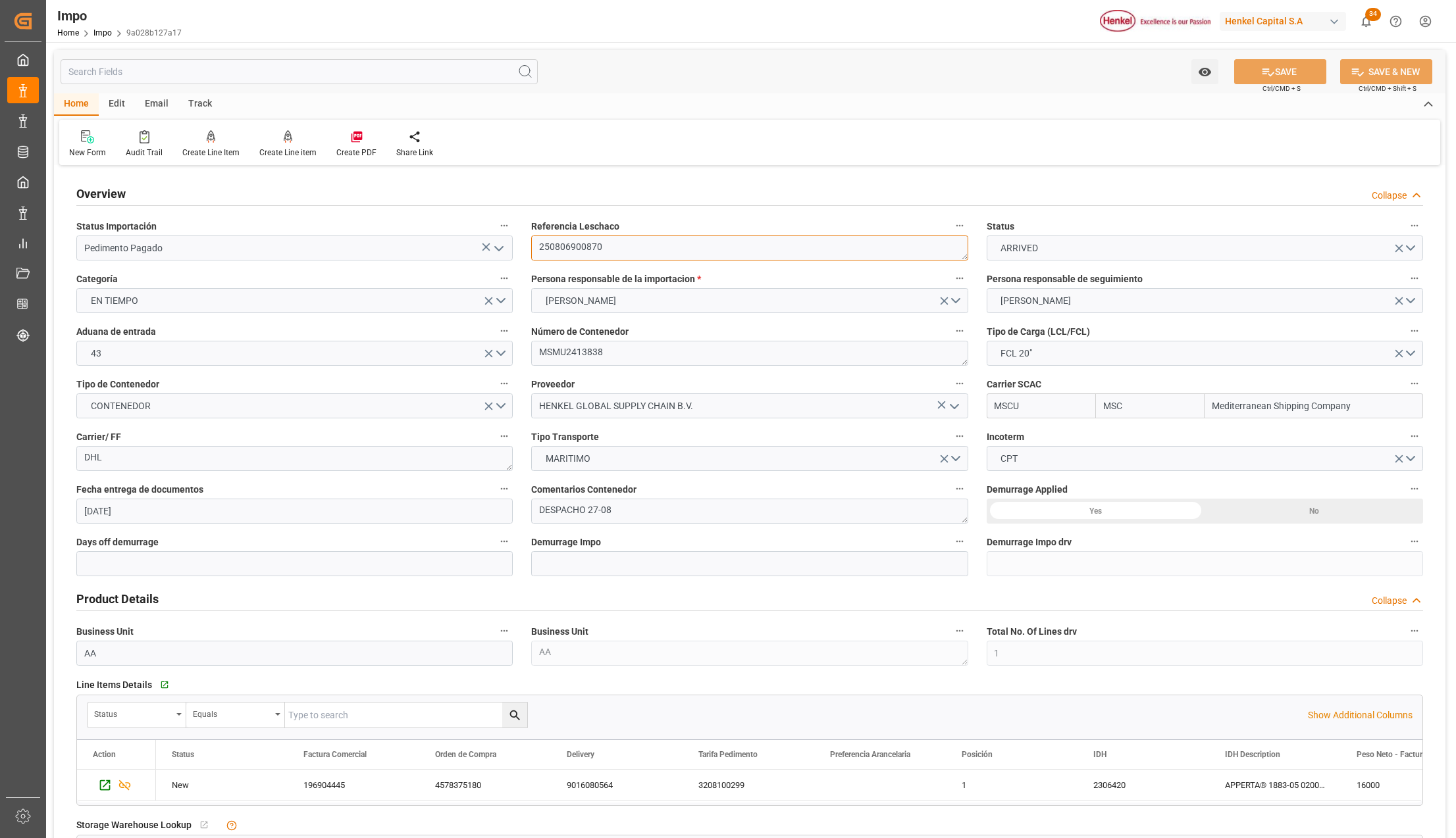
click at [590, 248] on textarea "250806900870" at bounding box center [749, 248] width 436 height 25
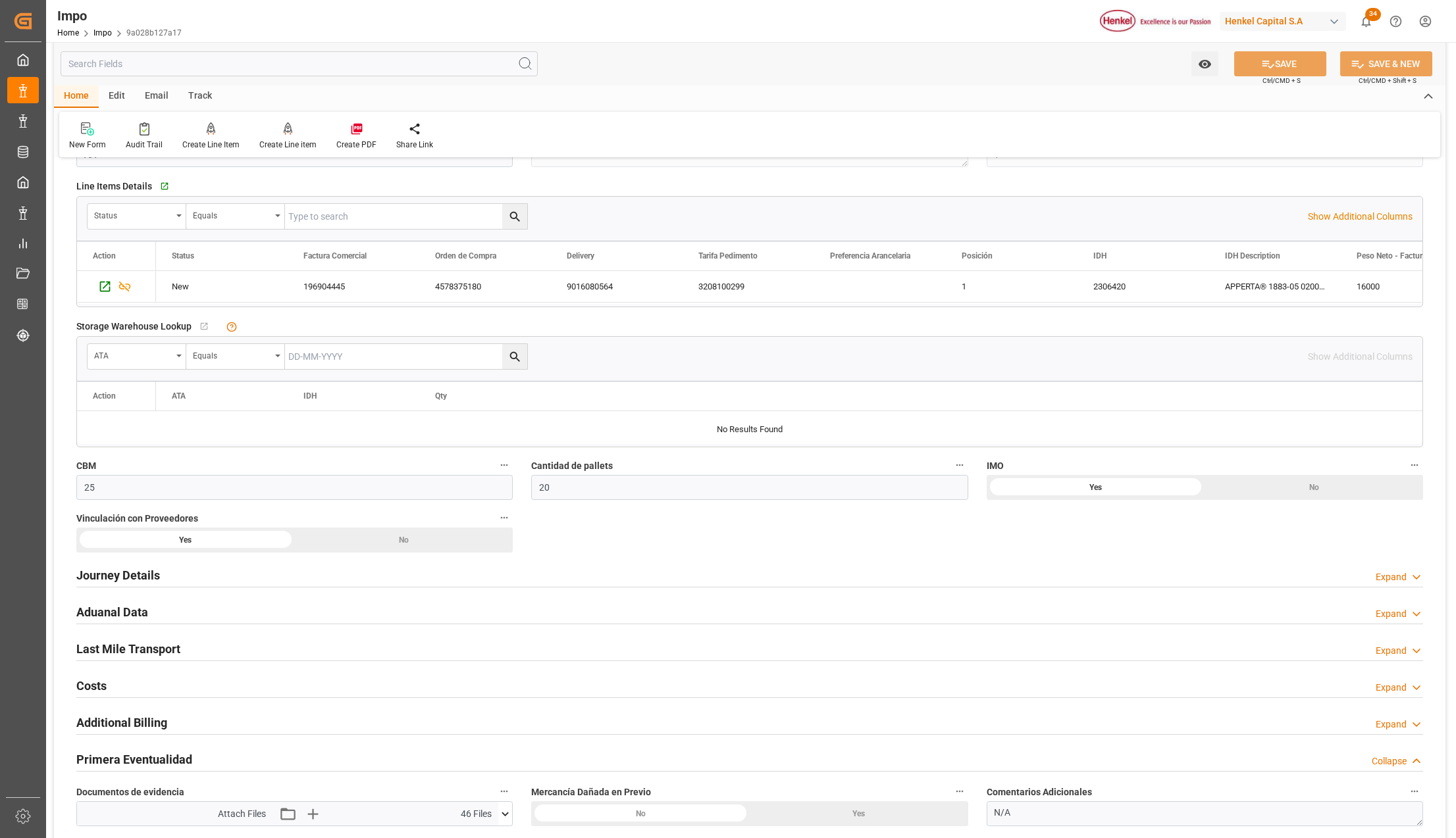
scroll to position [702, 0]
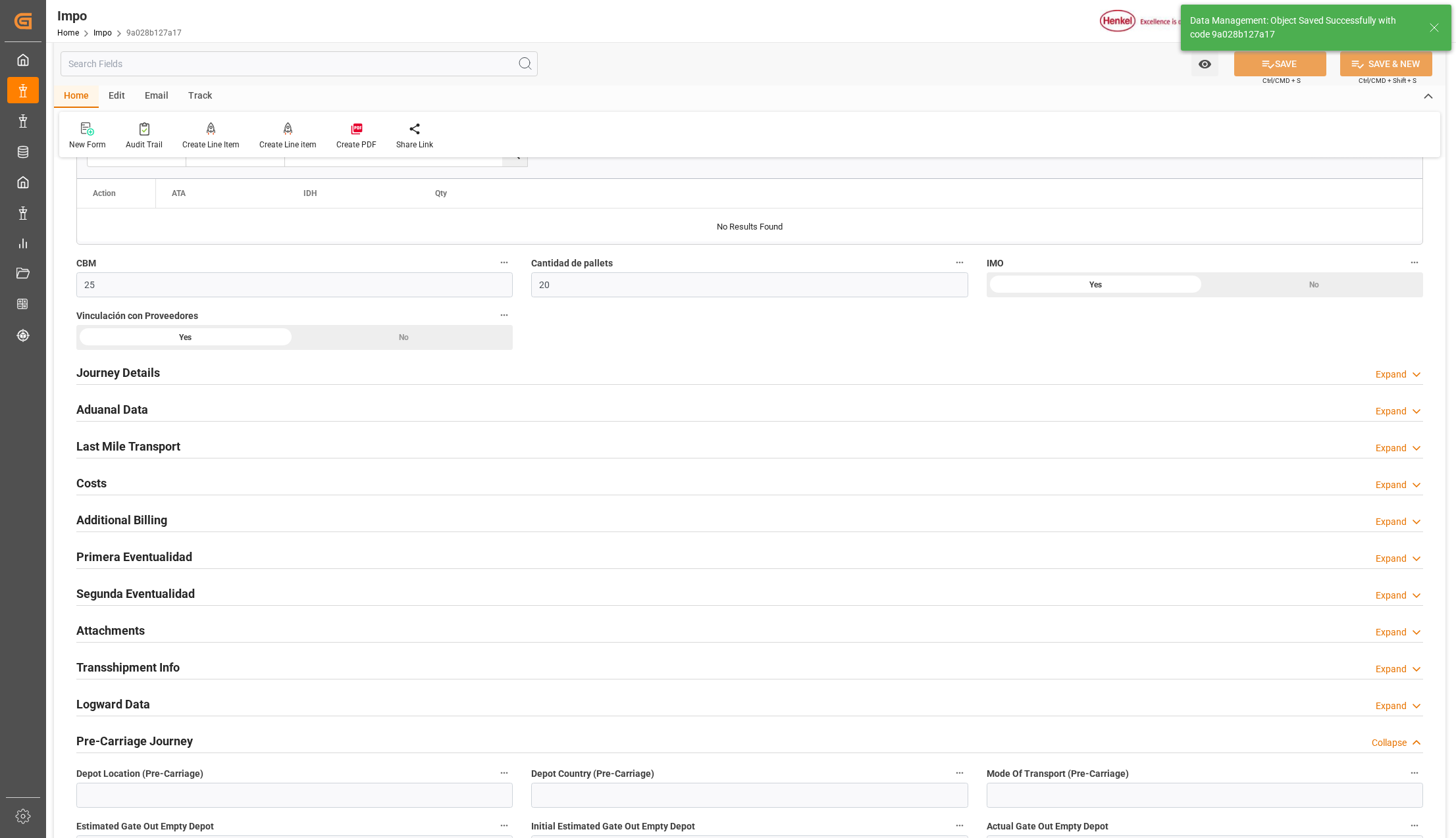
click at [129, 630] on h2 "Attachments" at bounding box center [110, 630] width 69 height 17
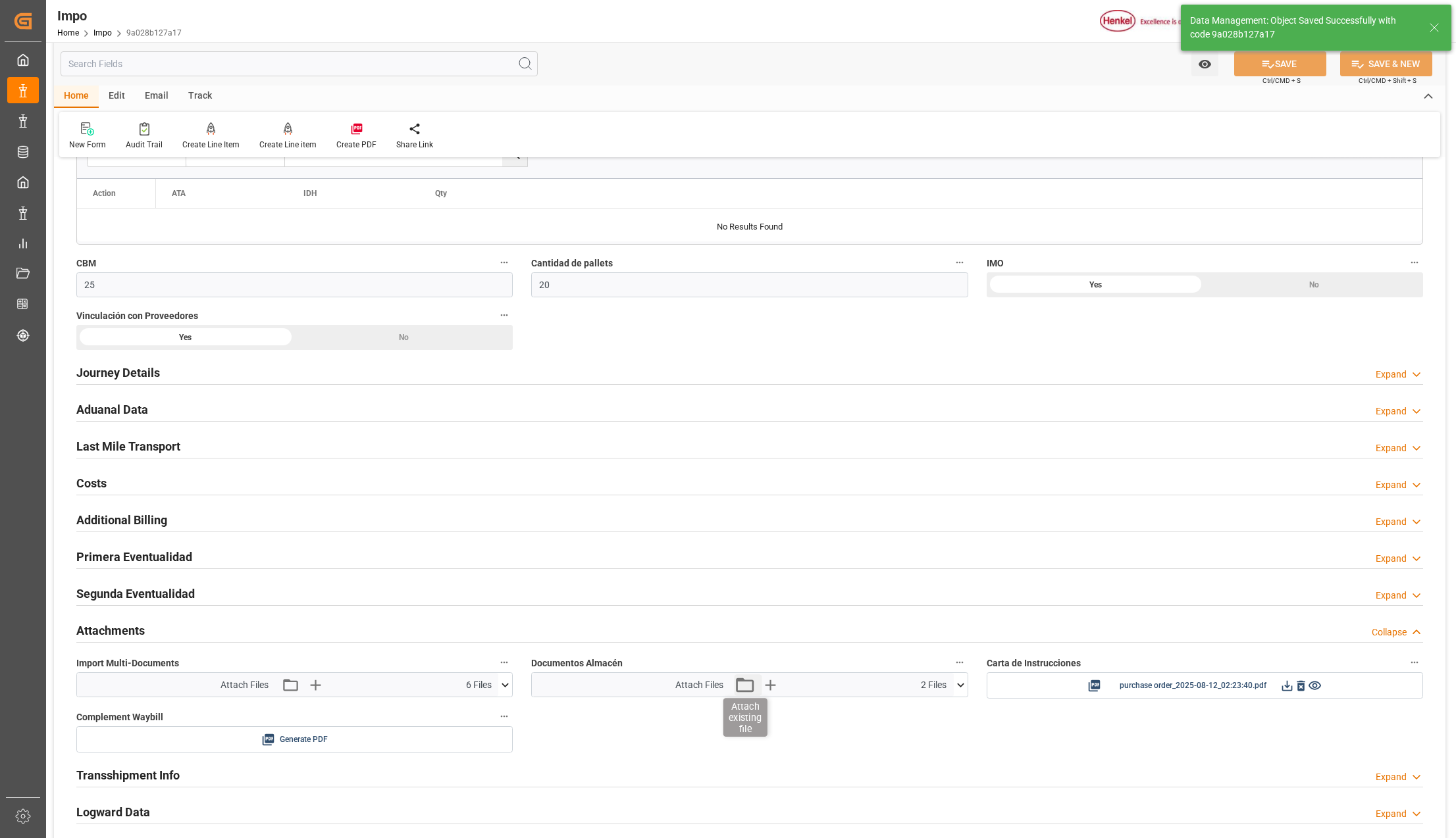
click at [742, 690] on icon "button" at bounding box center [744, 685] width 21 height 21
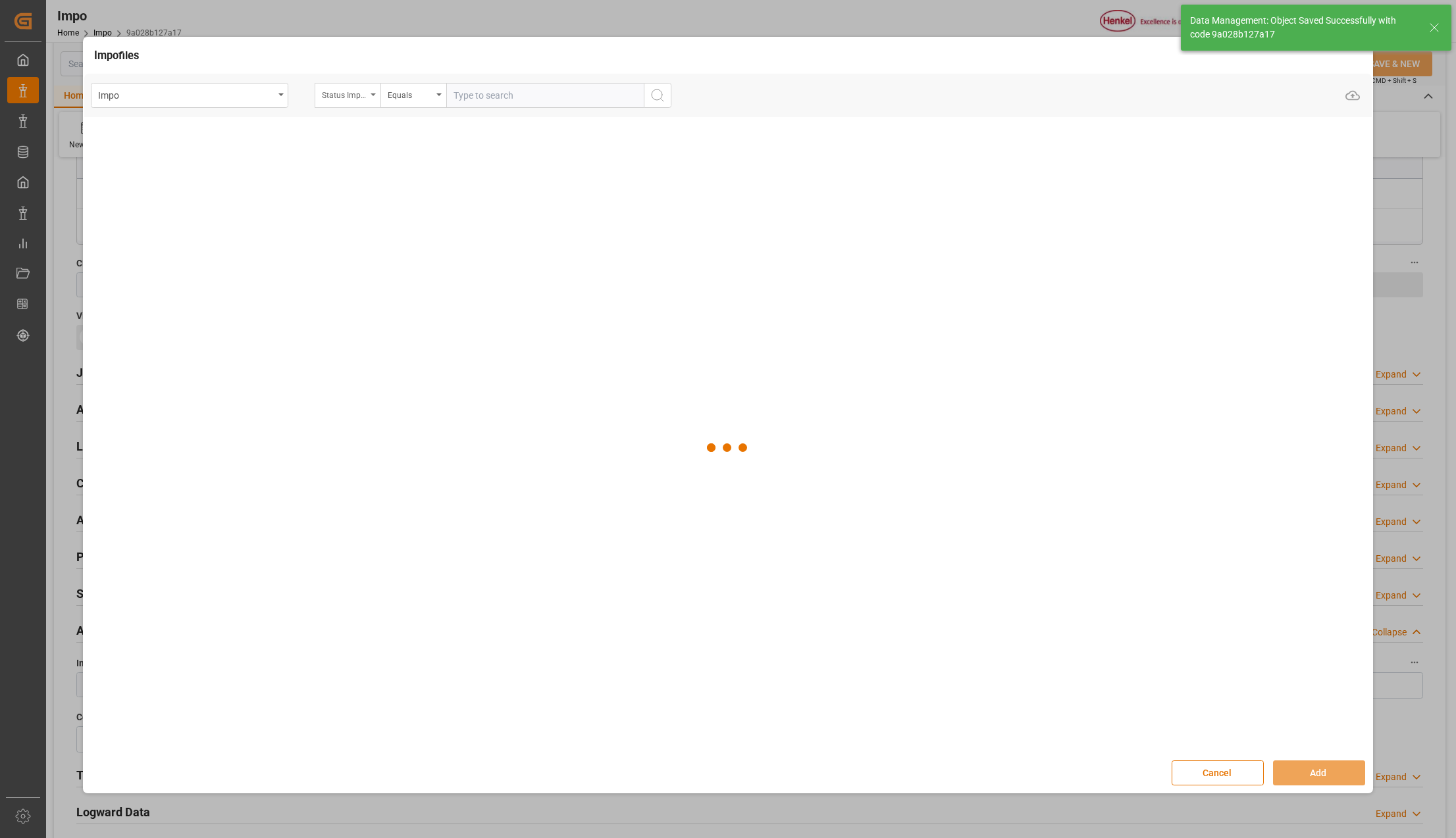
click at [373, 96] on icon "open menu" at bounding box center [373, 95] width 5 height 3
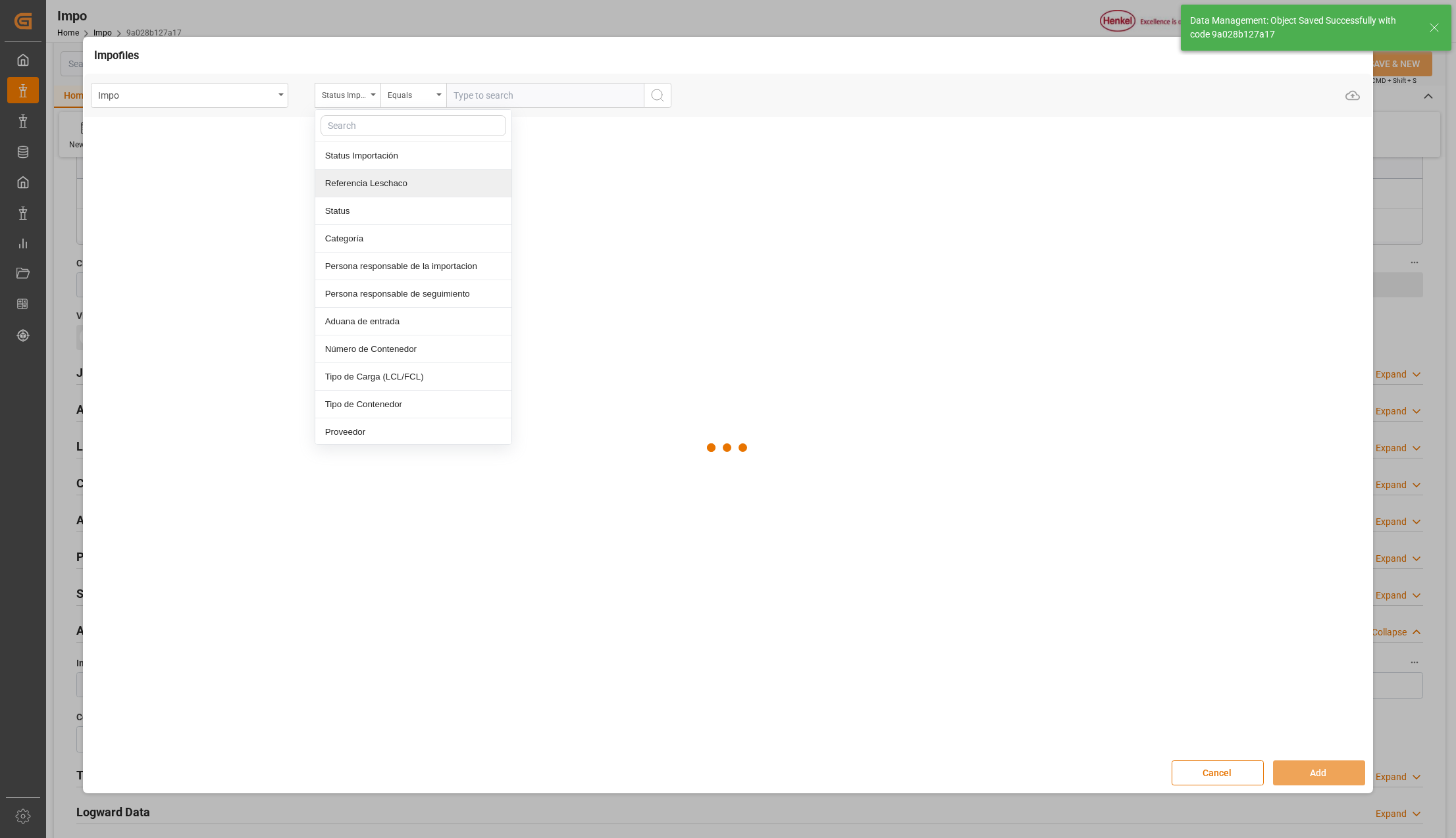
click at [370, 179] on div "Referencia Leschaco" at bounding box center [413, 183] width 196 height 28
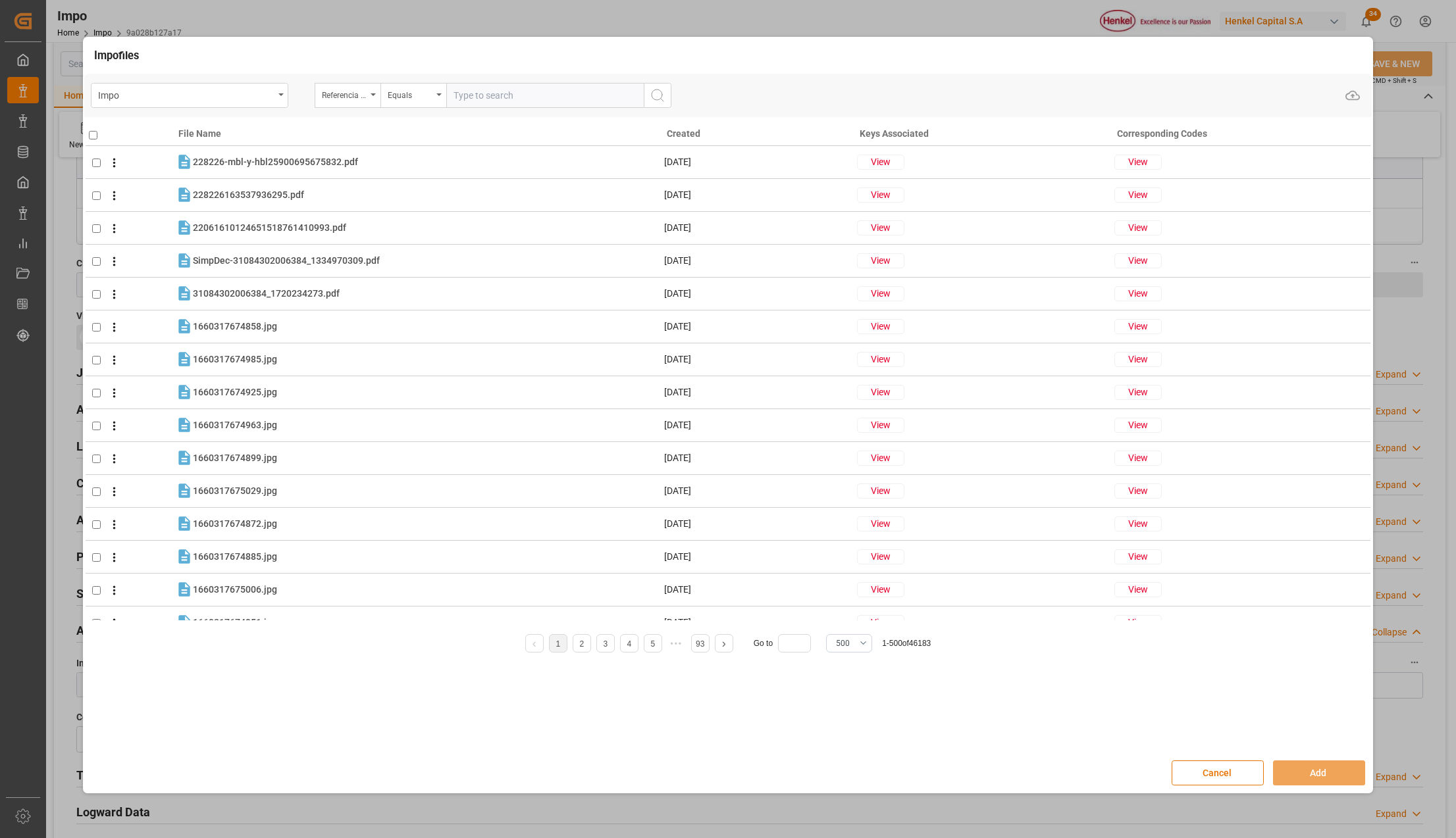
click at [481, 100] on input "text" at bounding box center [545, 96] width 197 height 25
paste input "250806900870"
type input "250806900870"
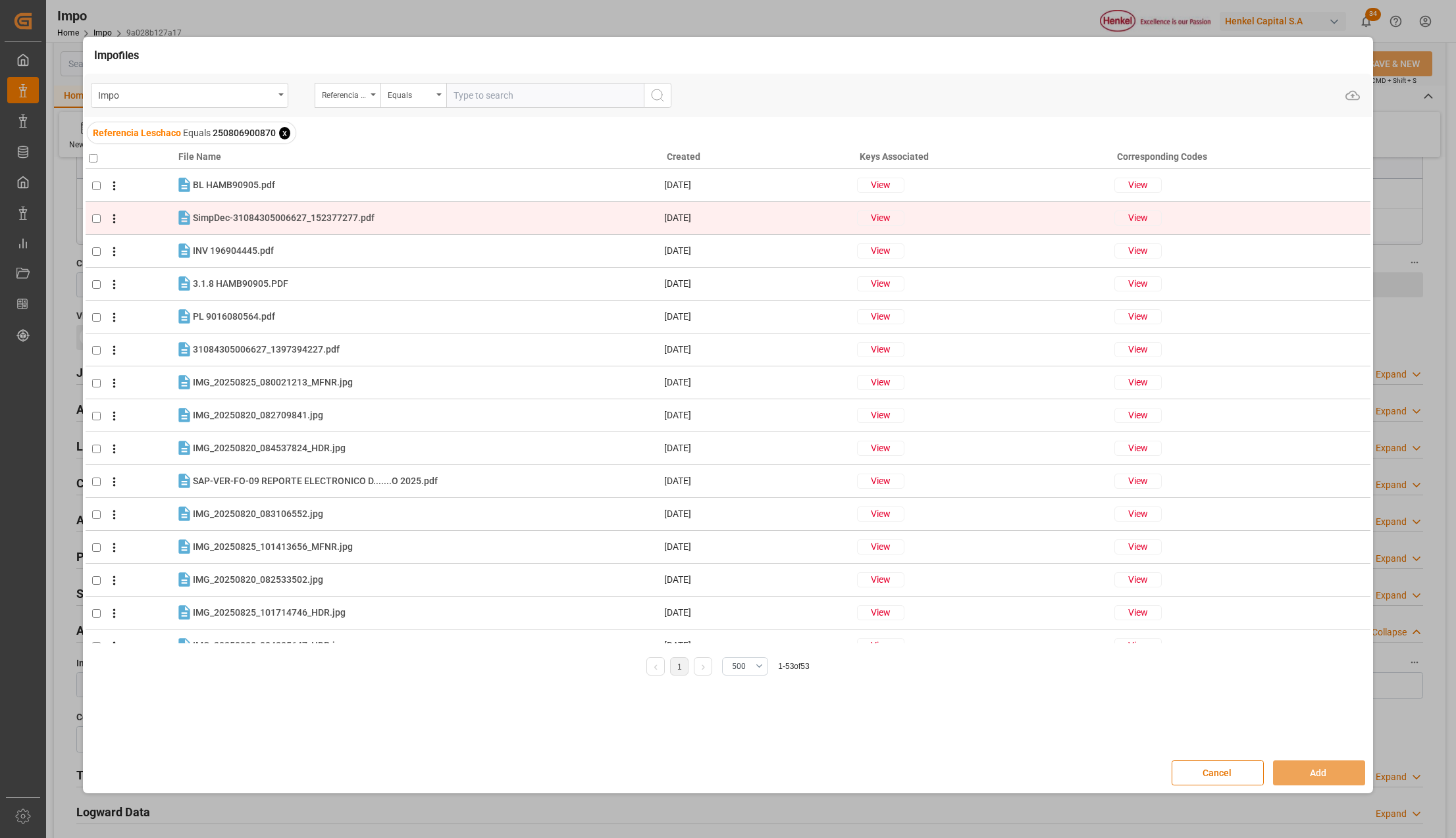
click at [95, 220] on input "checkbox" at bounding box center [96, 218] width 9 height 9
checkbox input "true"
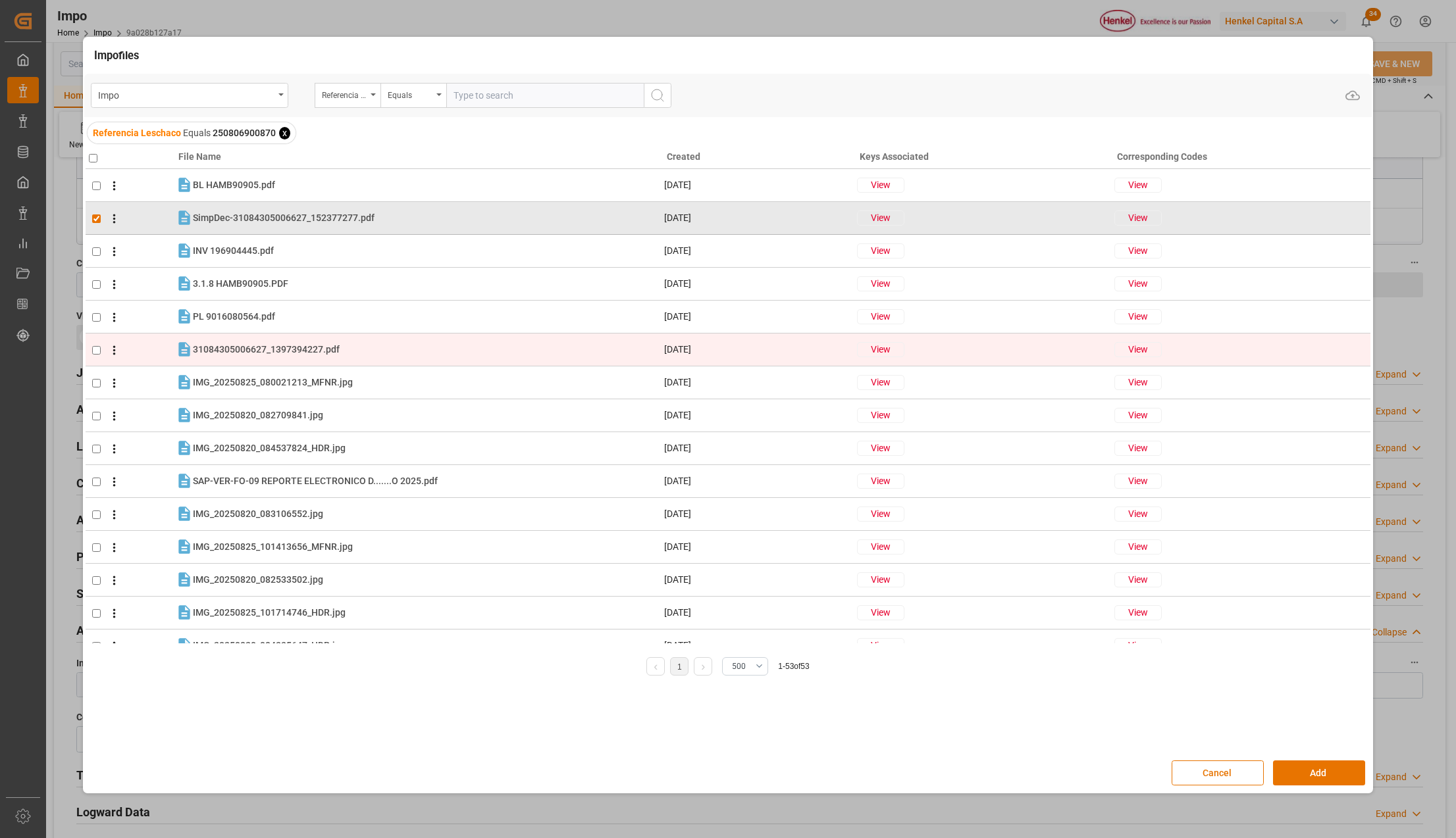
click at [100, 350] on span at bounding box center [110, 349] width 20 height 15
checkbox input "true"
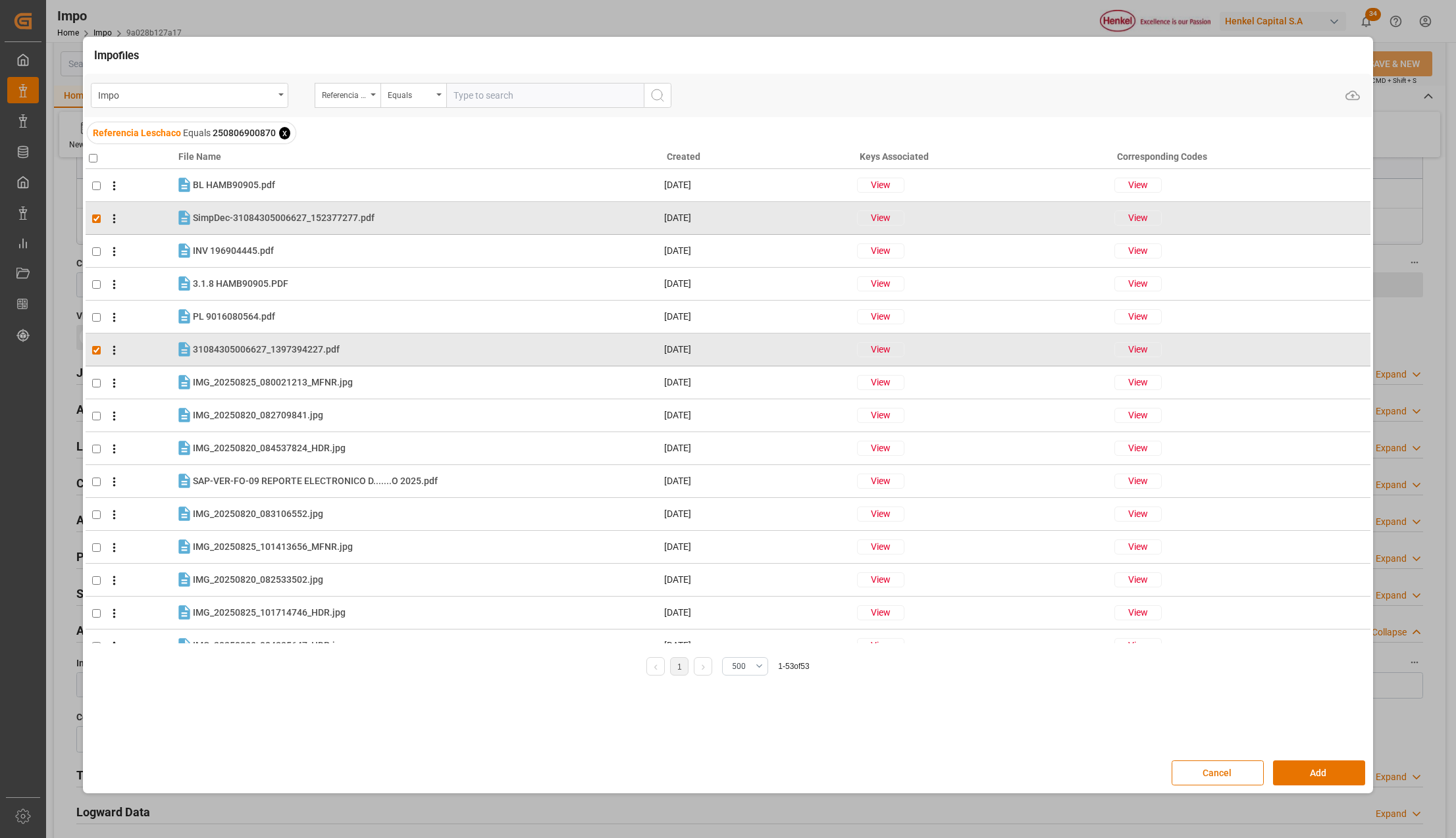
click at [1309, 757] on div "Cancel Add" at bounding box center [728, 773] width 1288 height 39
click at [1311, 772] on button "Add" at bounding box center [1318, 773] width 92 height 25
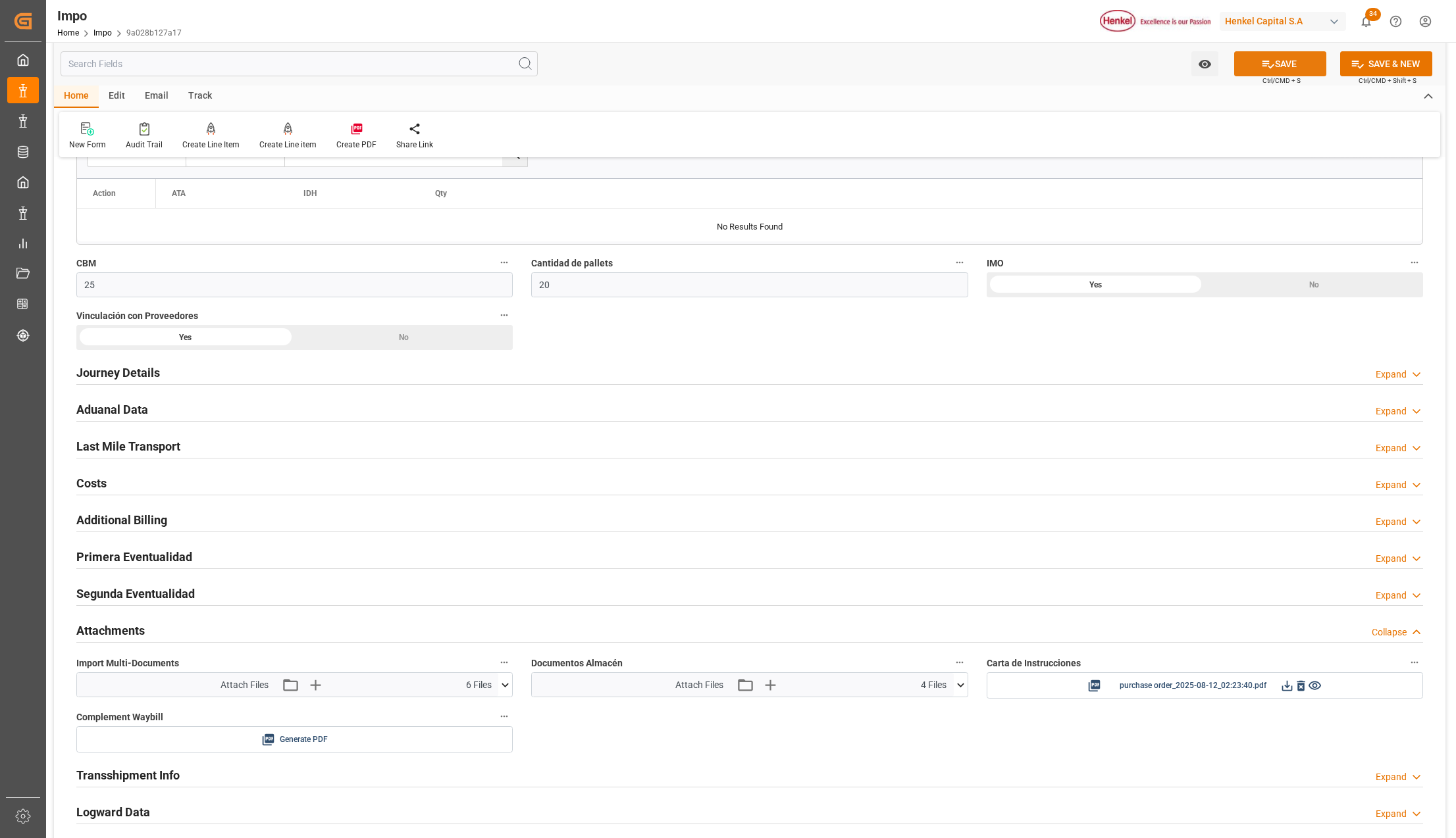
click at [1266, 69] on icon at bounding box center [1268, 64] width 14 height 14
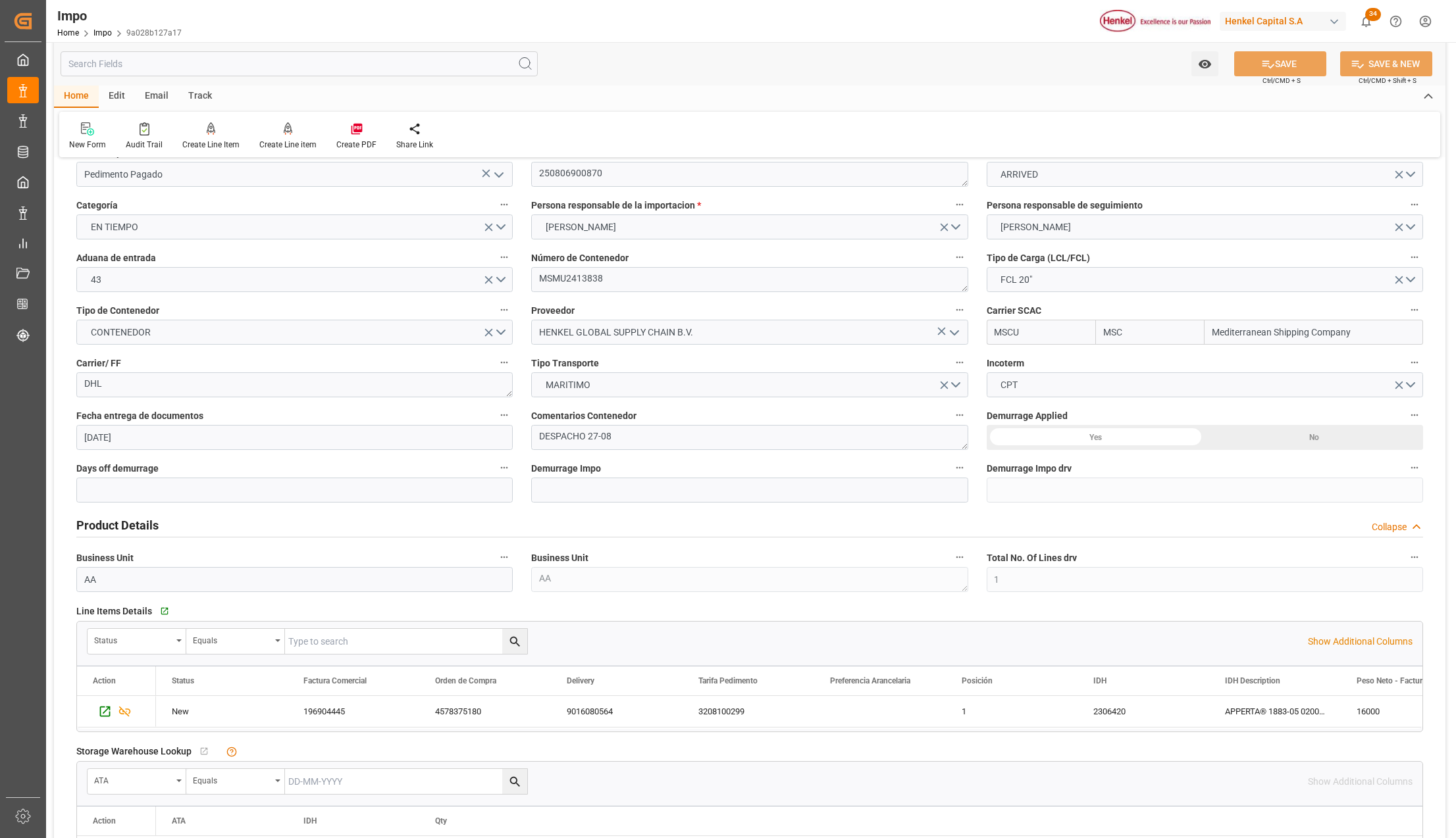
scroll to position [0, 0]
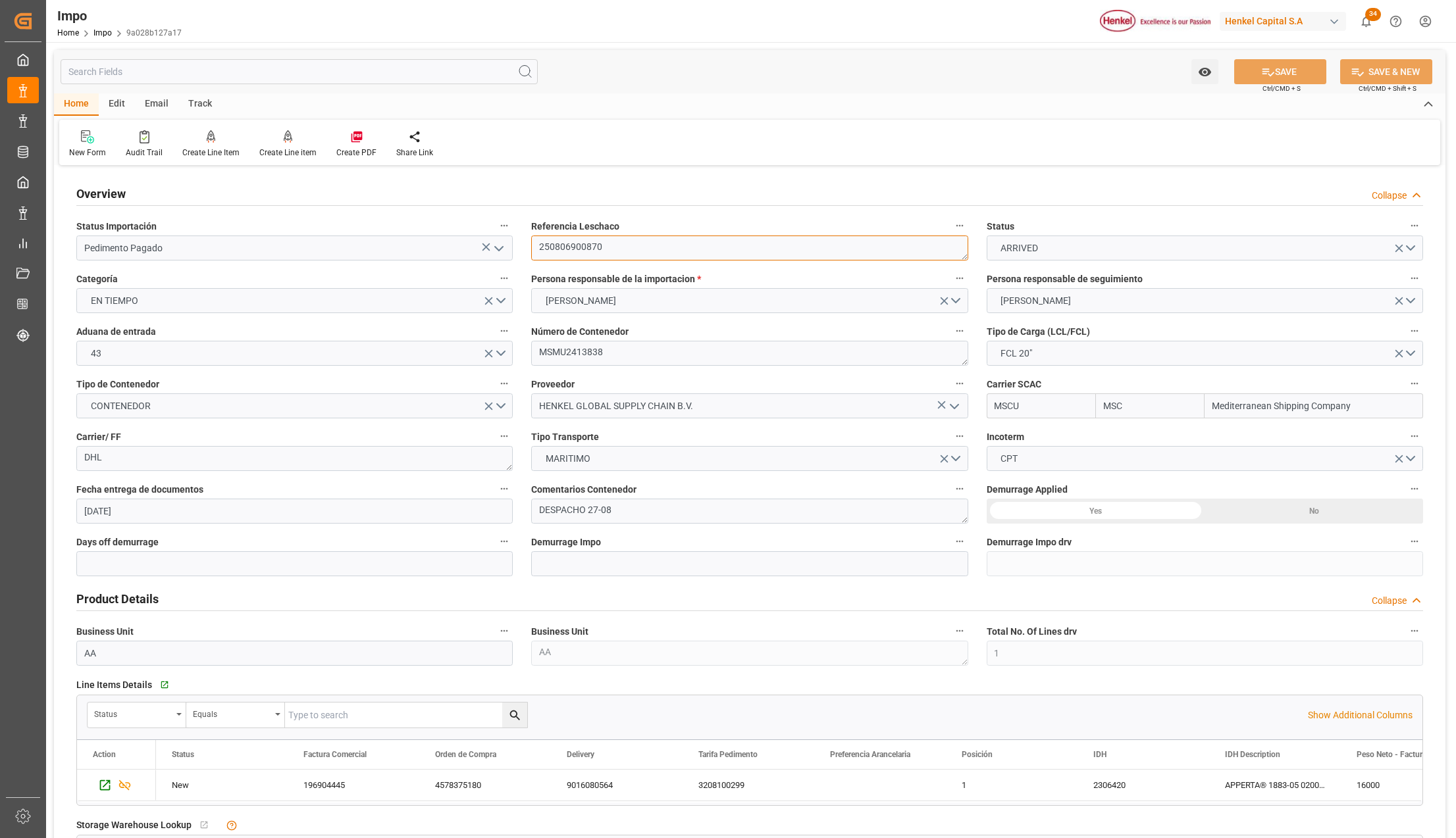
click at [558, 246] on textarea "250806900870" at bounding box center [749, 248] width 436 height 25
click at [620, 253] on textarea "250806900870" at bounding box center [749, 248] width 436 height 25
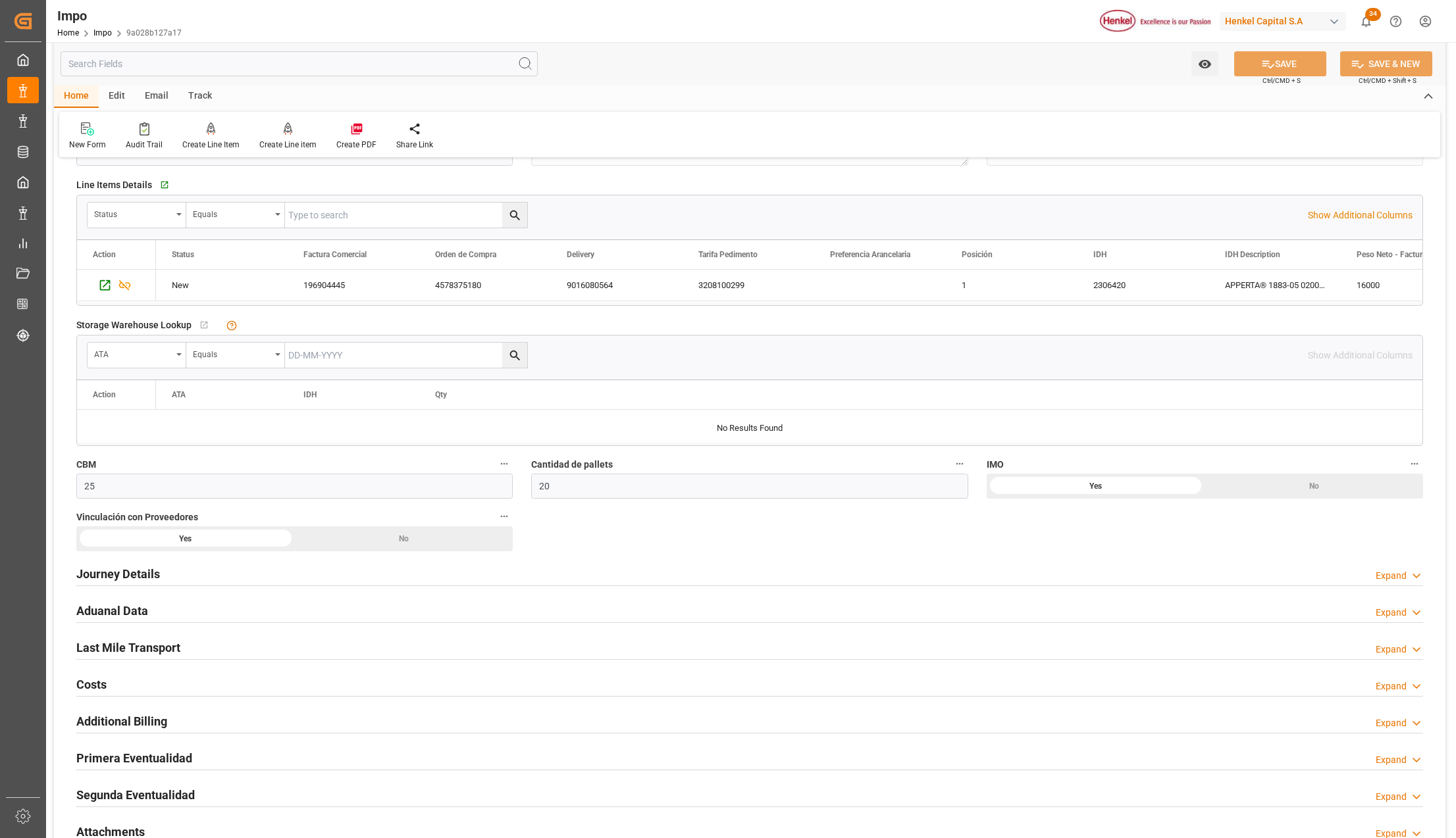
scroll to position [614, 0]
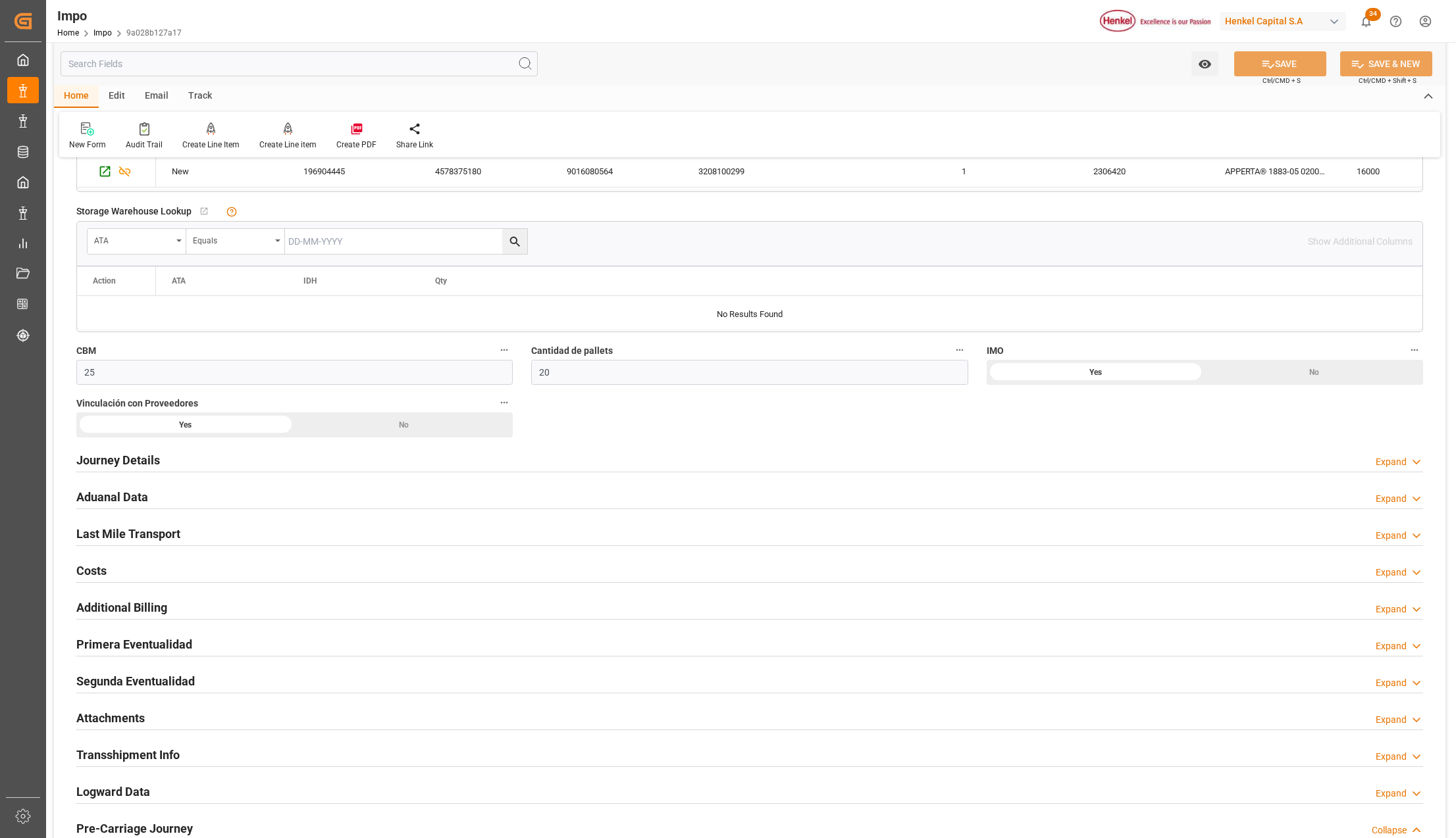
drag, startPoint x: 105, startPoint y: 505, endPoint x: 145, endPoint y: 533, distance: 48.8
click at [105, 505] on h2 "Aduanal Data" at bounding box center [112, 497] width 71 height 17
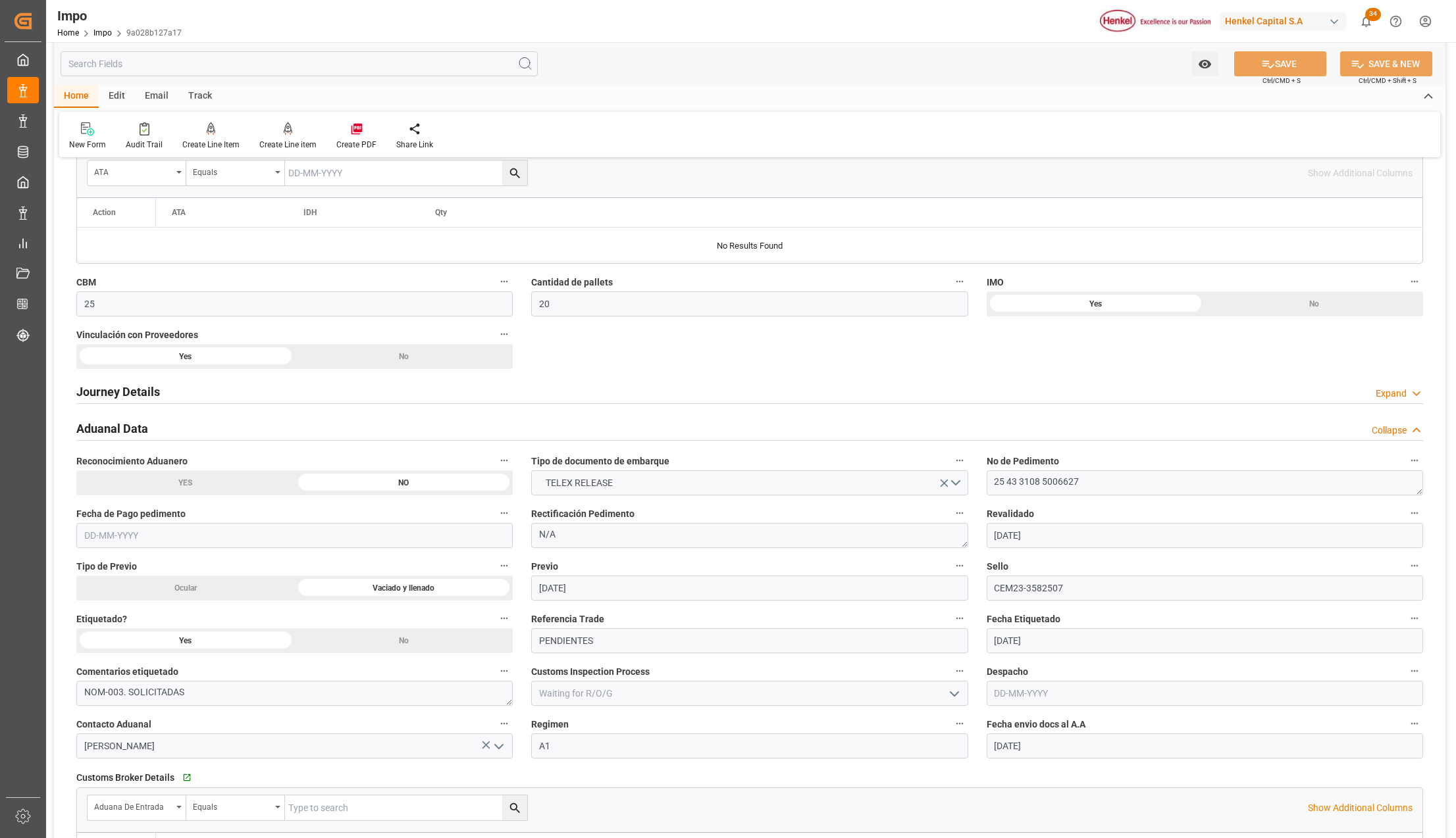
scroll to position [790, 0]
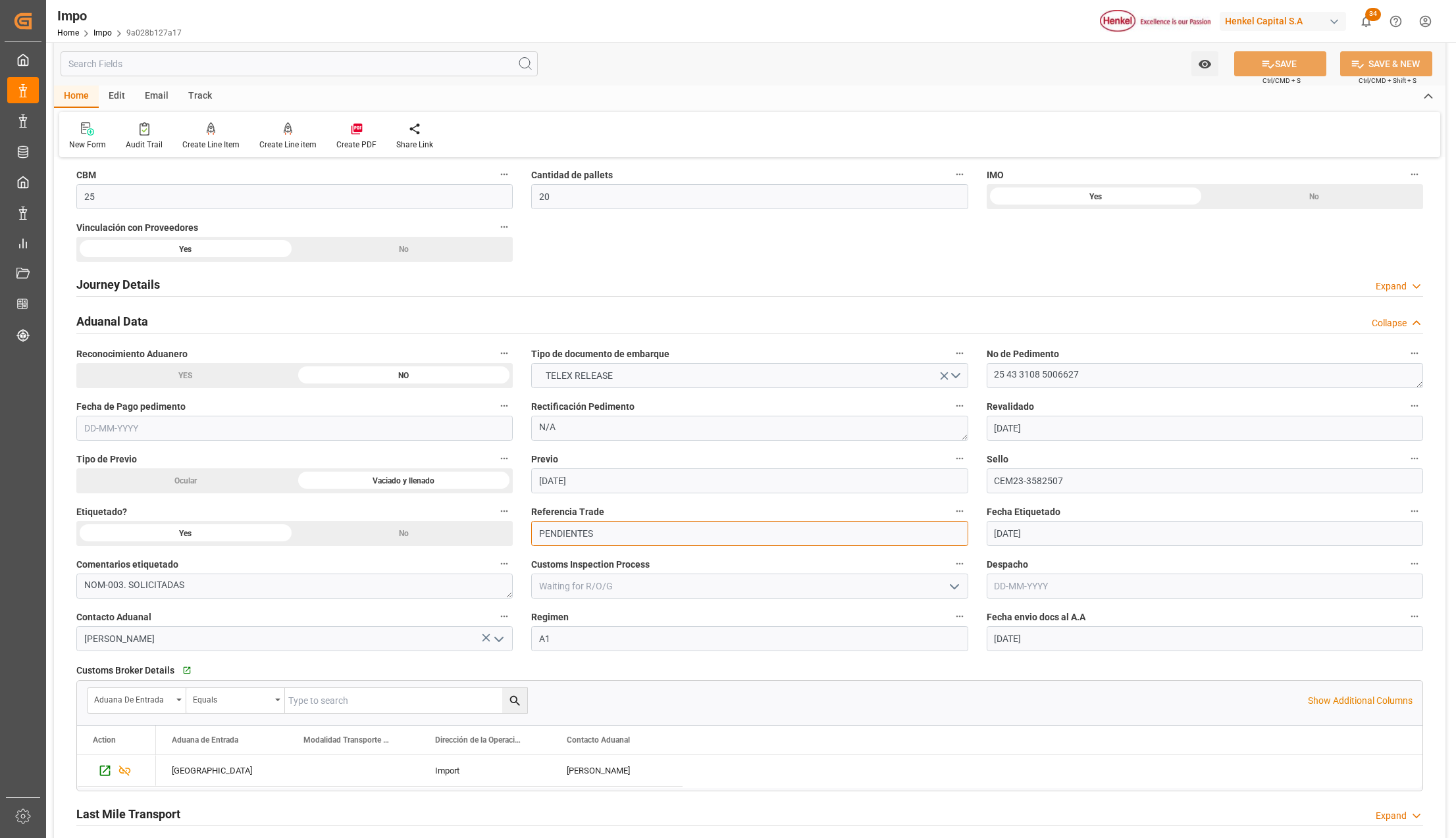
click at [572, 541] on input "PENDIENTES" at bounding box center [749, 534] width 436 height 25
drag, startPoint x: 603, startPoint y: 534, endPoint x: 518, endPoint y: 533, distance: 85.0
paste input "250815010062"
type input "250815010062"
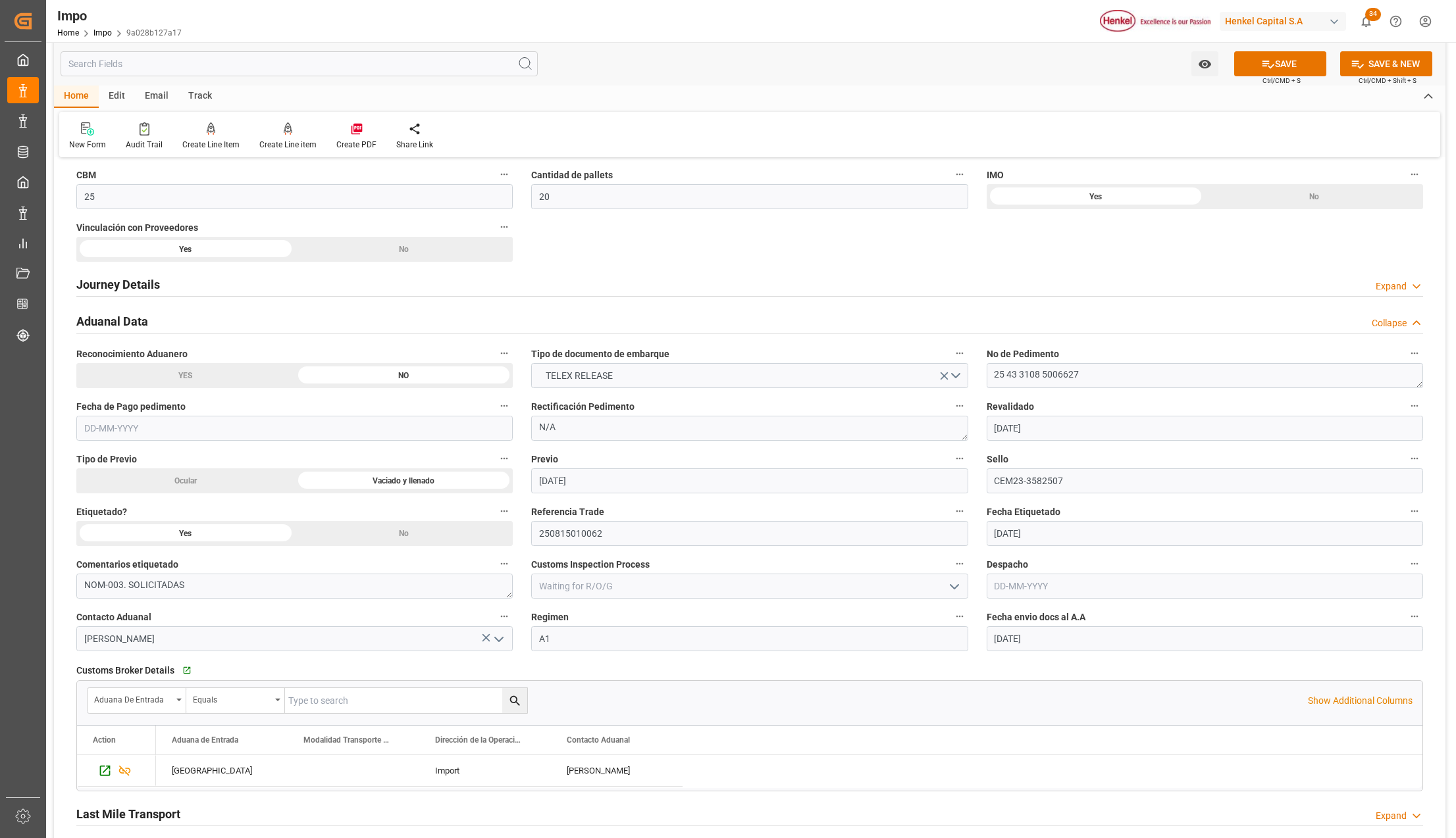
click at [1267, 65] on icon at bounding box center [1268, 64] width 14 height 14
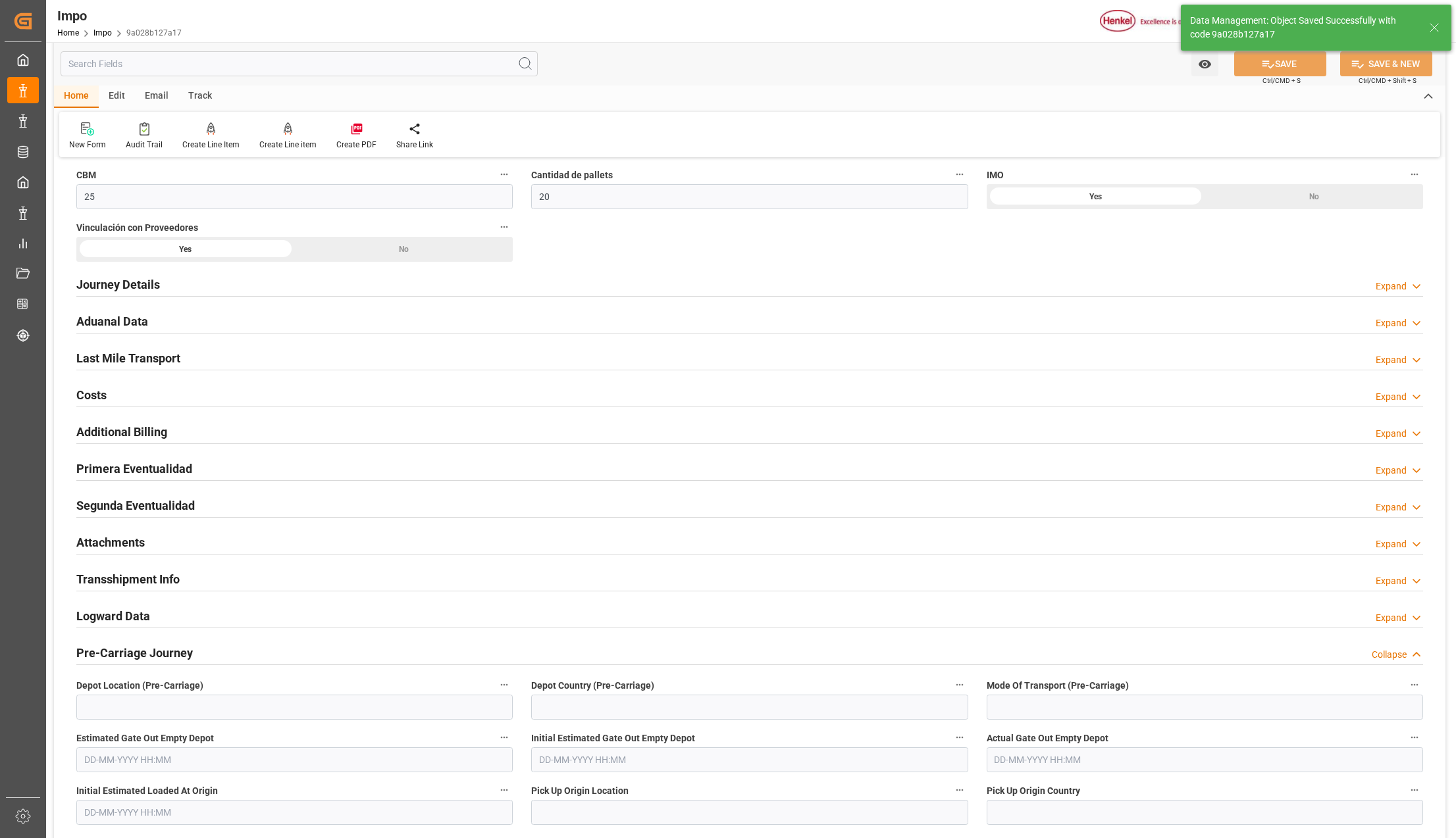
click at [104, 546] on h2 "Attachments" at bounding box center [110, 543] width 69 height 17
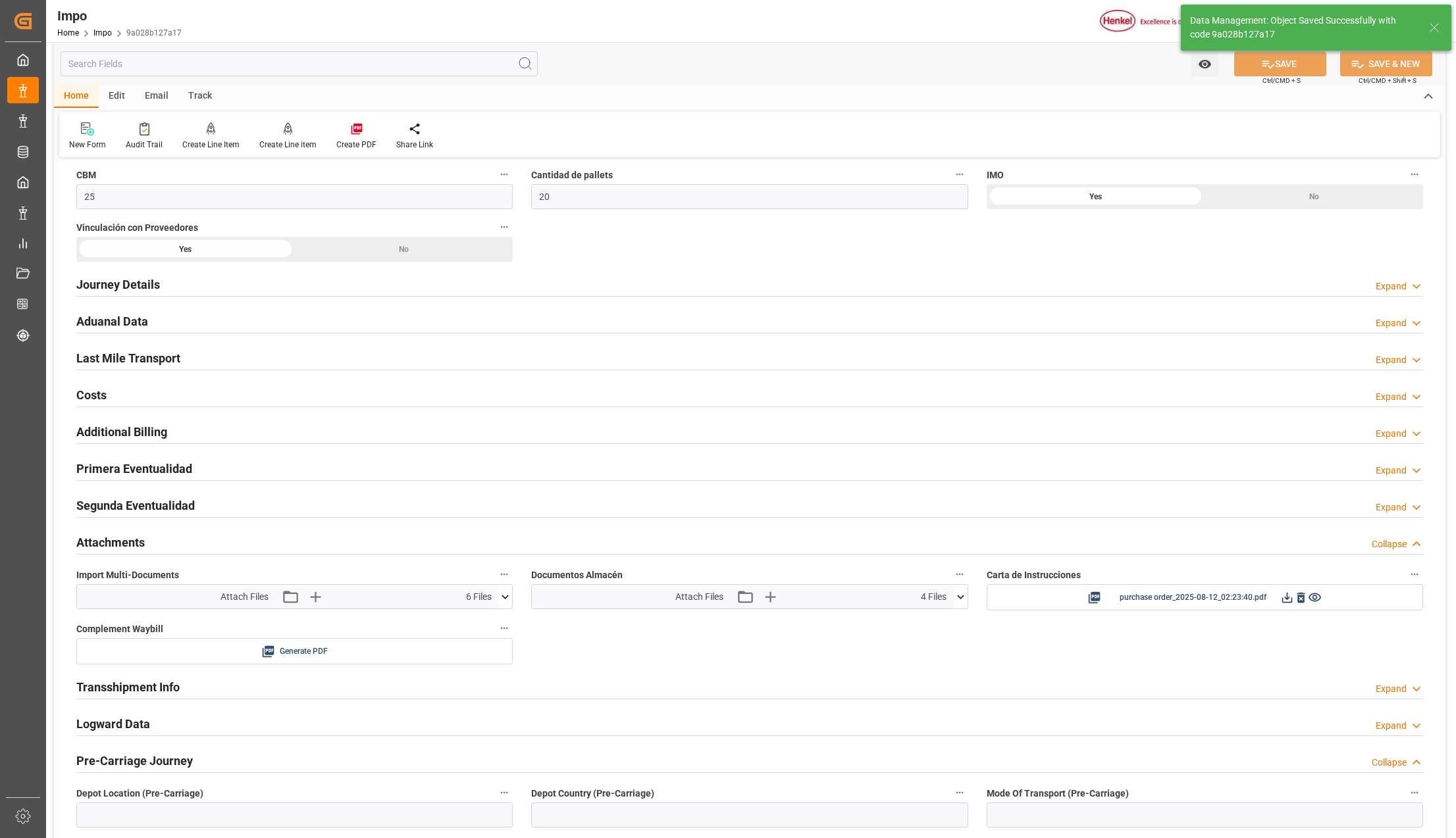
click at [506, 599] on icon at bounding box center [505, 597] width 7 height 4
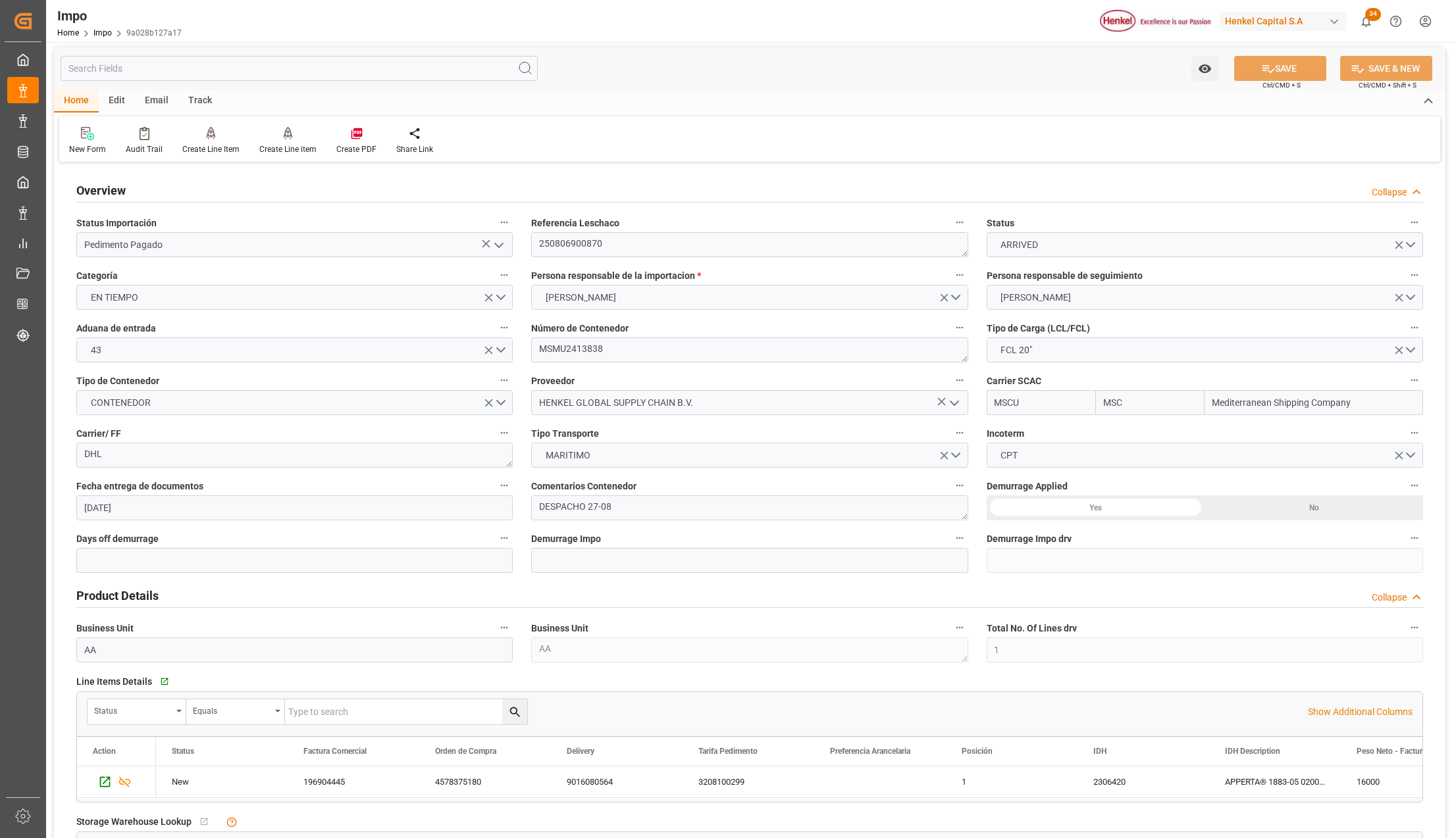
scroll to position [0, 0]
click at [556, 250] on textarea "250806900870" at bounding box center [749, 248] width 436 height 25
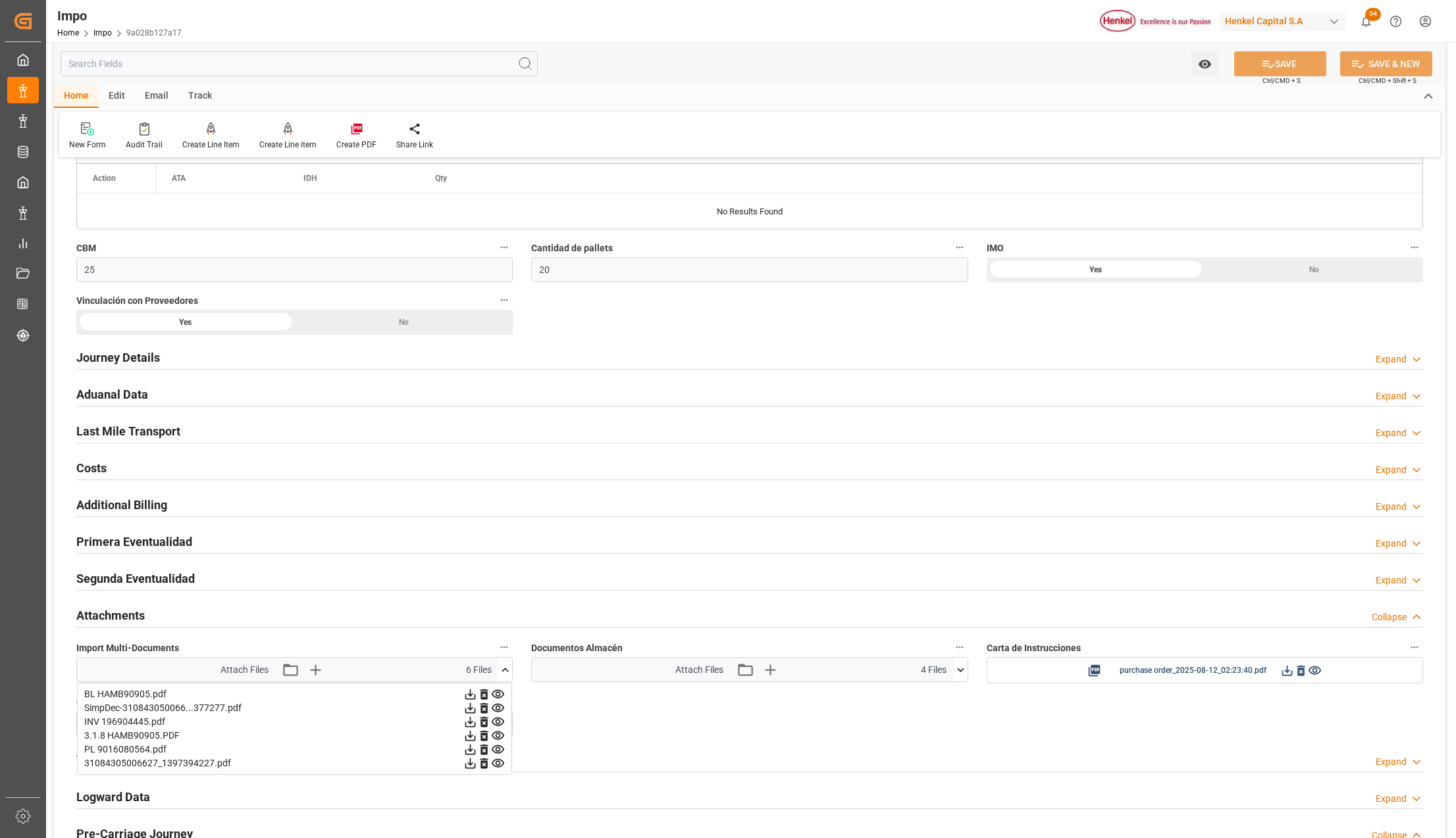
scroll to position [878, 0]
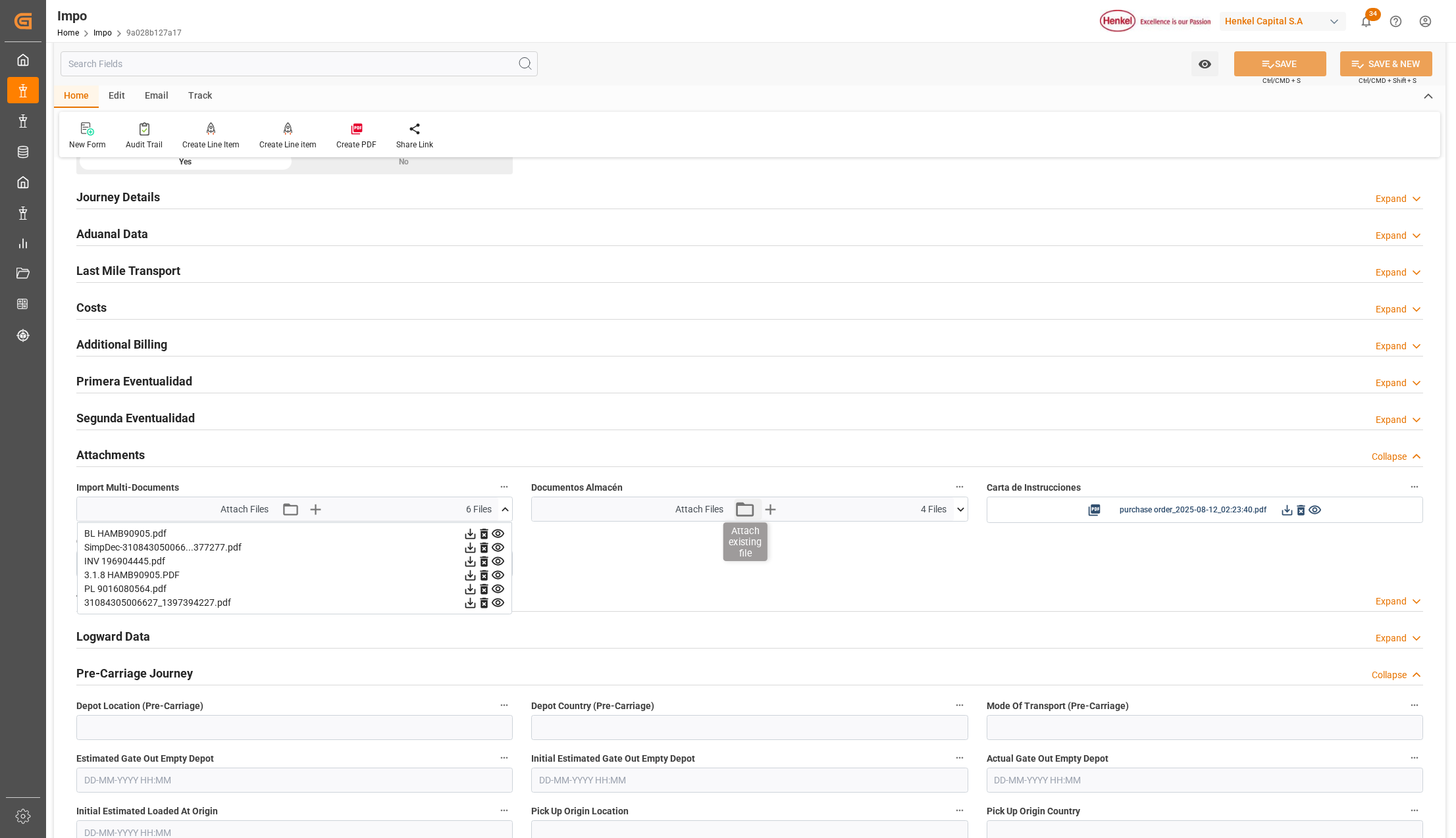
click at [742, 514] on icon "button" at bounding box center [744, 510] width 21 height 21
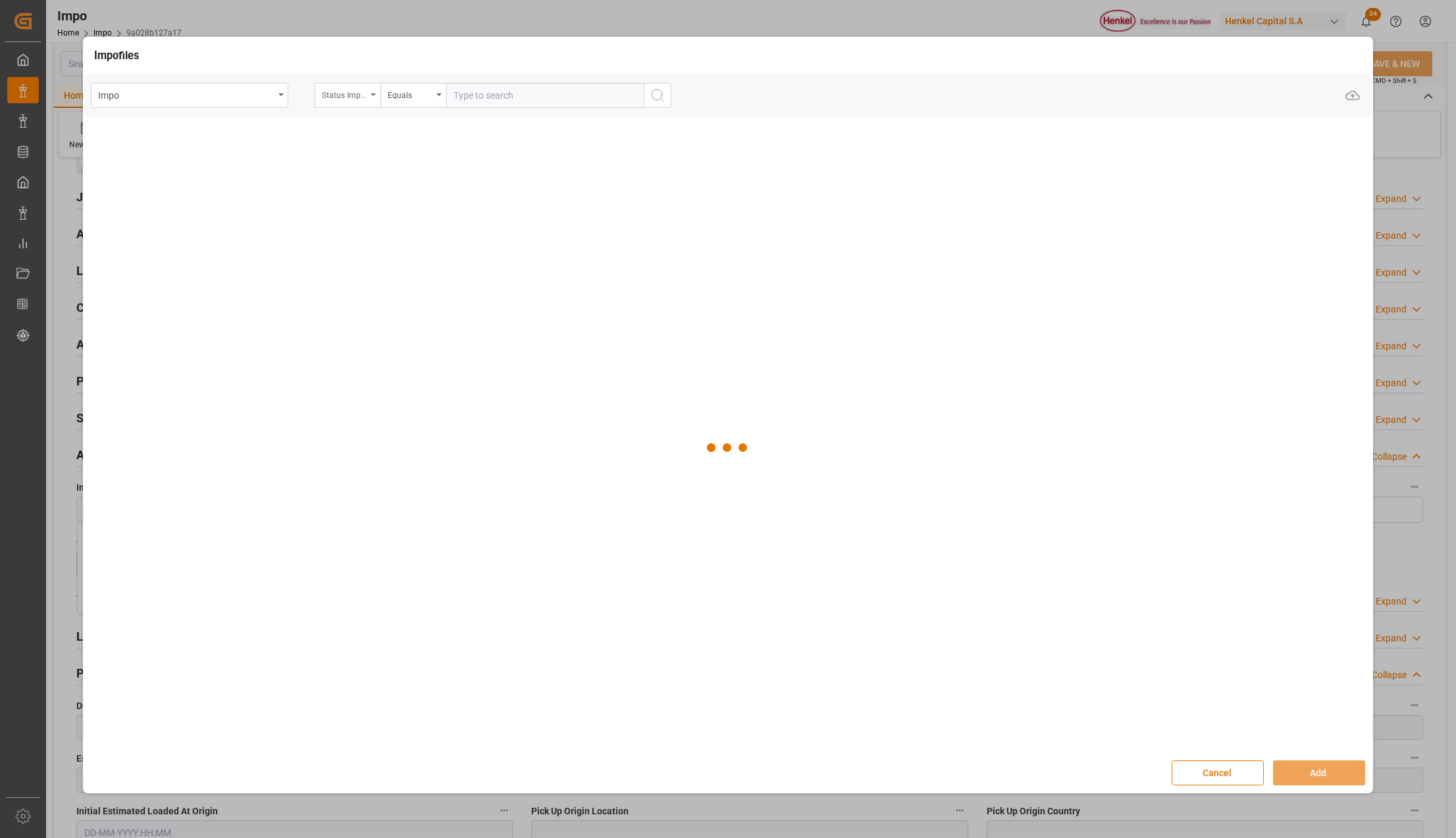
click at [353, 98] on div "Status Importación" at bounding box center [344, 94] width 44 height 15
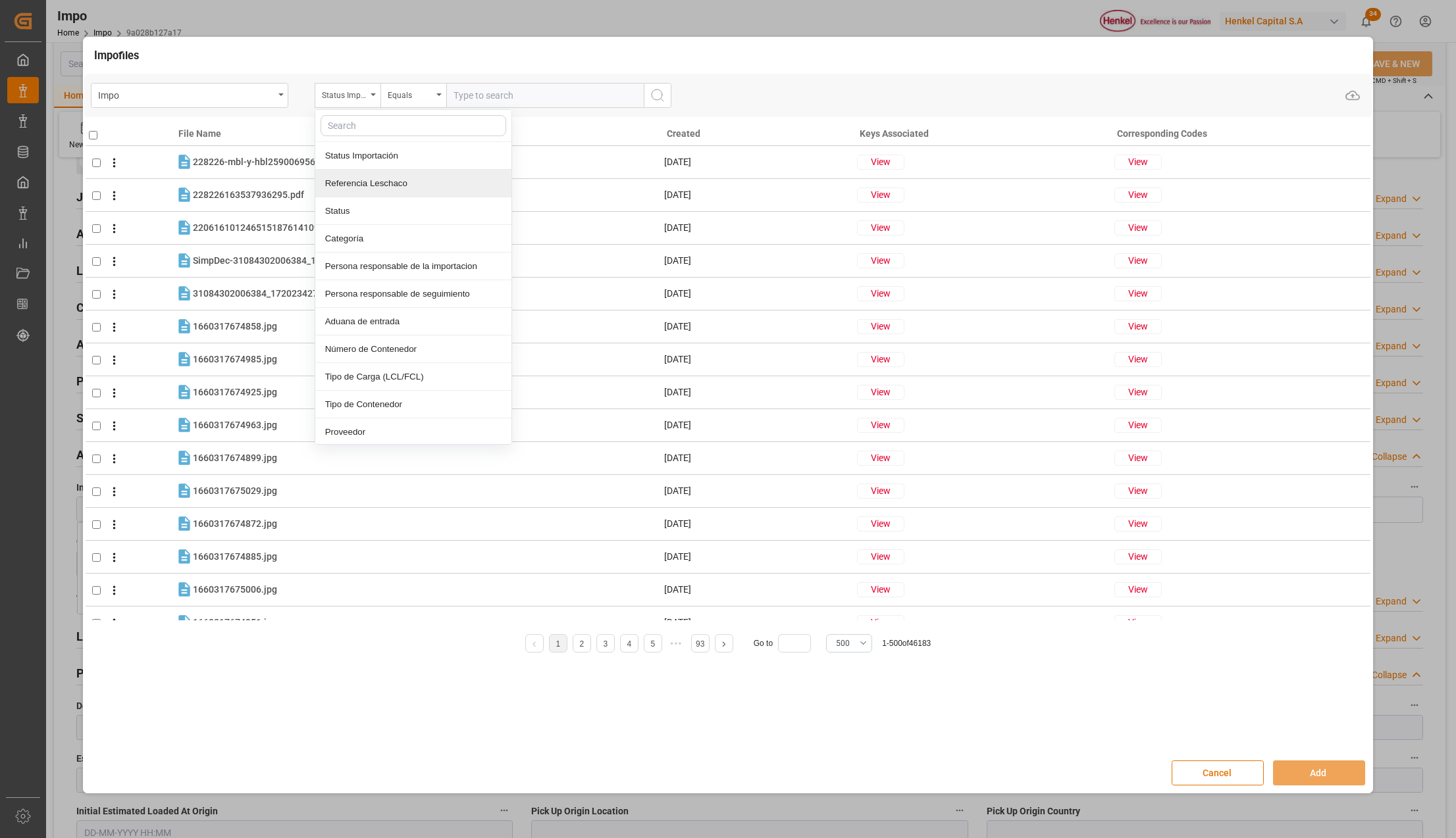
click at [370, 185] on div "Referencia Leschaco" at bounding box center [413, 183] width 196 height 28
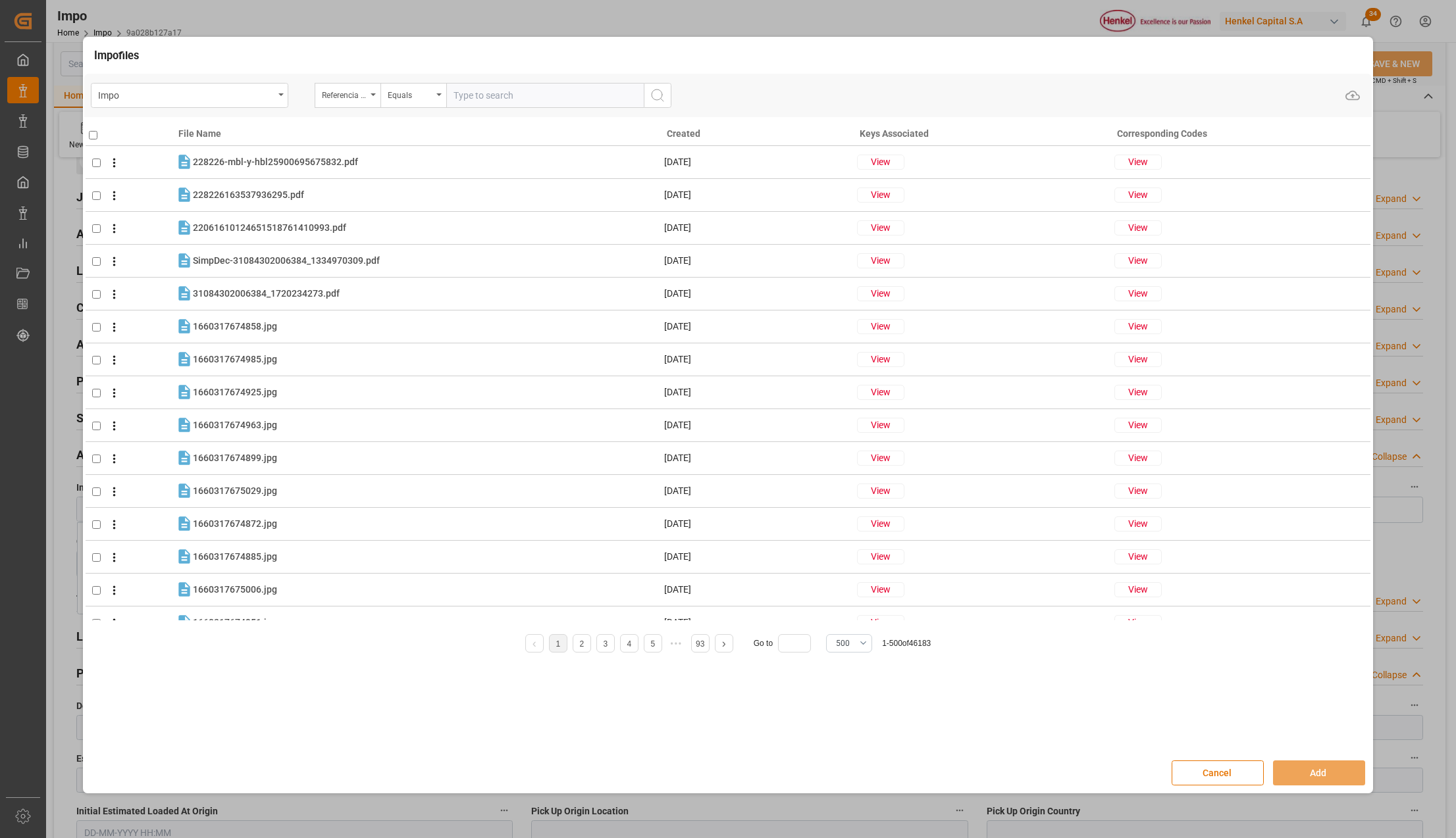
click at [478, 98] on input "text" at bounding box center [545, 96] width 197 height 25
paste input "250806900870"
type input "250806900870"
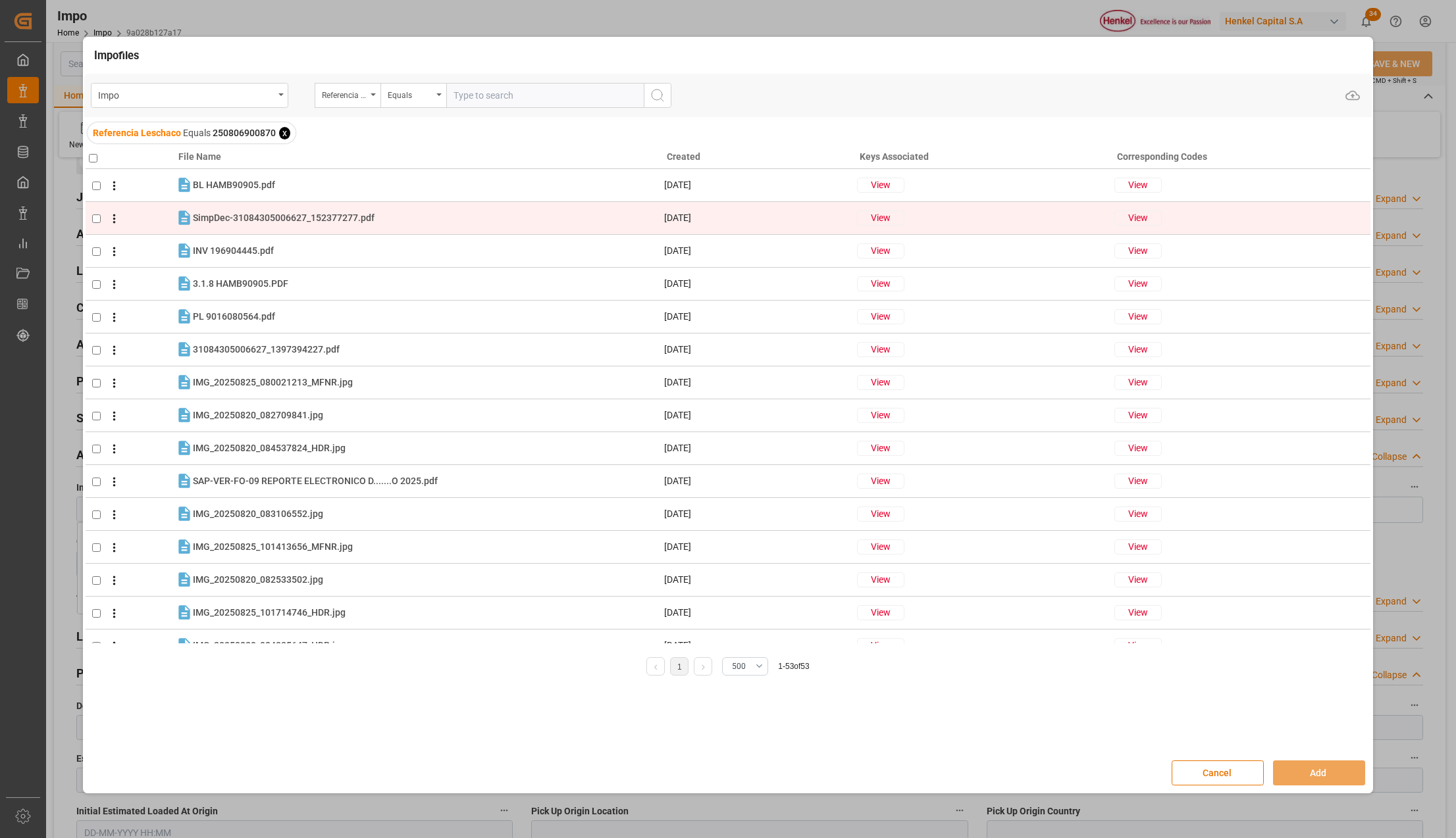
click at [98, 220] on input "checkbox" at bounding box center [96, 218] width 9 height 9
checkbox input "true"
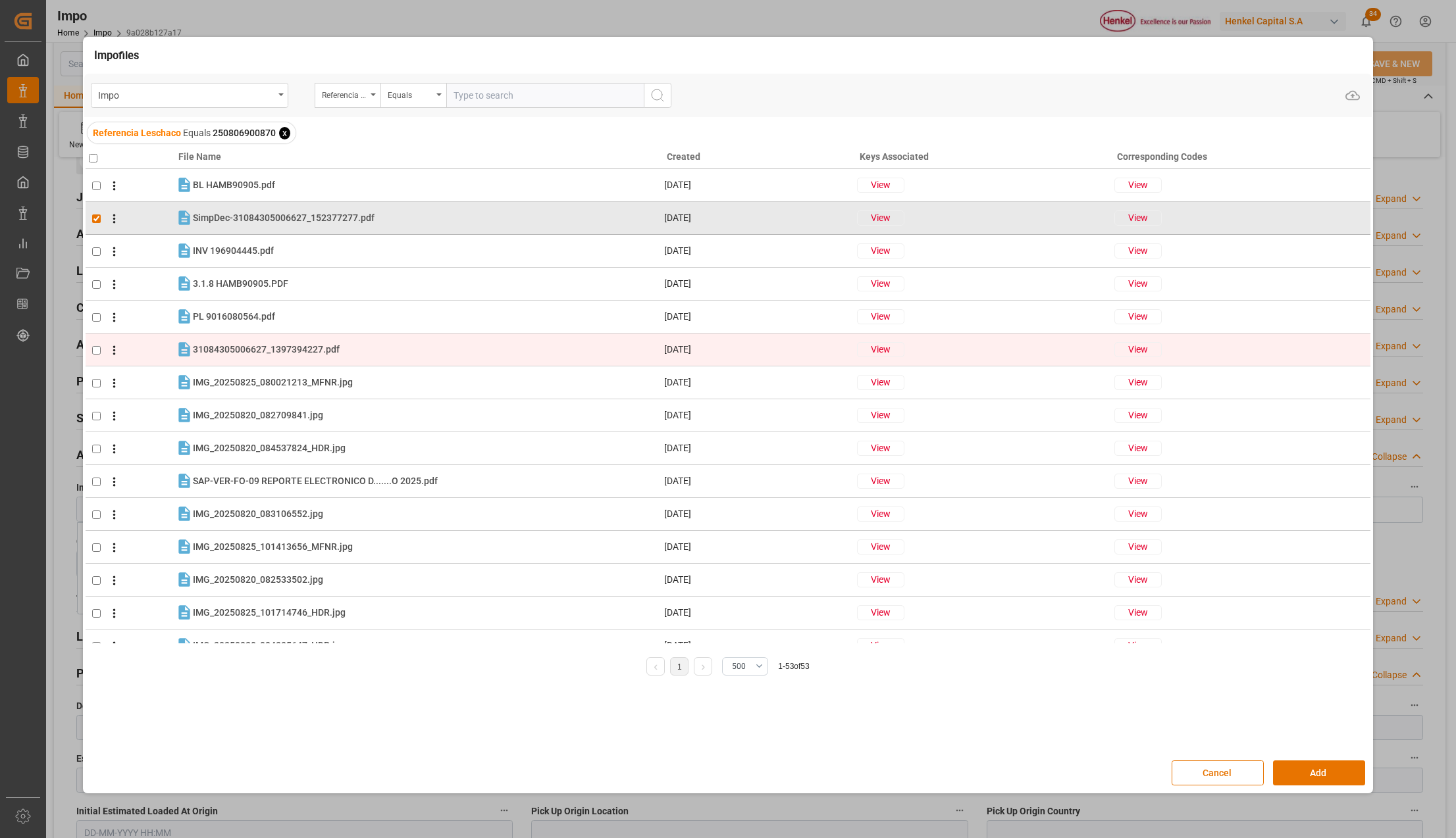
click at [97, 350] on input "checkbox" at bounding box center [96, 350] width 9 height 9
checkbox input "true"
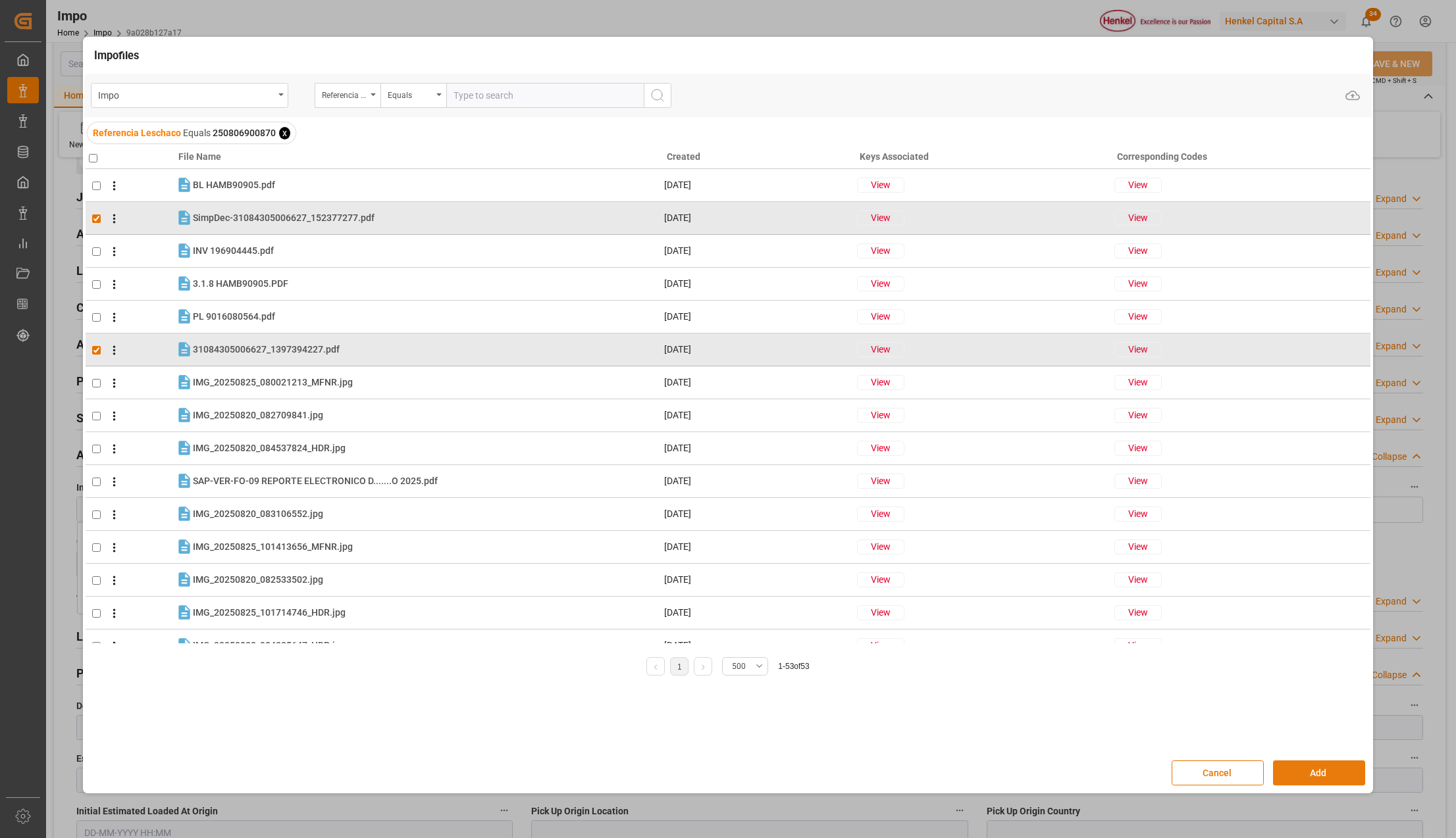
click at [1280, 771] on button "Add" at bounding box center [1318, 773] width 92 height 25
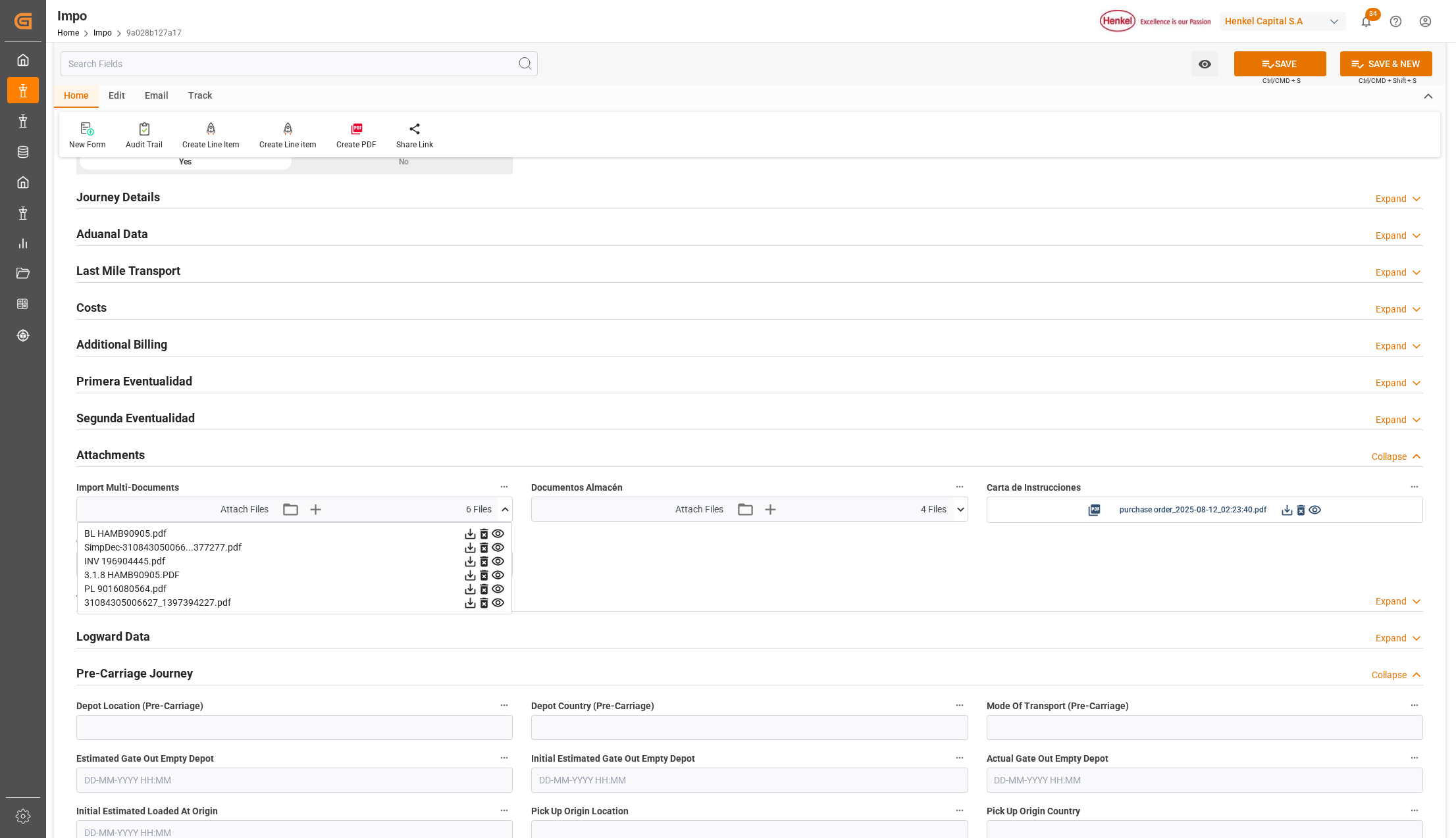
click at [1307, 58] on button "SAVE" at bounding box center [1279, 64] width 92 height 25
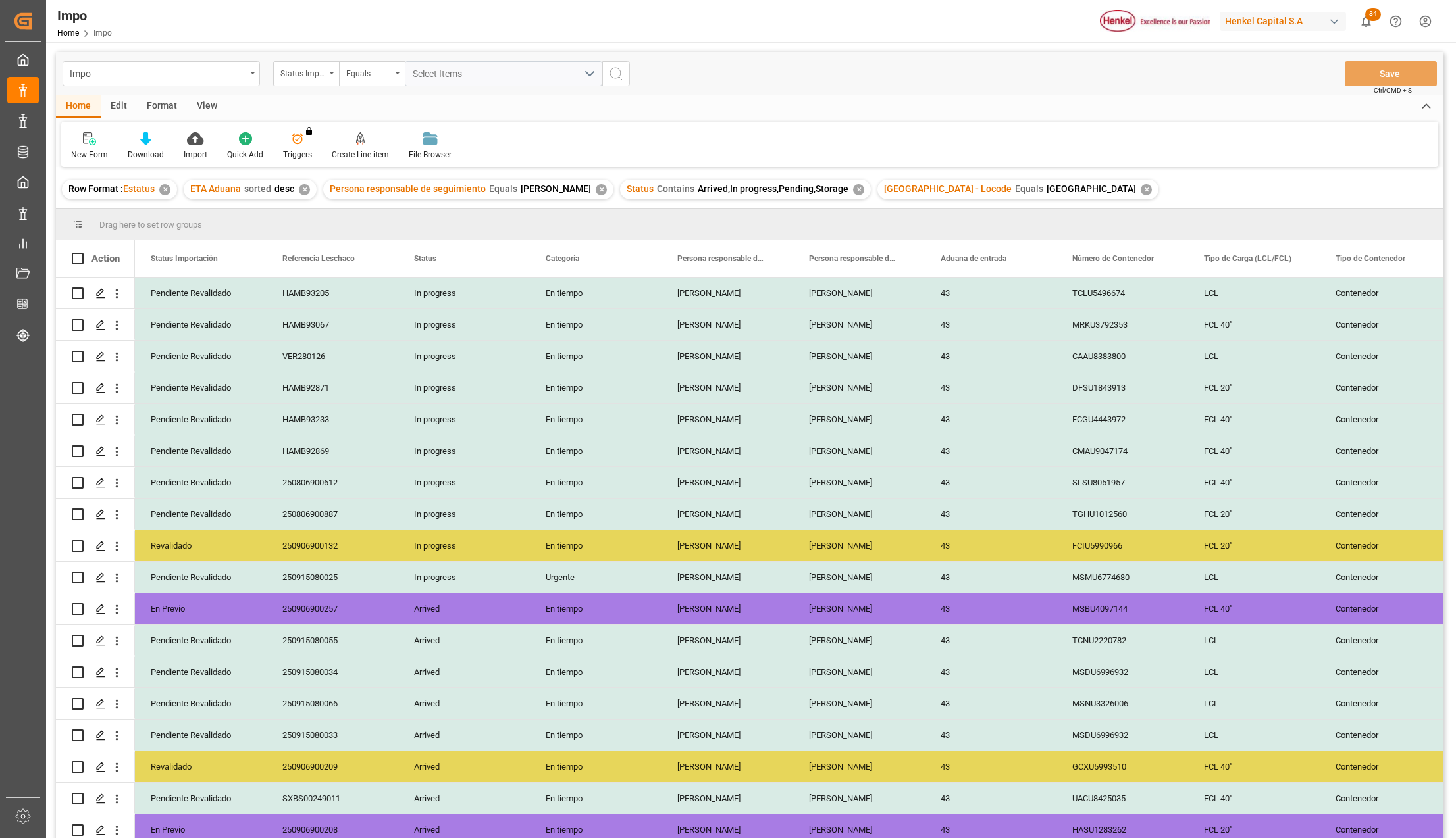
click at [1140, 190] on div "✕" at bounding box center [1146, 190] width 12 height 12
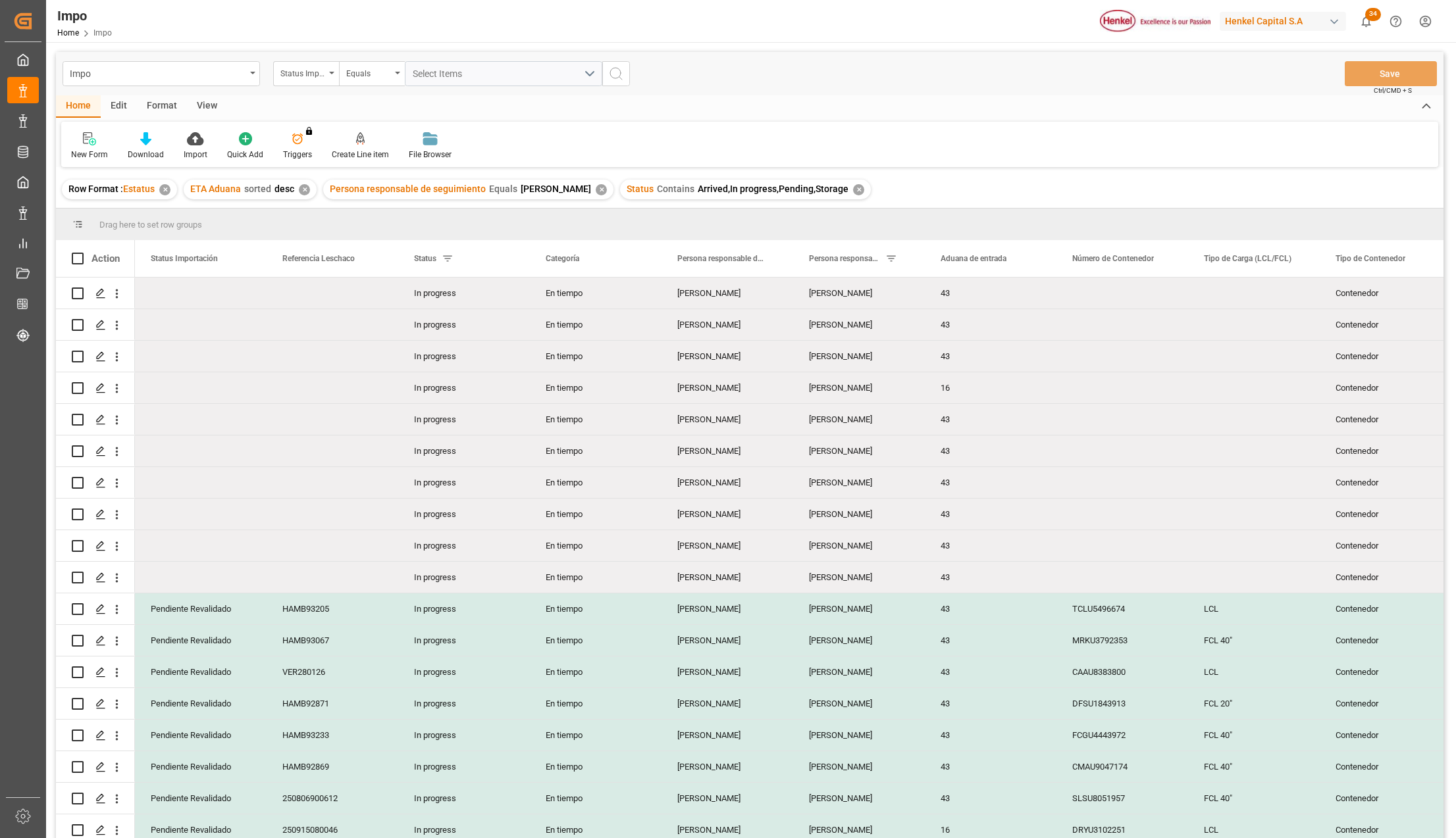
click at [206, 100] on div "View" at bounding box center [208, 106] width 41 height 22
click at [154, 135] on icon at bounding box center [153, 134] width 6 height 5
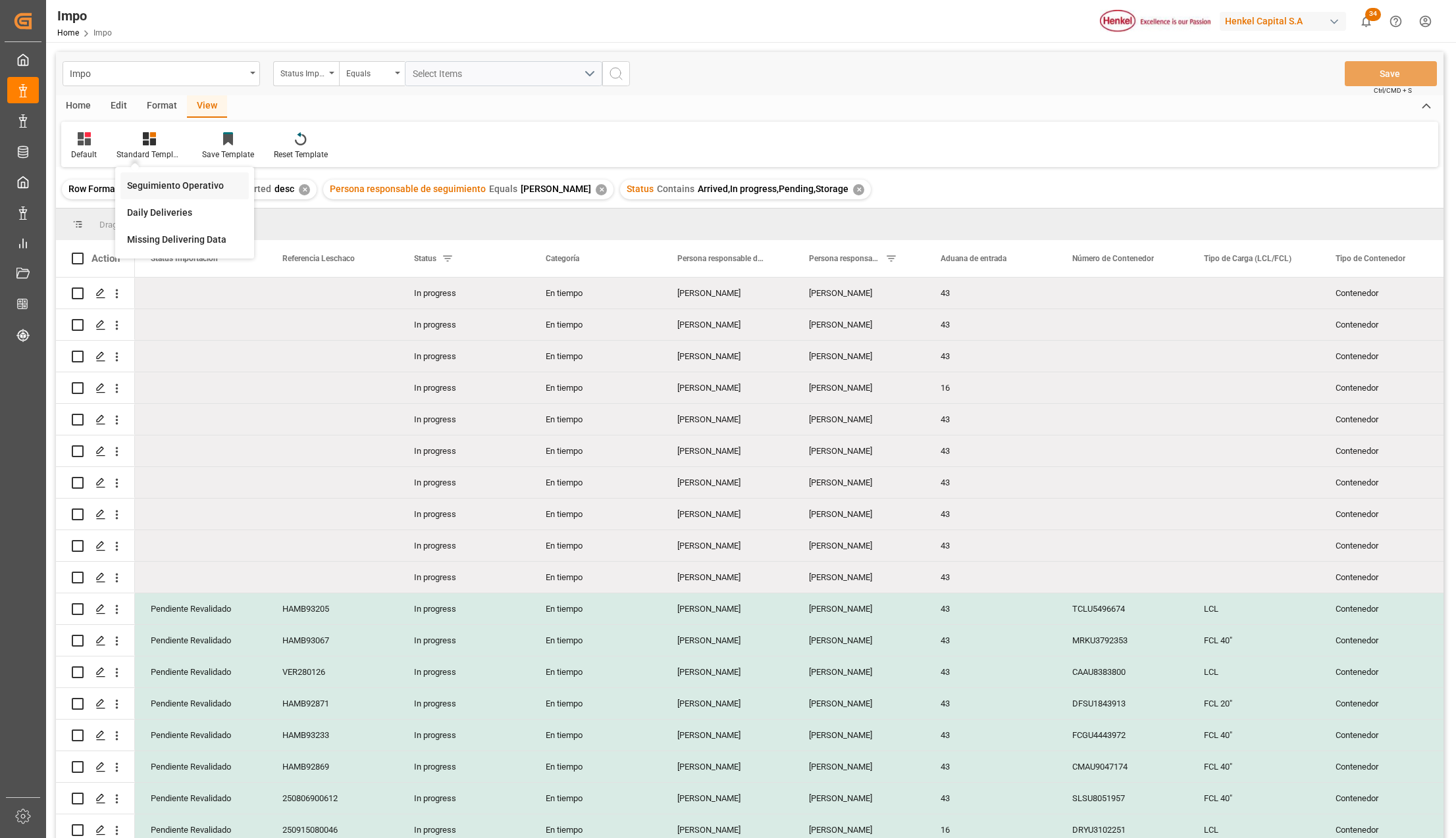
click at [158, 182] on div "Seguimiento Operativo" at bounding box center [184, 185] width 115 height 14
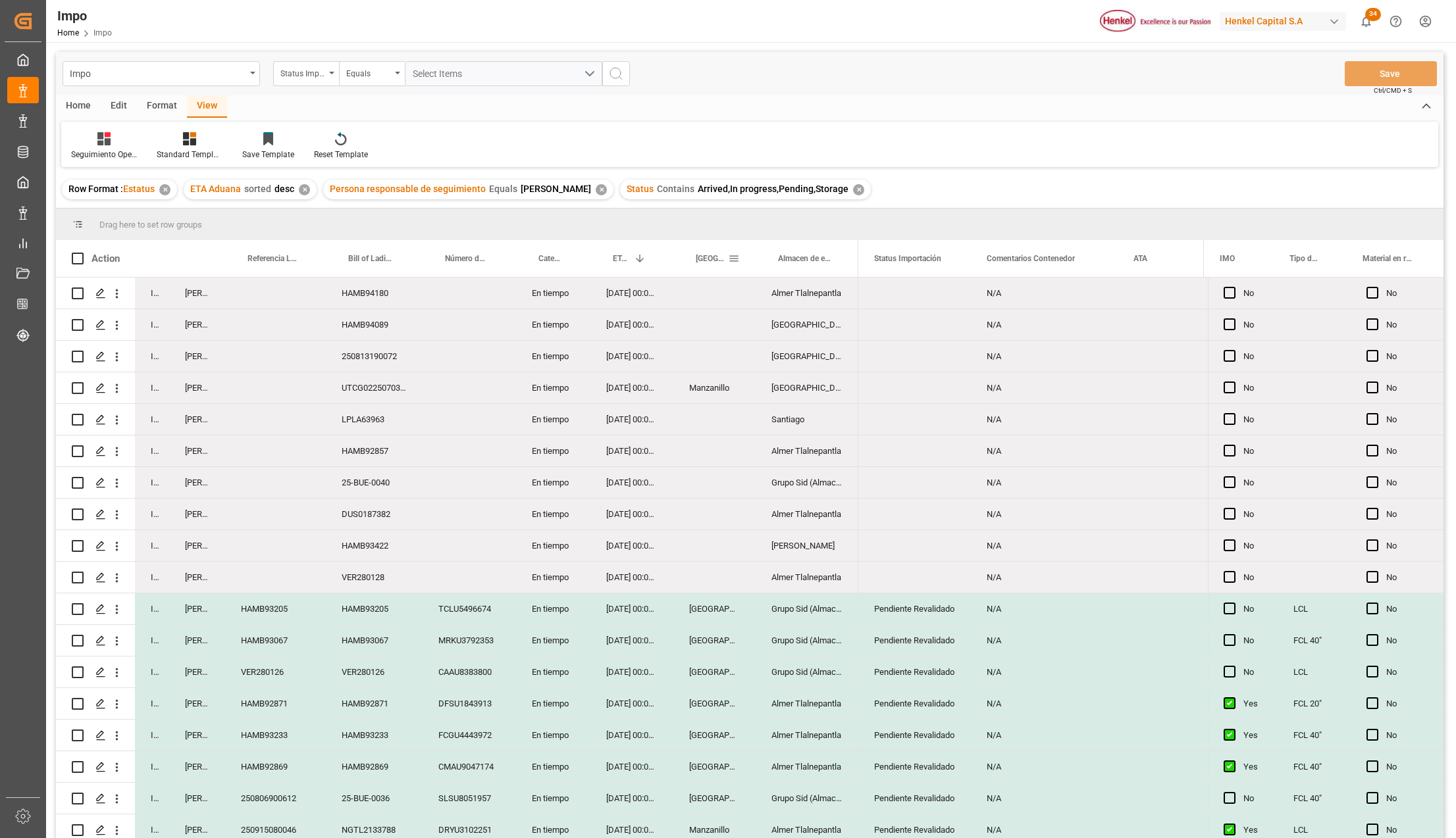
click at [733, 261] on span at bounding box center [734, 259] width 12 height 12
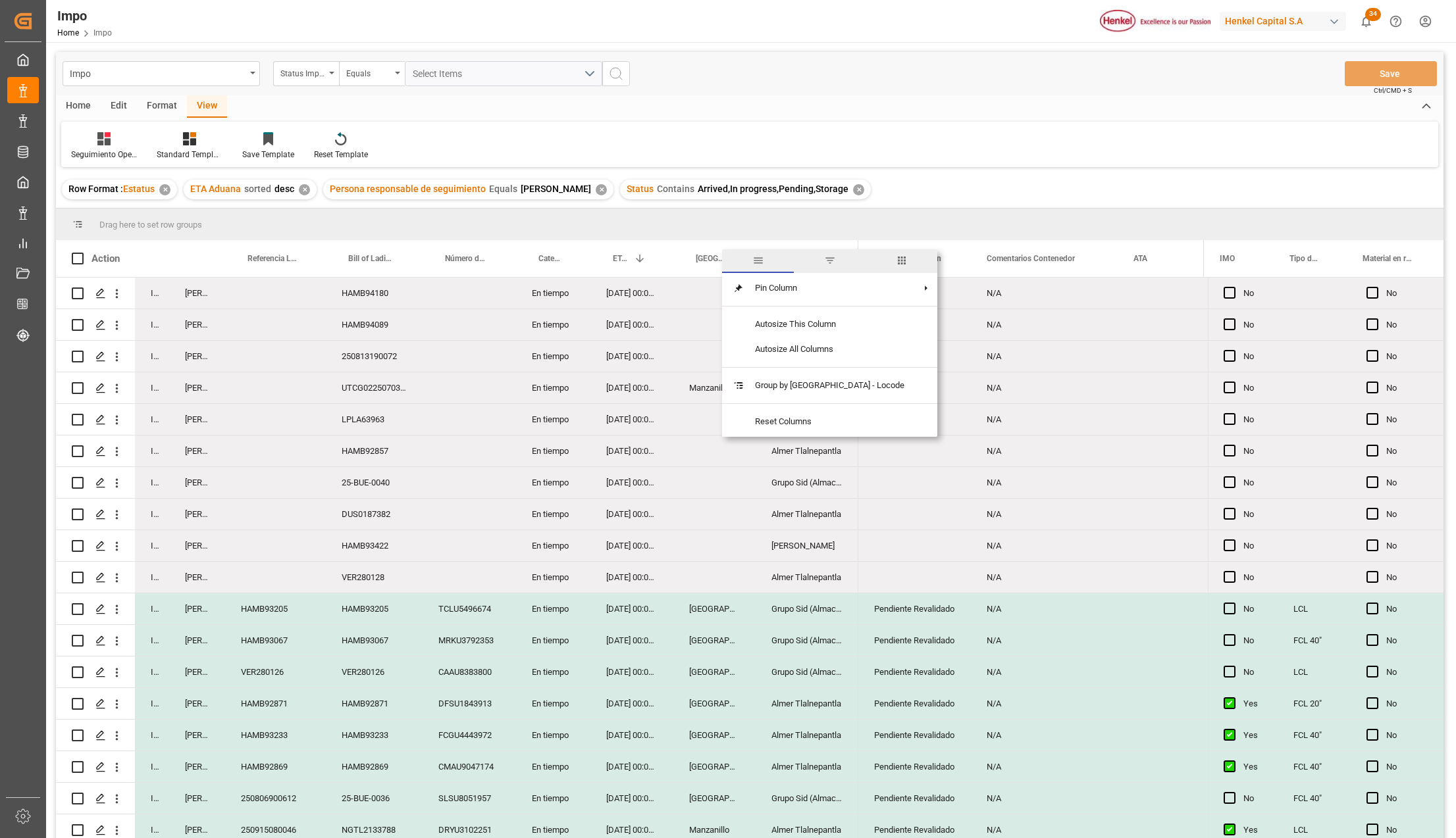
click at [824, 258] on span "filter" at bounding box center [829, 261] width 12 height 12
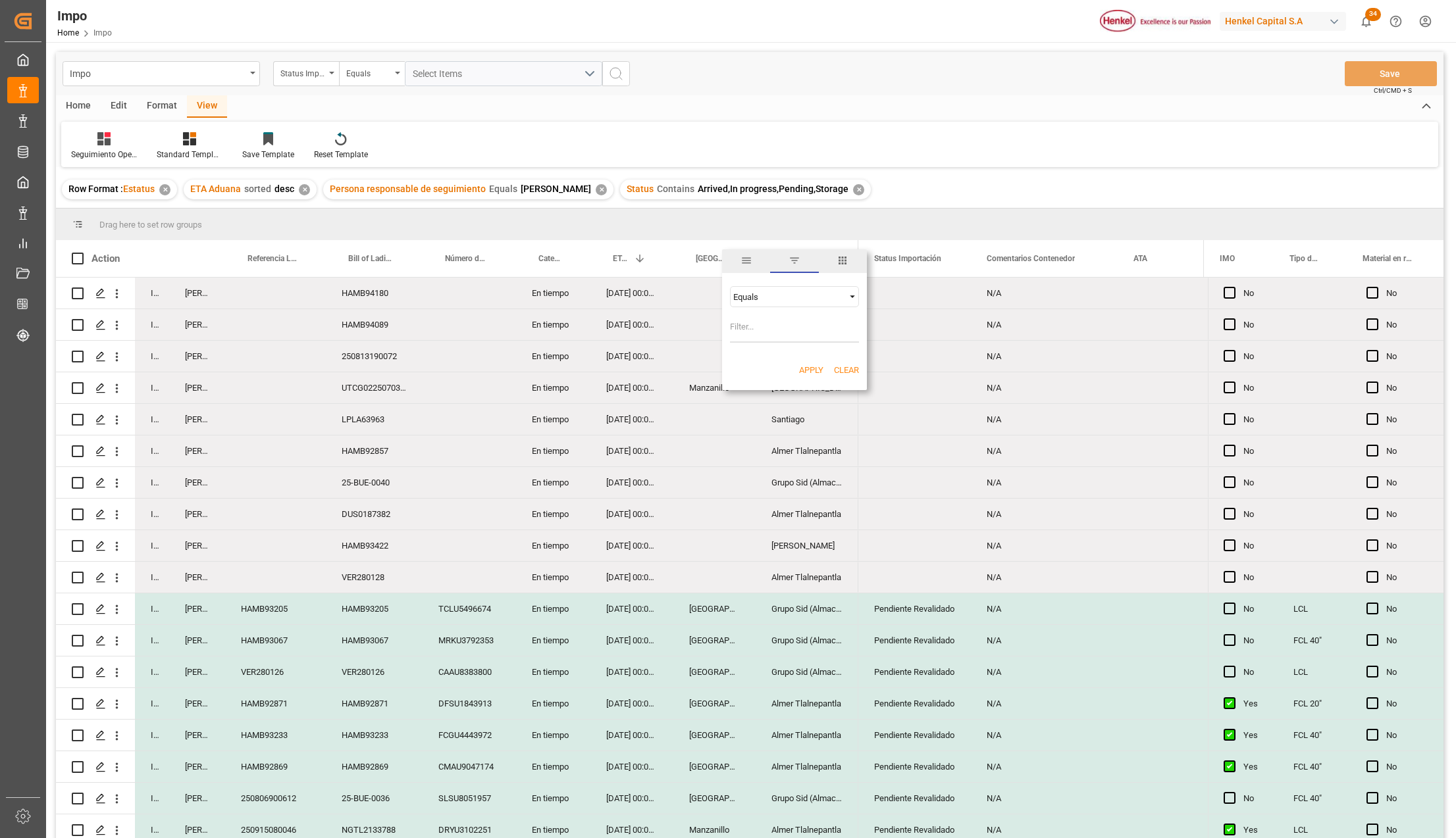
click at [766, 329] on input "Filter Value" at bounding box center [795, 329] width 129 height 26
type input "Manzanillo"
click at [807, 369] on button "Apply" at bounding box center [810, 371] width 24 height 14
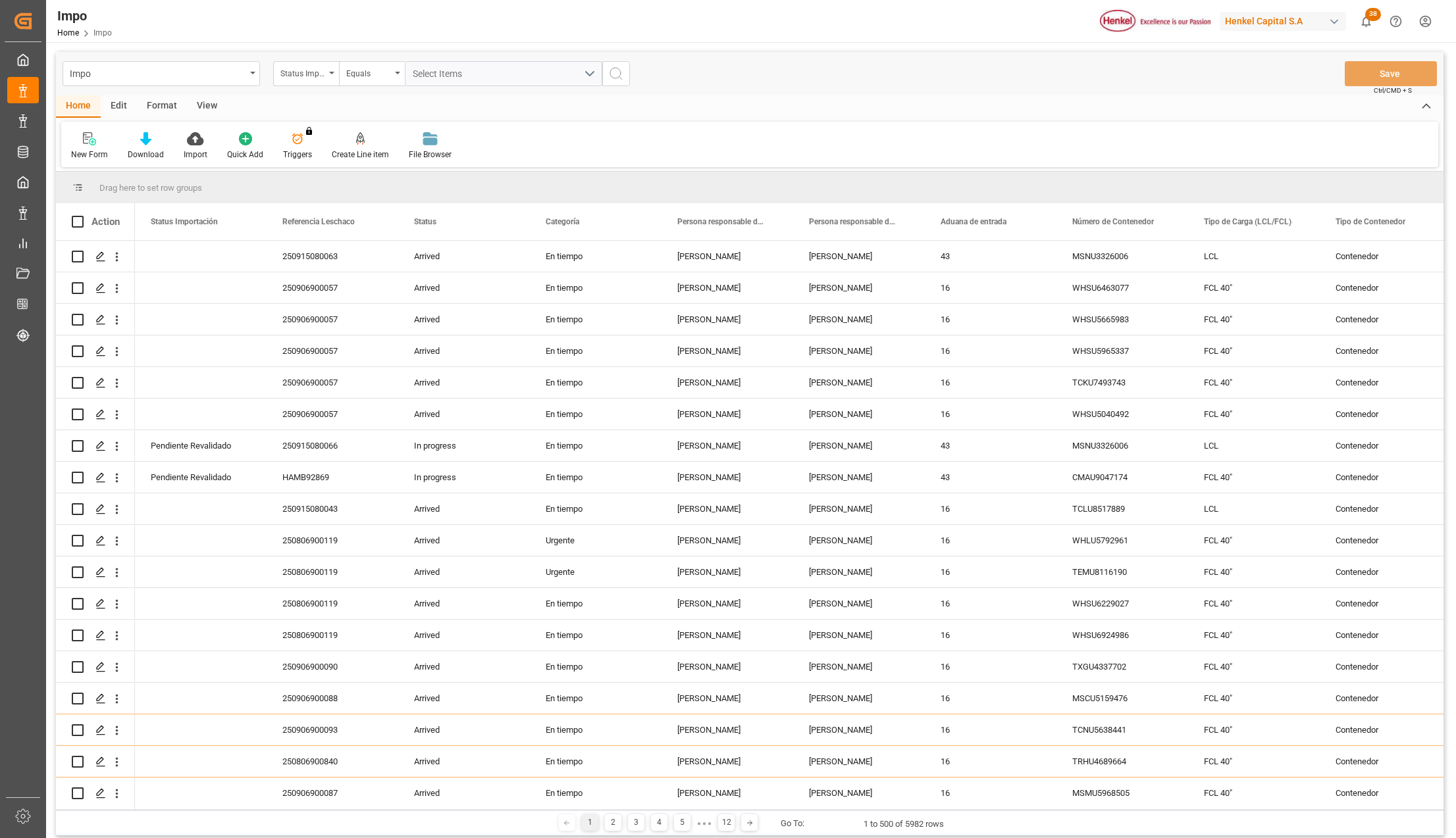
click at [170, 102] on div "Format" at bounding box center [162, 106] width 50 height 22
click at [88, 142] on icon at bounding box center [90, 139] width 12 height 14
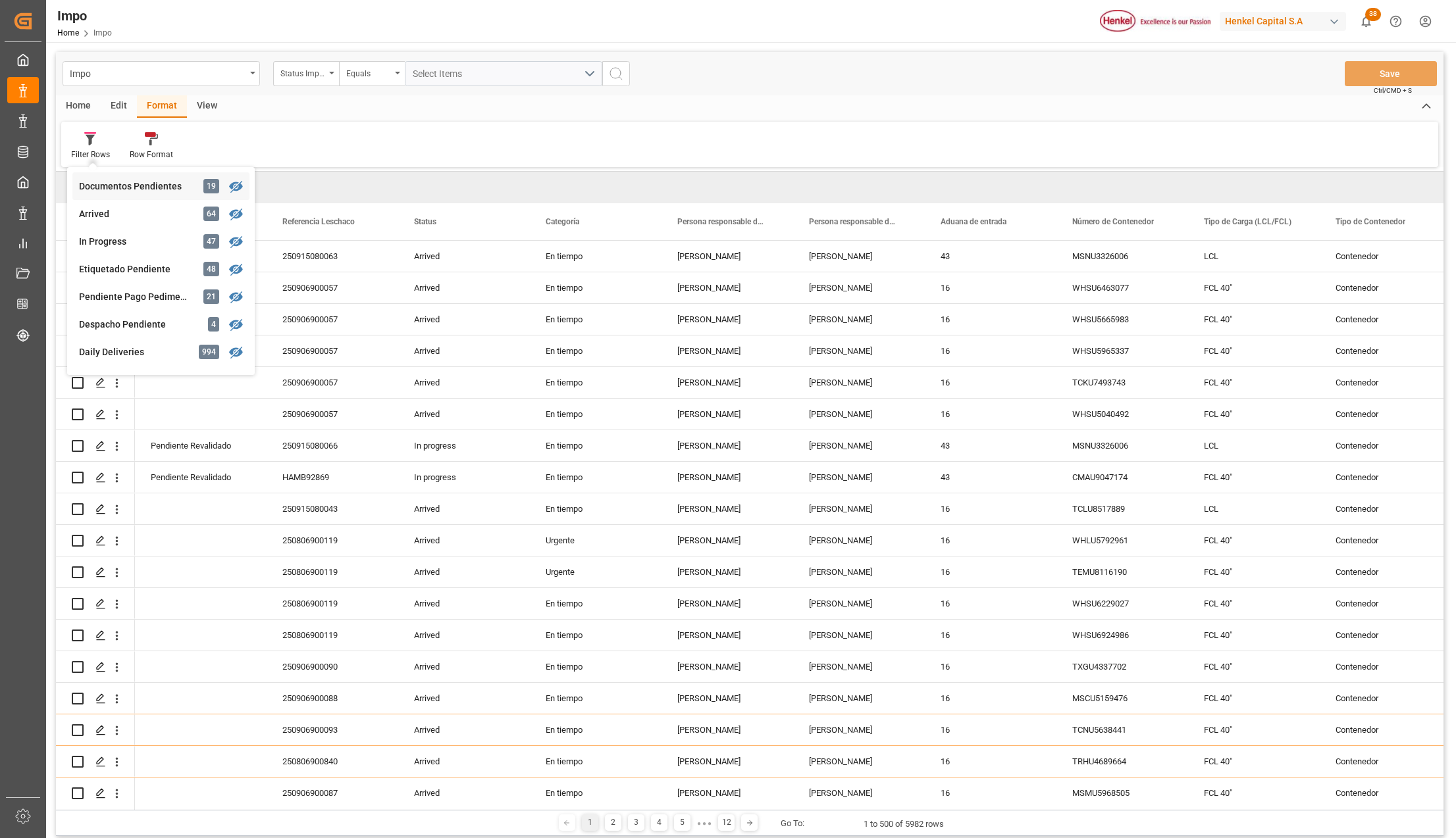
click at [105, 187] on div "Documentos Pendientes" at bounding box center [136, 186] width 115 height 14
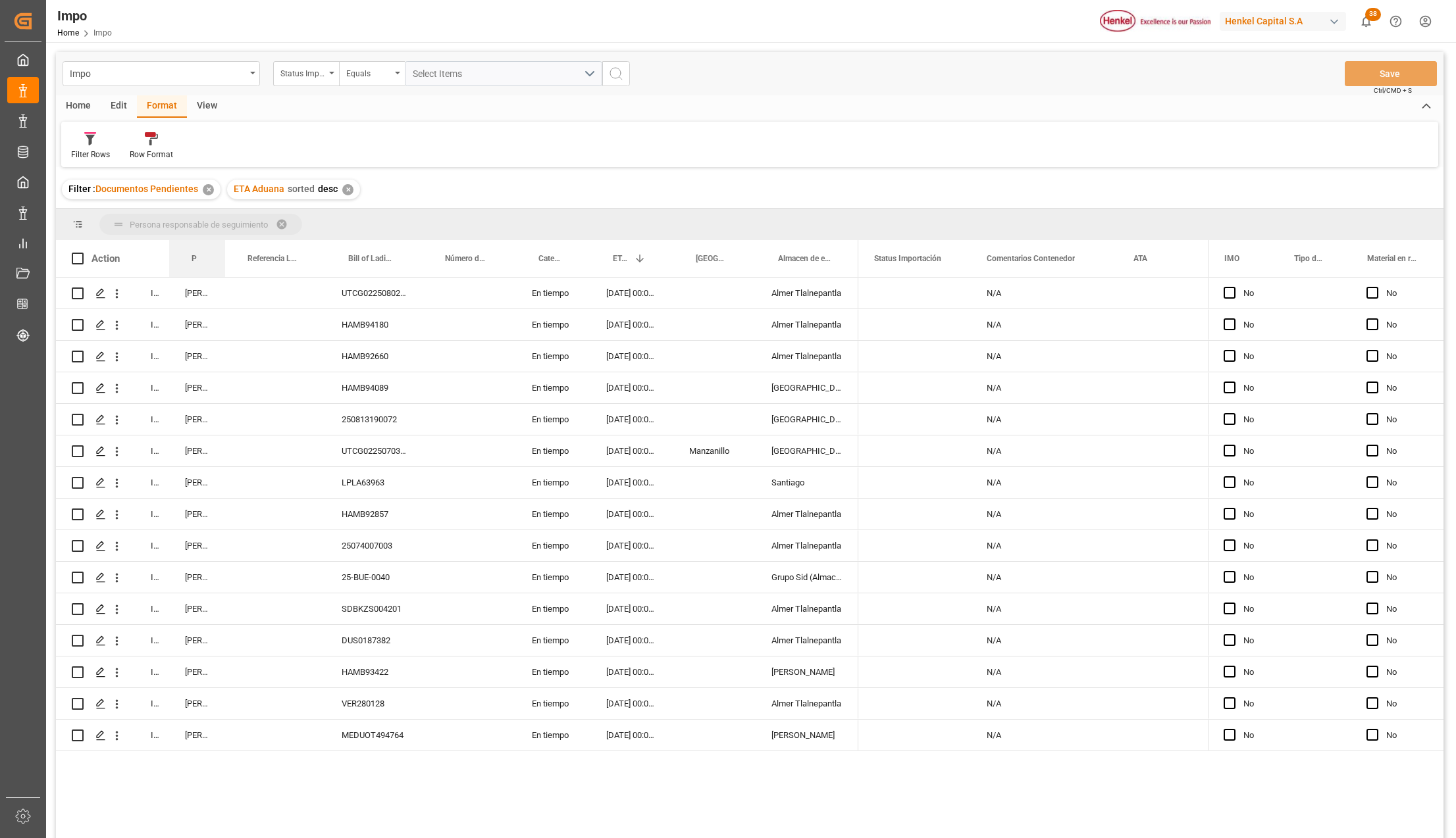
drag, startPoint x: 189, startPoint y: 253, endPoint x: 187, endPoint y: 216, distance: 37.1
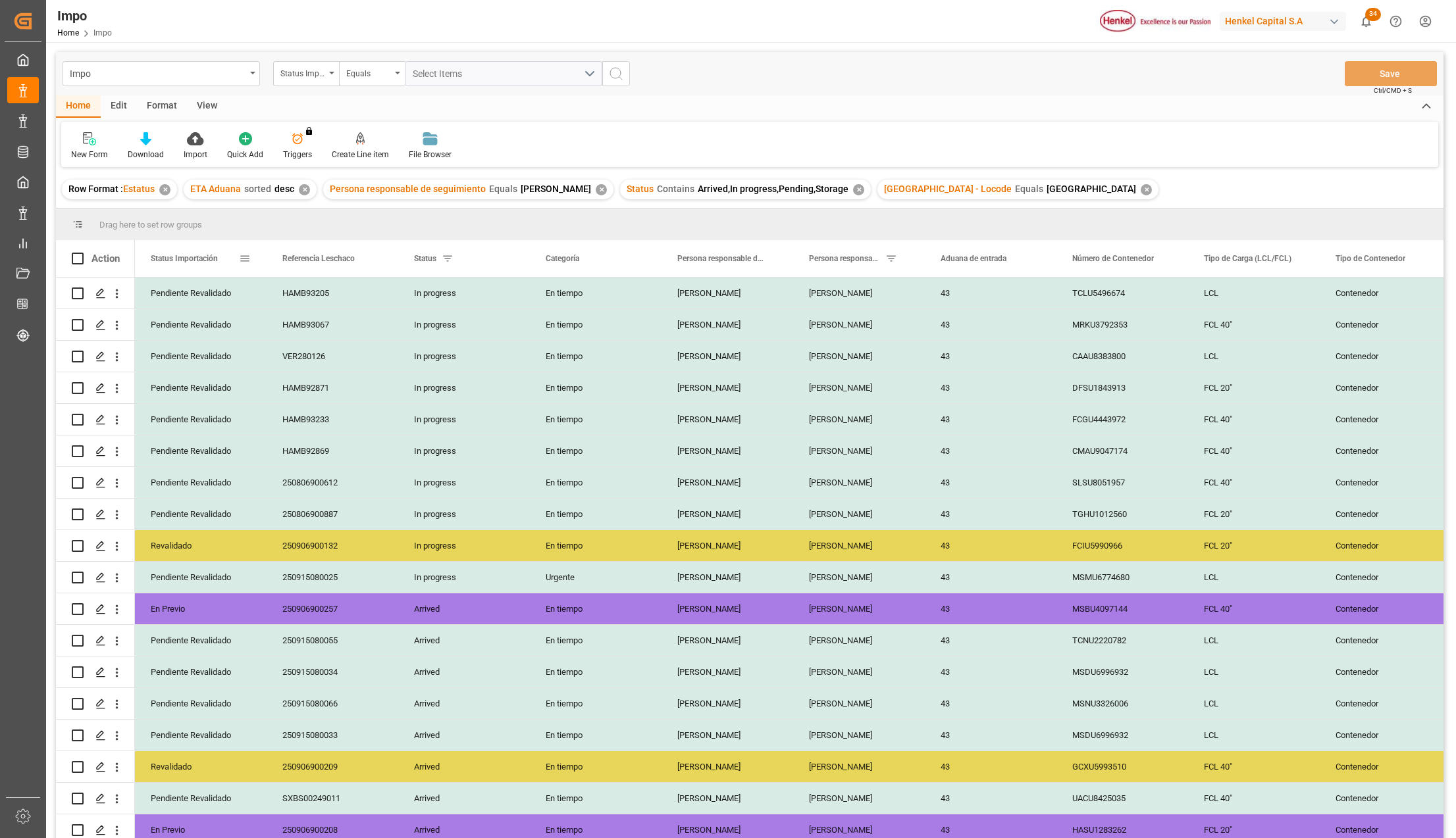
scroll to position [450, 0]
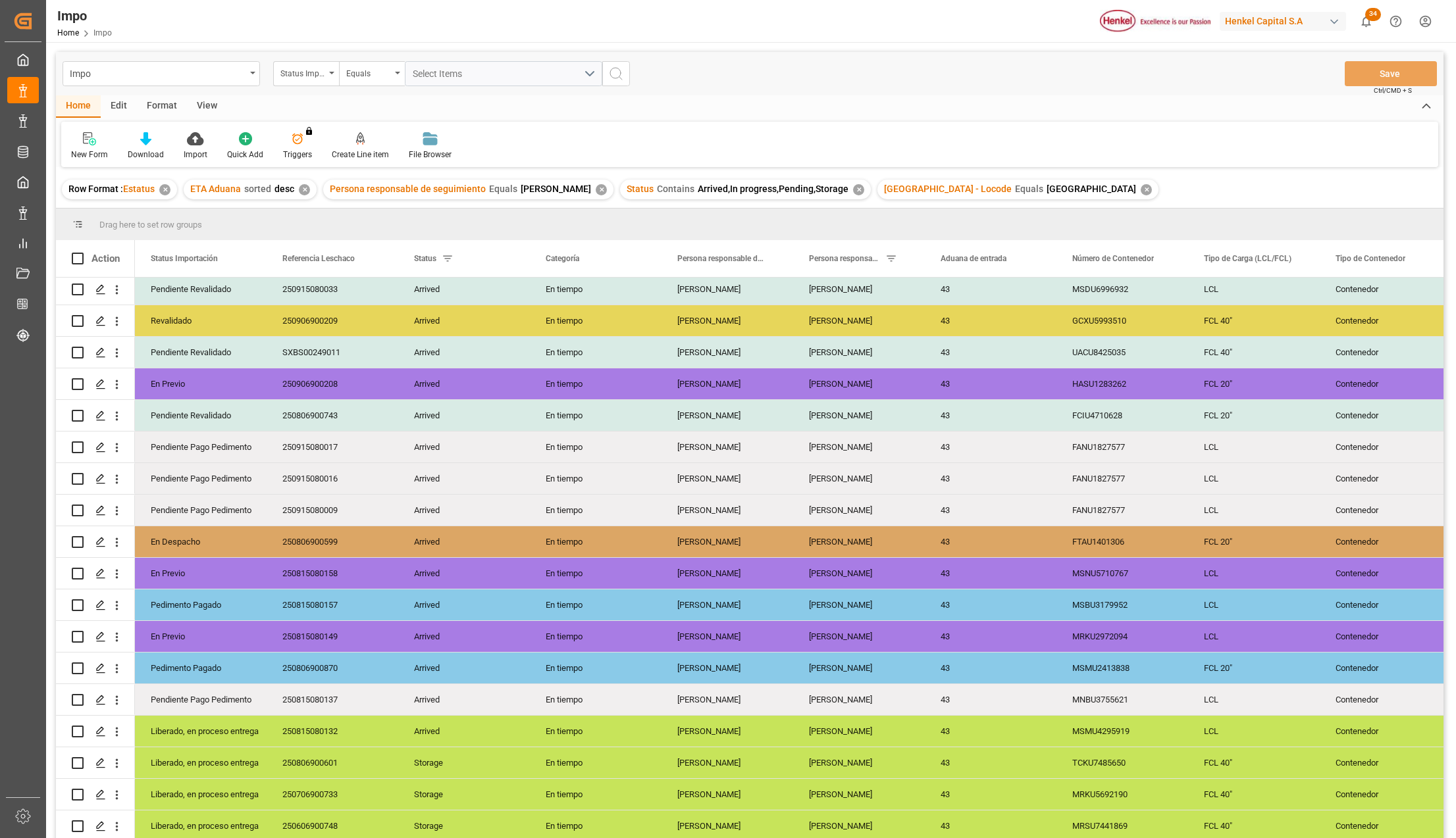
click at [199, 108] on div "View" at bounding box center [208, 106] width 41 height 22
click at [171, 134] on div at bounding box center [150, 138] width 66 height 14
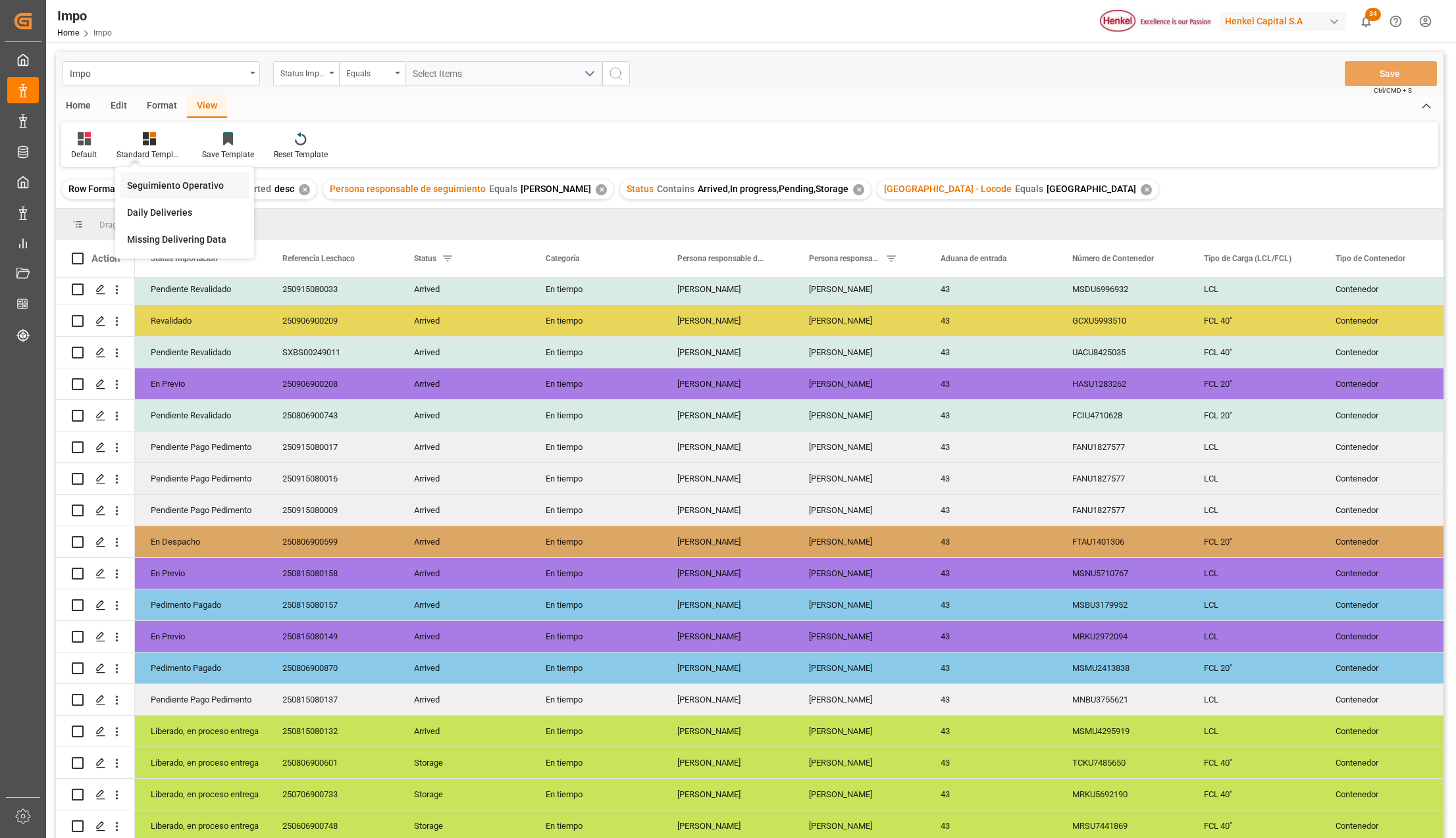
click at [162, 182] on div "Seguimiento Operativo" at bounding box center [184, 185] width 115 height 14
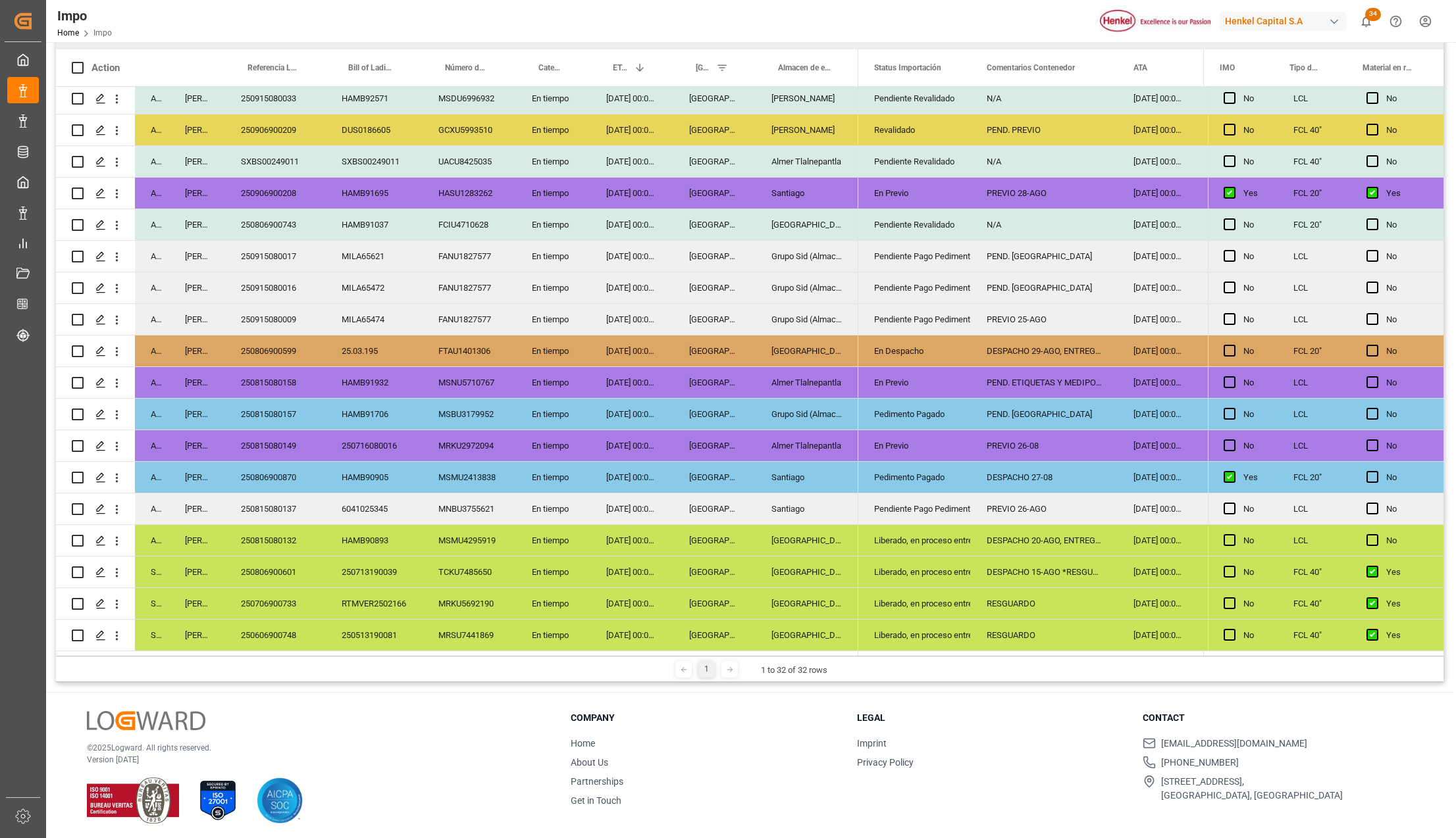
scroll to position [195, 0]
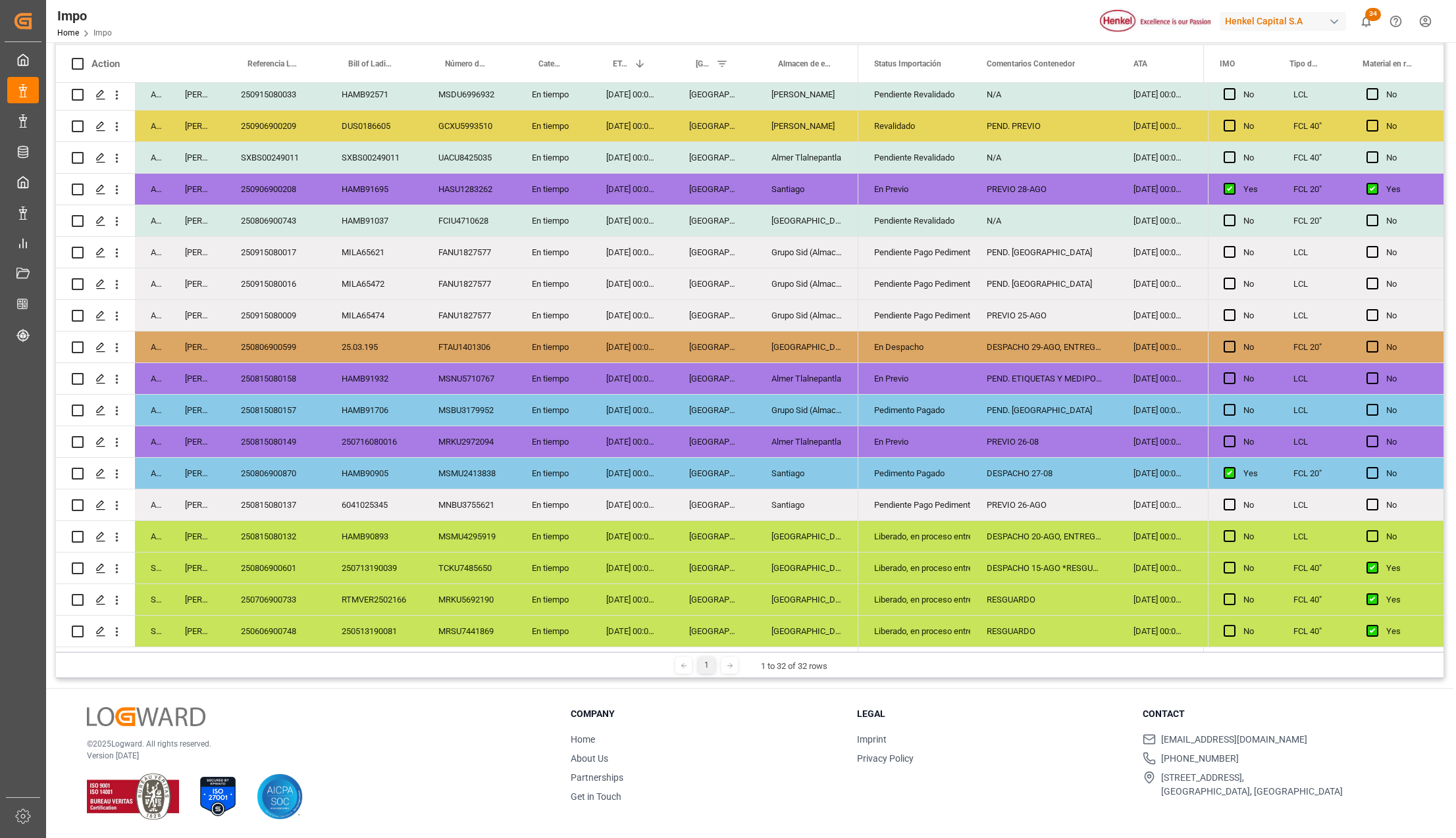
click at [885, 599] on div "Liberado, en proceso entrega" at bounding box center [914, 600] width 81 height 30
click at [1030, 606] on div "RESGUARDO" at bounding box center [1044, 600] width 147 height 31
drag, startPoint x: 1048, startPoint y: 603, endPoint x: 983, endPoint y: 601, distance: 65.0
click at [983, 601] on input "RESGUARDO" at bounding box center [1044, 607] width 126 height 25
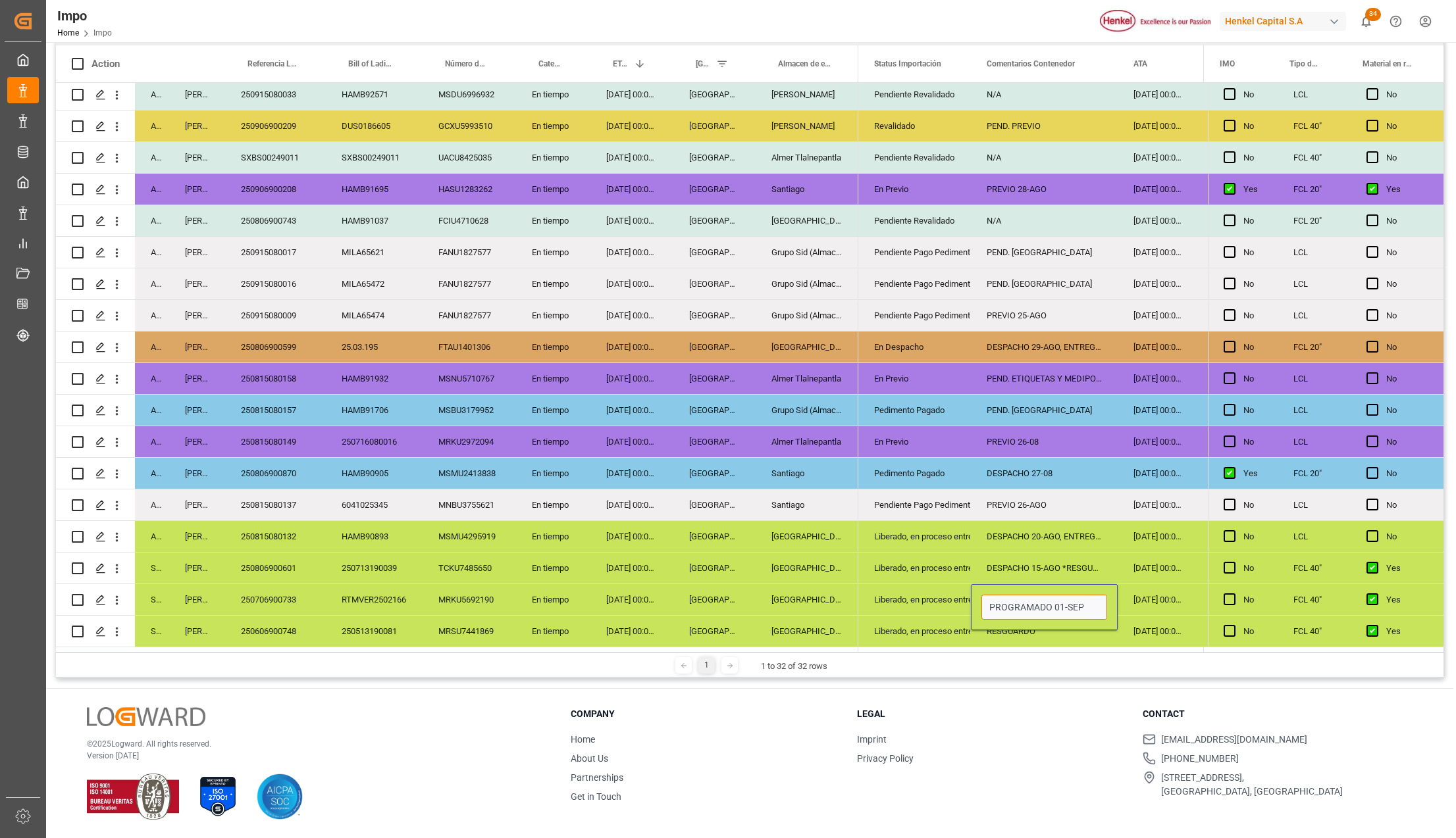
type input "PROGRAMADO 01-SEPT"
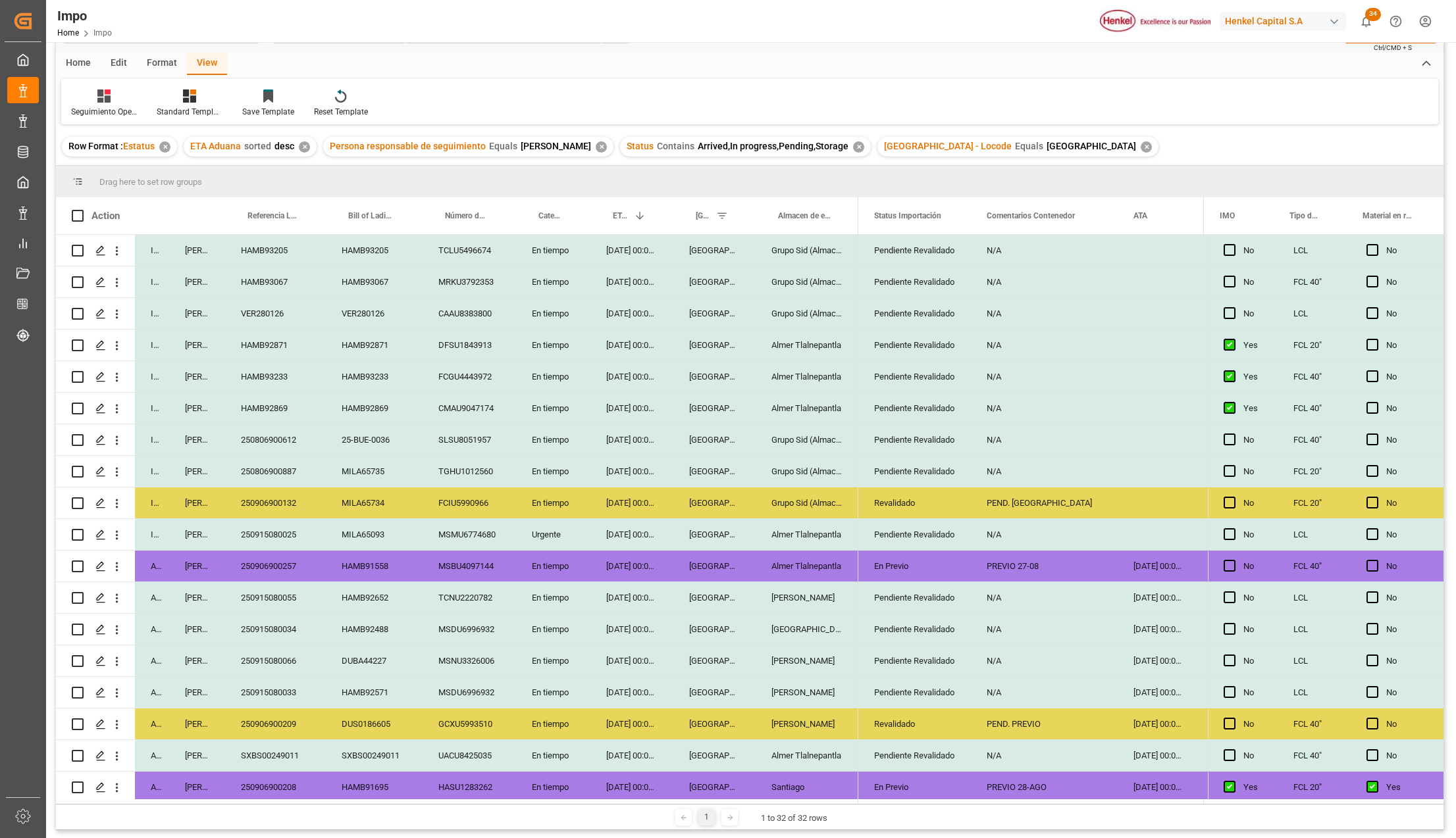
scroll to position [0, 0]
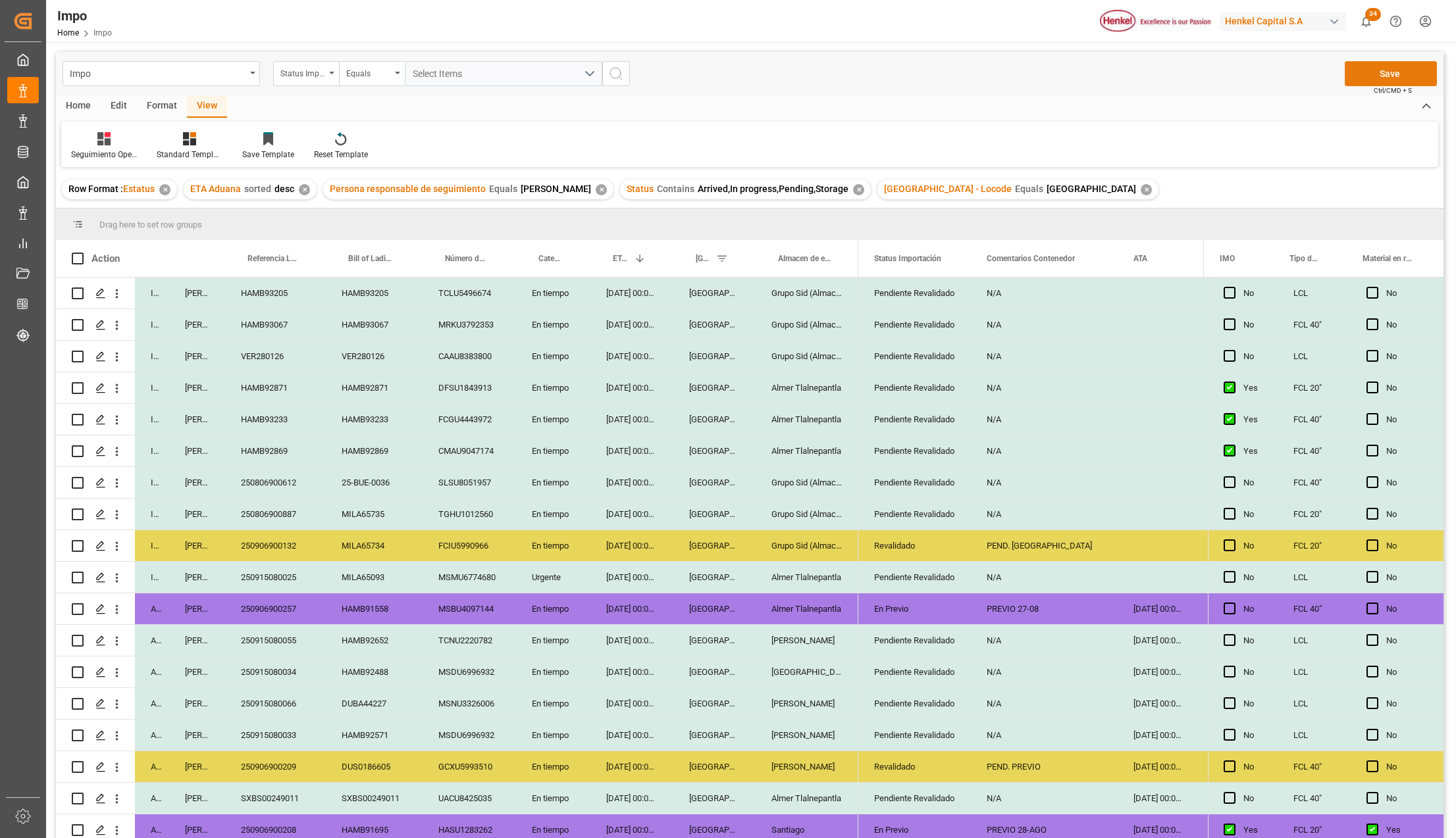
click at [1378, 74] on button "Save" at bounding box center [1390, 73] width 92 height 25
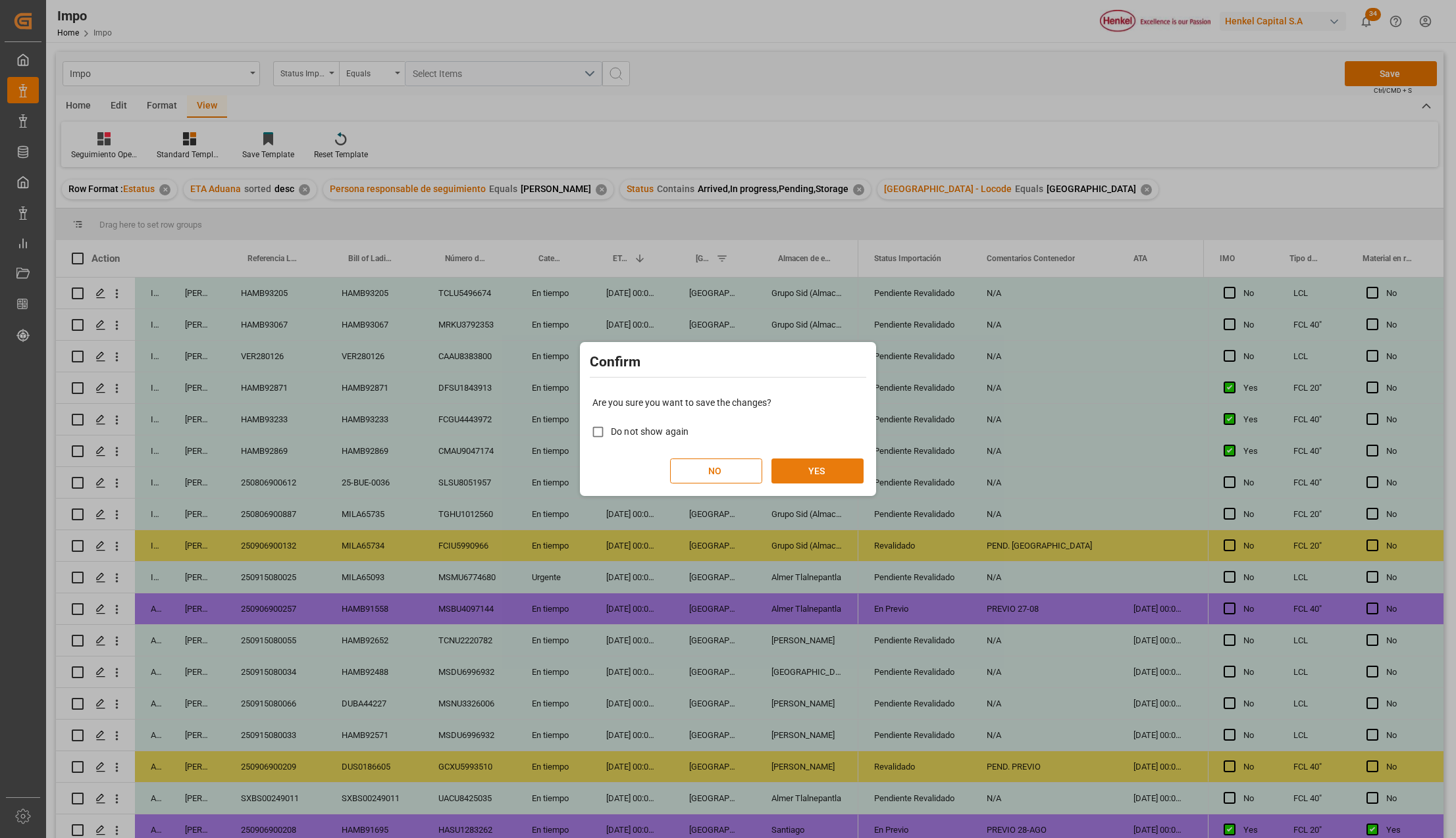
click at [844, 468] on button "YES" at bounding box center [817, 471] width 92 height 25
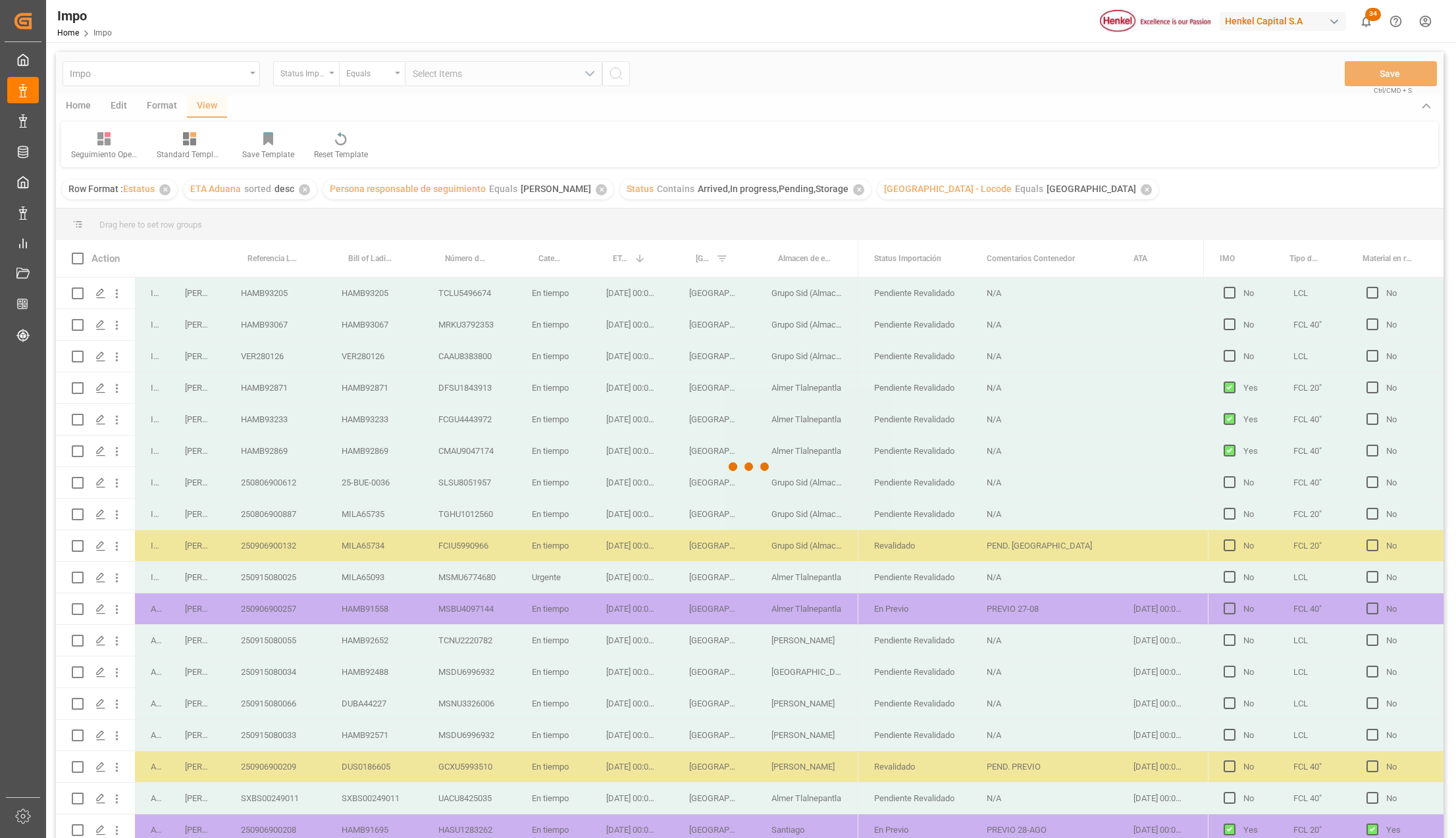
click at [466, 475] on div at bounding box center [749, 467] width 1387 height 830
